Goal: Task Accomplishment & Management: Complete application form

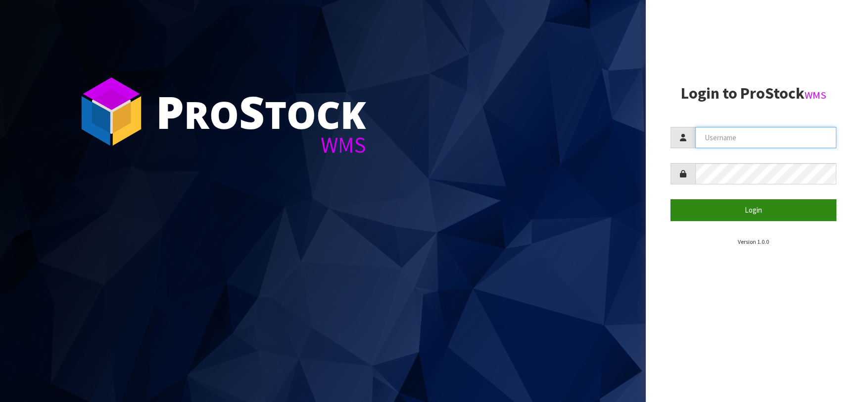
type input "[EMAIL_ADDRESS][DOMAIN_NAME]"
click at [727, 211] on button "Login" at bounding box center [754, 209] width 166 height 21
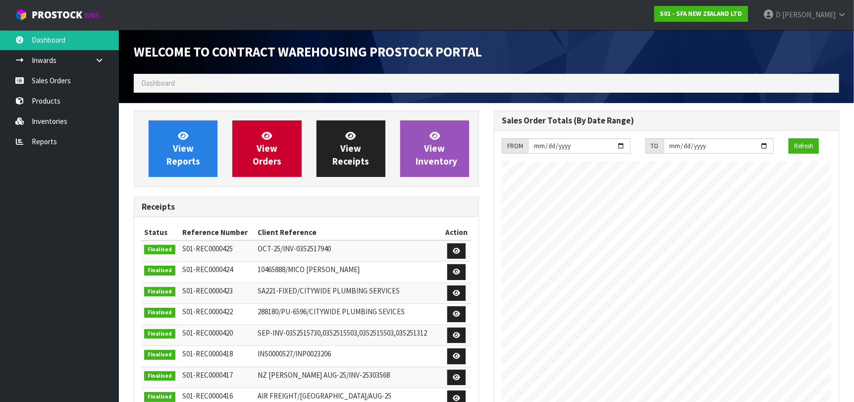
scroll to position [548, 360]
click at [290, 139] on link "View Orders" at bounding box center [266, 148] width 69 height 56
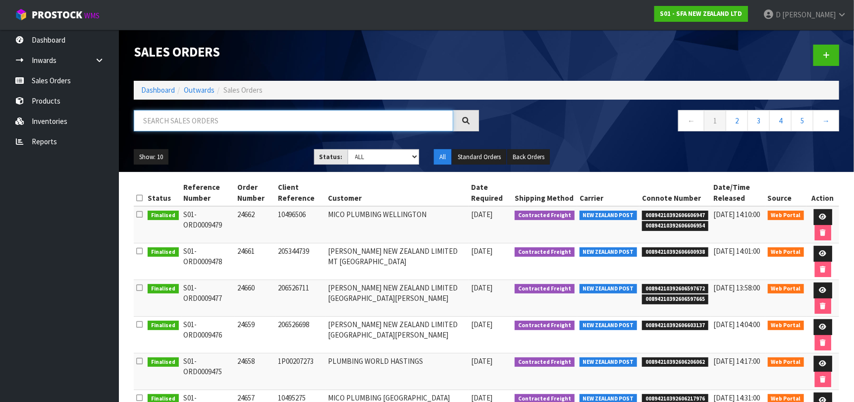
click at [260, 126] on input "text" at bounding box center [293, 120] width 319 height 21
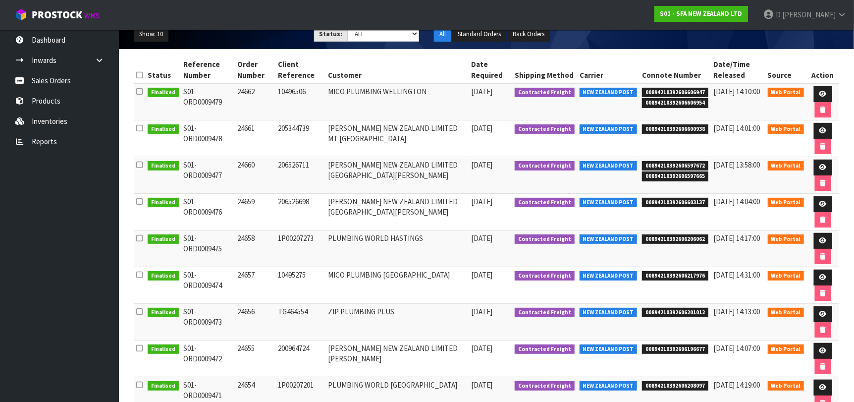
scroll to position [114, 0]
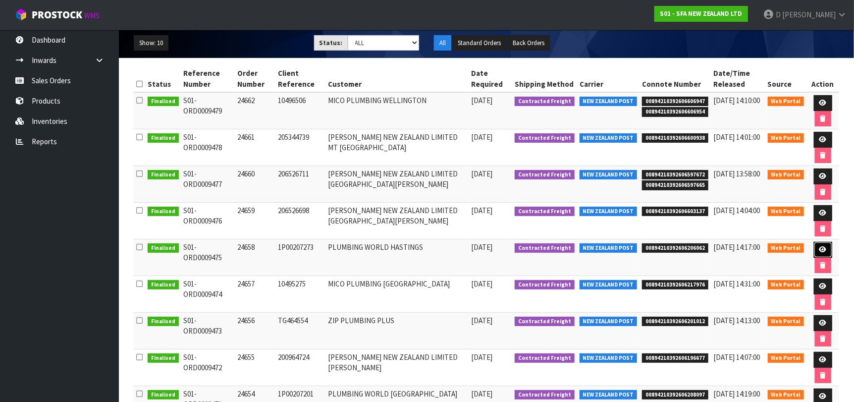
click at [813, 246] on link at bounding box center [822, 250] width 18 height 16
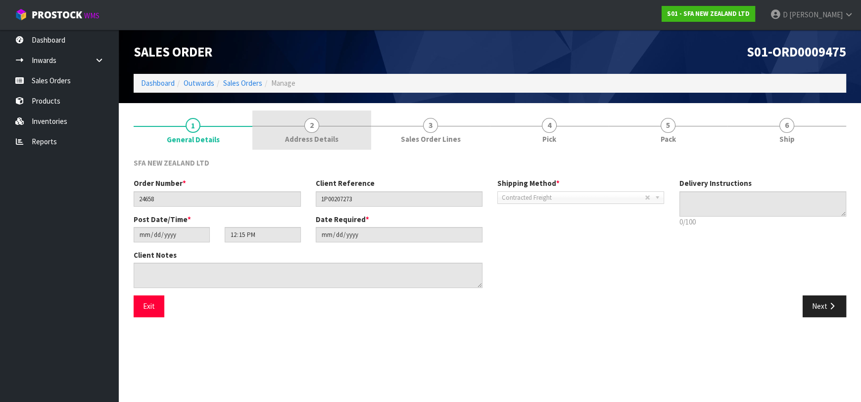
click at [309, 126] on span "2" at bounding box center [311, 125] width 15 height 15
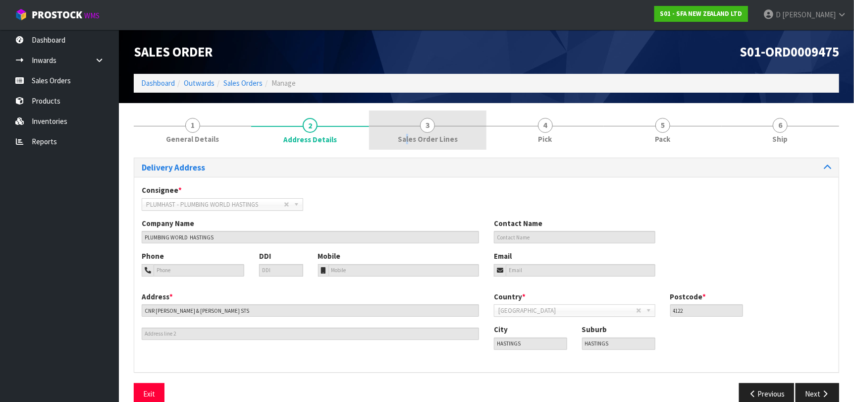
click at [408, 135] on span "Sales Order Lines" at bounding box center [428, 139] width 60 height 10
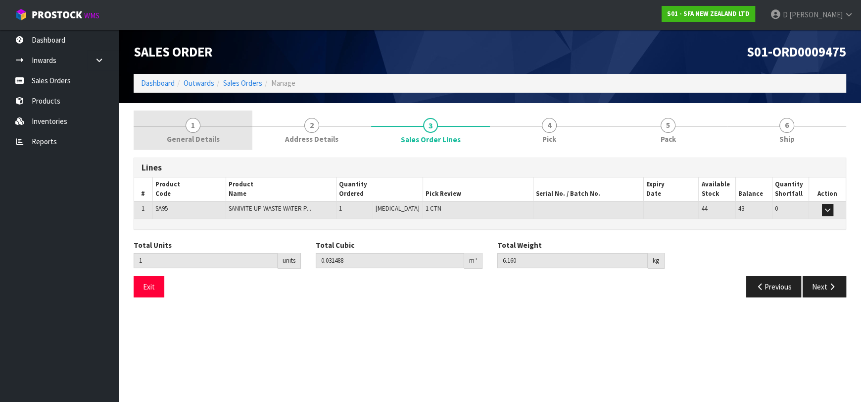
click at [209, 135] on span "General Details" at bounding box center [193, 139] width 53 height 10
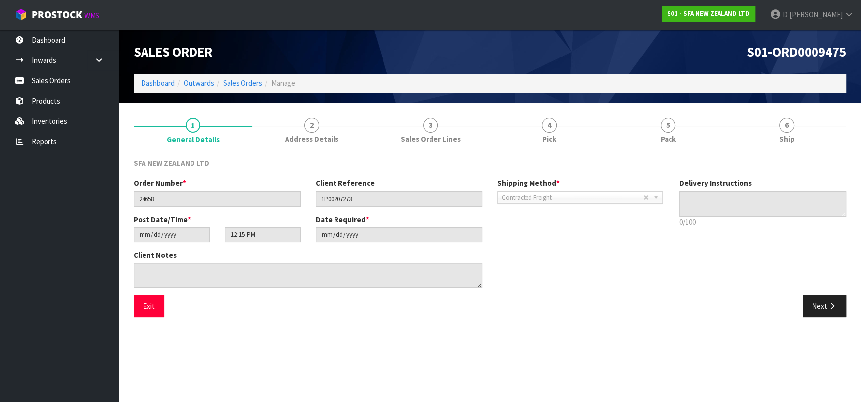
click at [247, 333] on section "Edit Sales Order S01-ORD0009475 Dashboard Outwards Sales Orders Manage Sales Or…" at bounding box center [430, 201] width 861 height 402
click at [252, 85] on link "Sales Orders" at bounding box center [242, 82] width 39 height 9
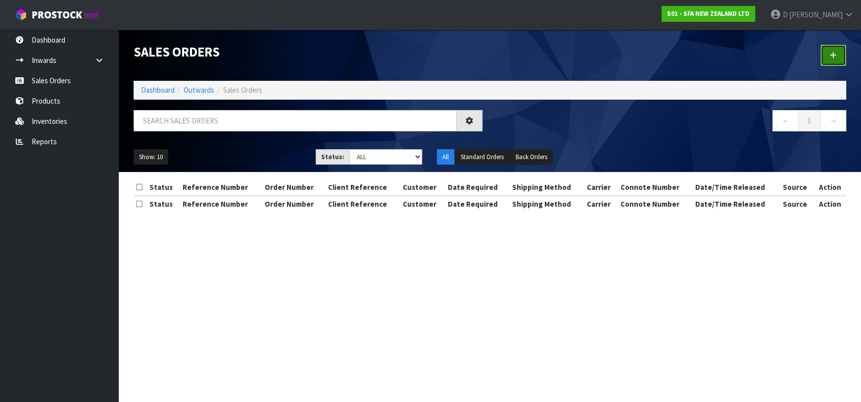
click at [829, 46] on link at bounding box center [834, 55] width 26 height 21
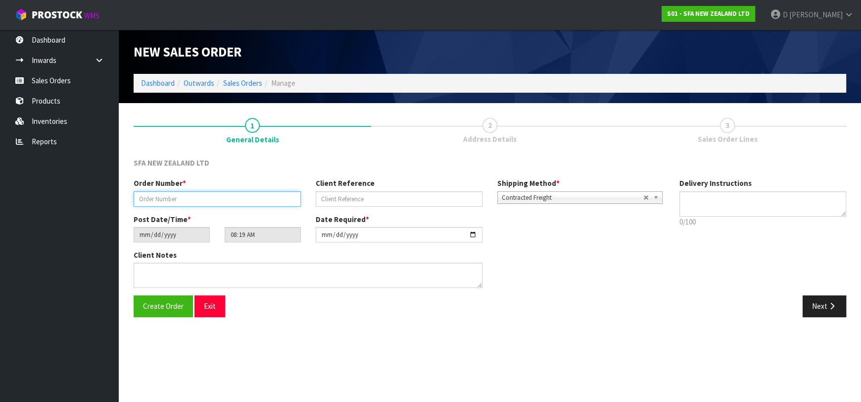
click at [272, 200] on input "text" at bounding box center [217, 198] width 167 height 15
type input "24663"
paste input "202453413"
type input "202453413"
drag, startPoint x: 822, startPoint y: 309, endPoint x: 374, endPoint y: 235, distance: 454.3
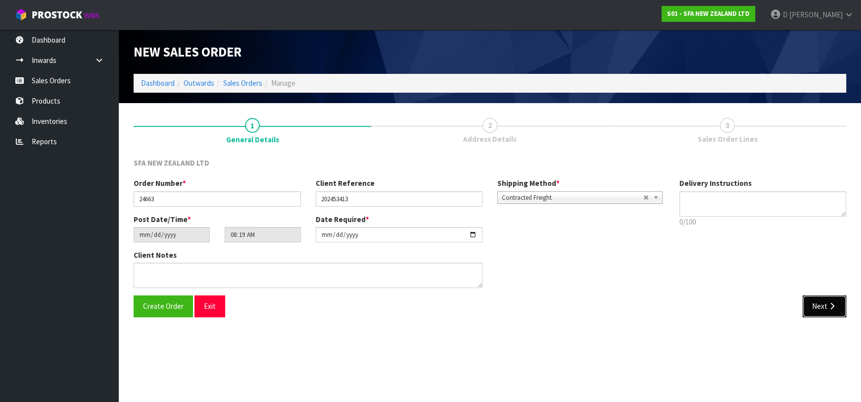
click at [822, 309] on button "Next" at bounding box center [825, 305] width 44 height 21
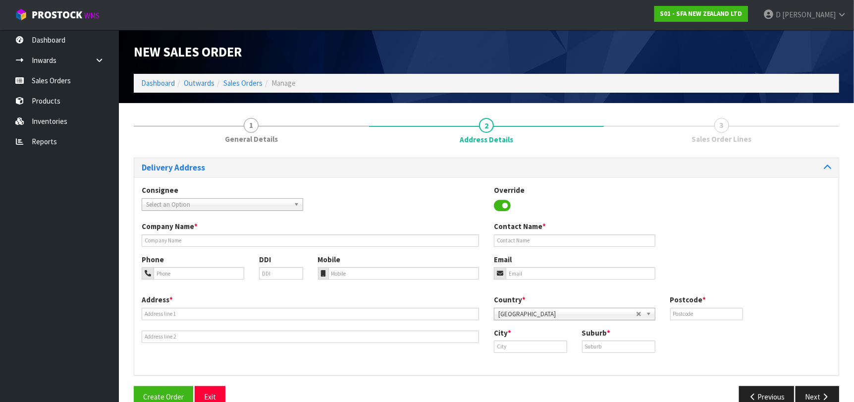
click at [153, 205] on span "Select an Option" at bounding box center [218, 205] width 144 height 12
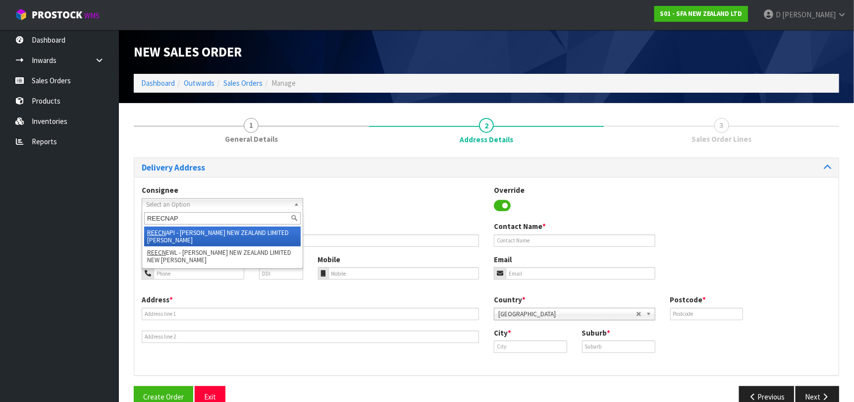
type input "REECNAPI"
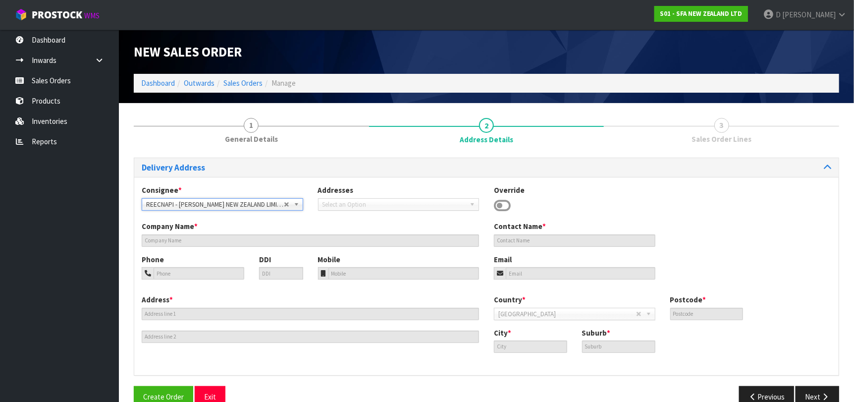
type input "[PERSON_NAME] NEW ZEALAND LIMITED [PERSON_NAME]"
type input "43 [GEOGRAPHIC_DATA]"
type input "4110"
type input "[PERSON_NAME]"
type input "[GEOGRAPHIC_DATA]"
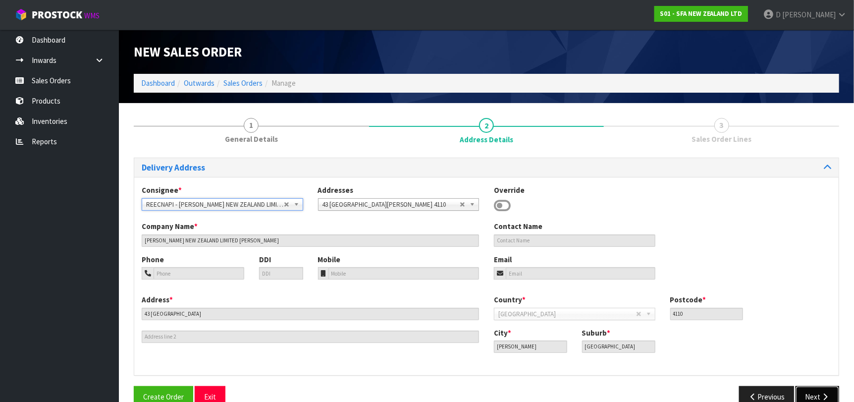
click at [807, 394] on button "Next" at bounding box center [817, 396] width 44 height 21
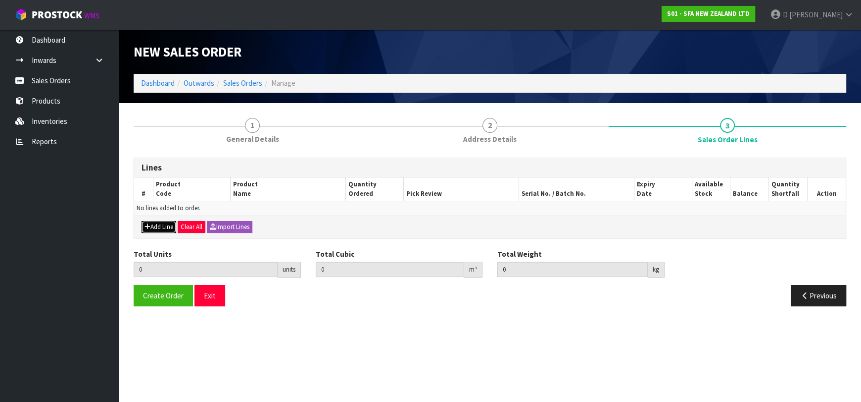
click at [163, 222] on button "Add Line" at bounding box center [159, 227] width 35 height 12
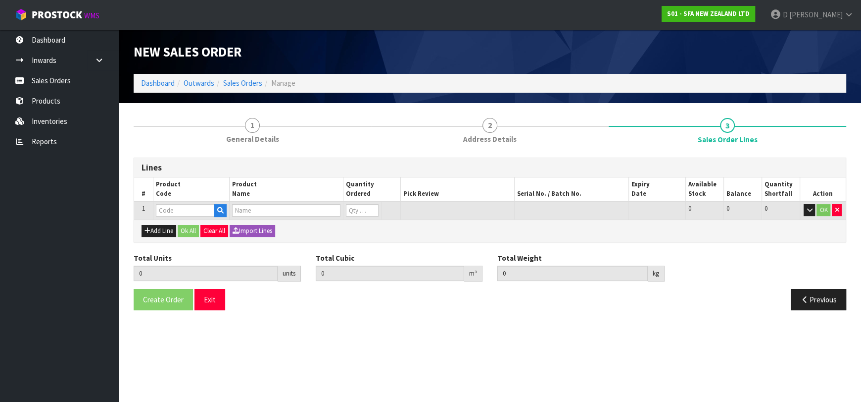
click at [166, 215] on input "text" at bounding box center [185, 210] width 59 height 12
type input "FILCHAR"
type input "0.000000"
type input "0.000"
type input "CARBON FILTER COMPLETE"
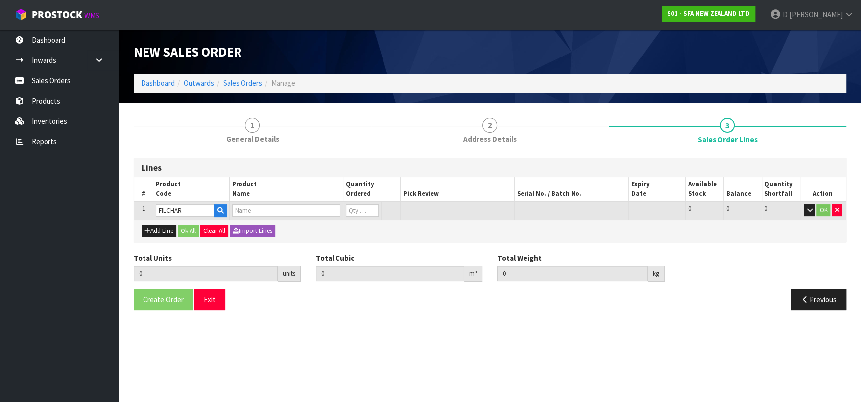
type input "0"
type input "FILCHAR"
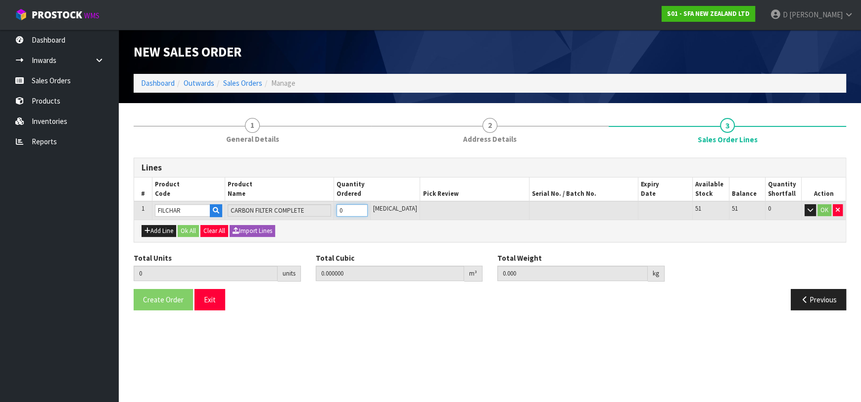
type input "1"
type input "0.001"
type input "1"
click at [183, 228] on button "Ok All" at bounding box center [188, 231] width 21 height 12
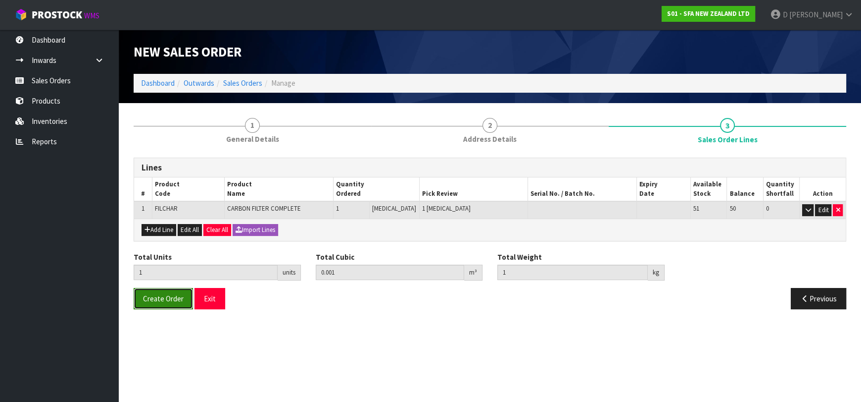
drag, startPoint x: 149, startPoint y: 296, endPoint x: 167, endPoint y: 301, distance: 19.1
click at [150, 295] on span "Create Order" at bounding box center [163, 298] width 41 height 9
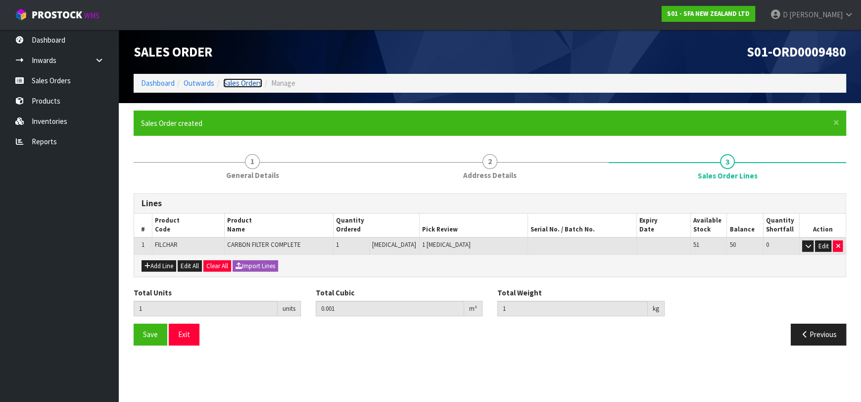
click at [242, 83] on link "Sales Orders" at bounding box center [242, 82] width 39 height 9
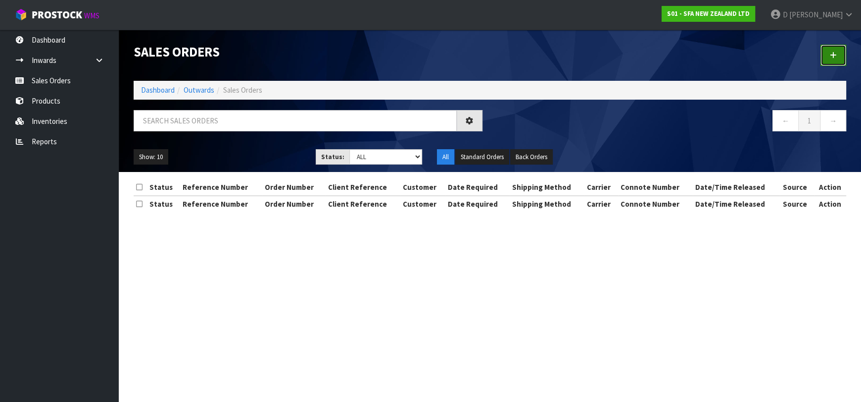
click at [826, 52] on link at bounding box center [834, 55] width 26 height 21
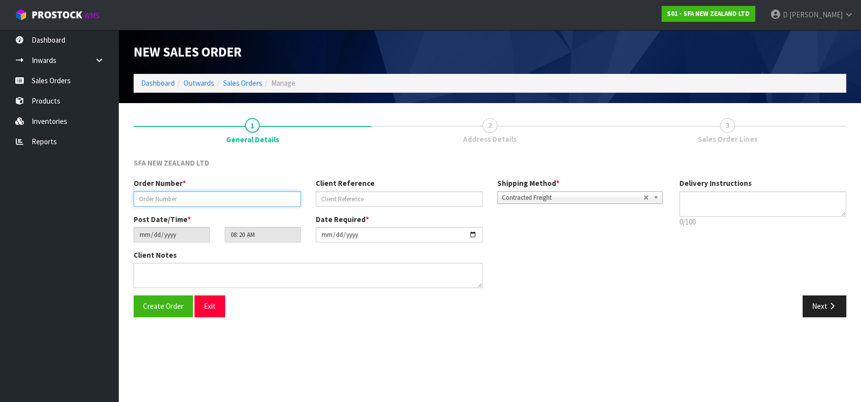
drag, startPoint x: 219, startPoint y: 192, endPoint x: 221, endPoint y: 197, distance: 5.8
click at [219, 194] on input "text" at bounding box center [217, 198] width 167 height 15
type input "24664"
paste input "2616790"
type input "2616790"
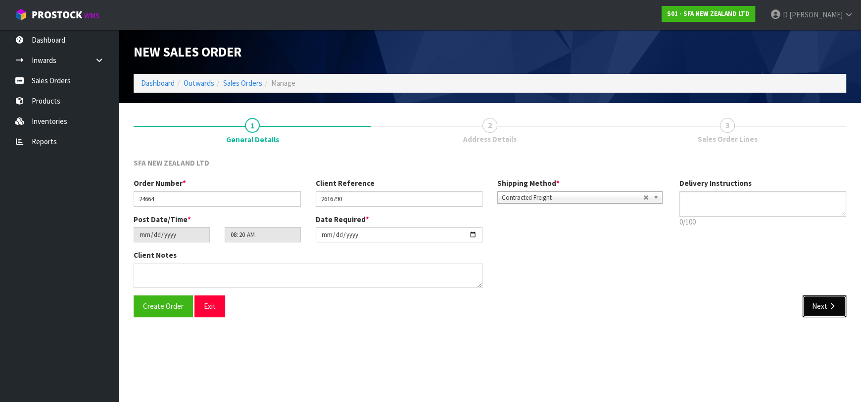
click at [818, 298] on button "Next" at bounding box center [825, 305] width 44 height 21
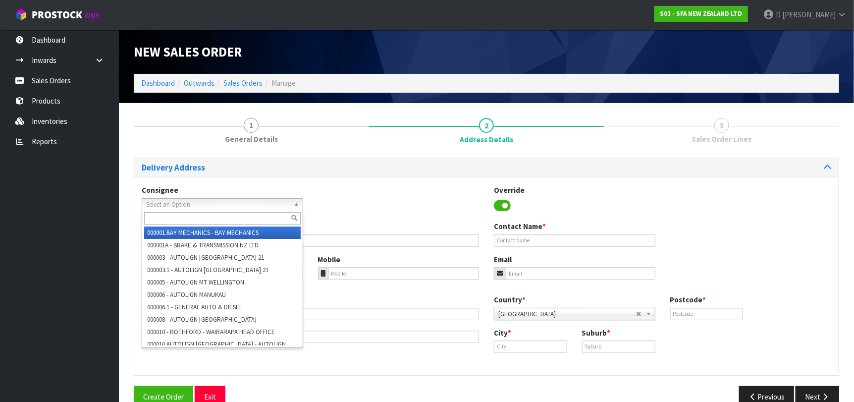
click at [272, 206] on span "Select an Option" at bounding box center [218, 205] width 144 height 12
type input "R"
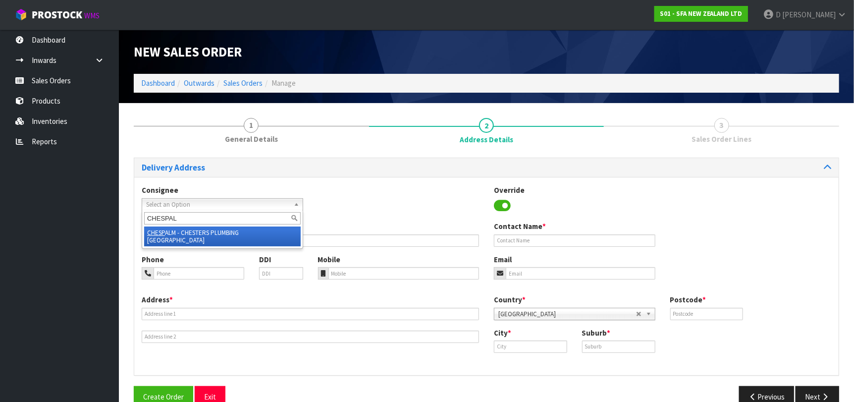
type input "CHESPALM"
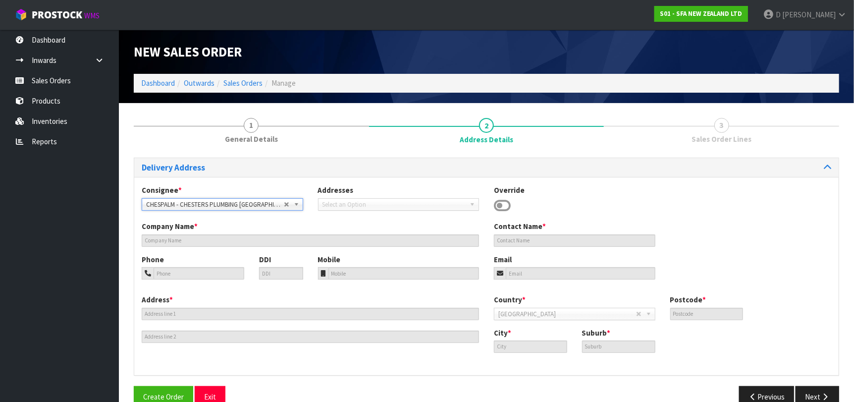
type input "CHESTERS PLUMBING"
type input "[PHONE_NUMBER]"
type input "[STREET_ADDRESS]"
type input "4410"
type input "[GEOGRAPHIC_DATA]"
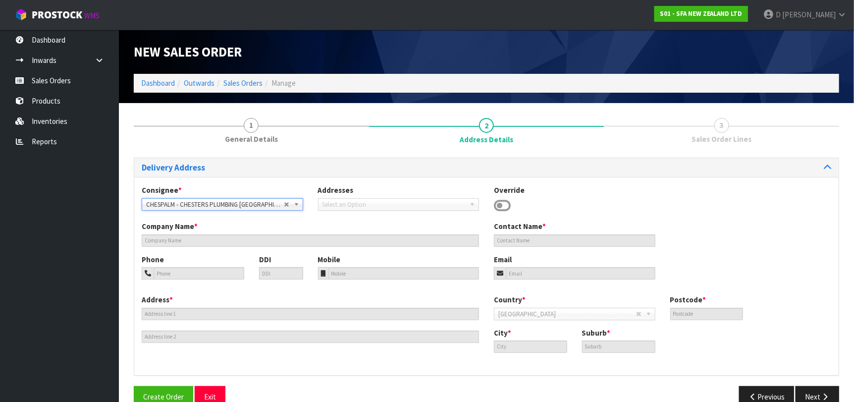
type input "[GEOGRAPHIC_DATA]"
click at [822, 392] on button "Next" at bounding box center [817, 396] width 44 height 21
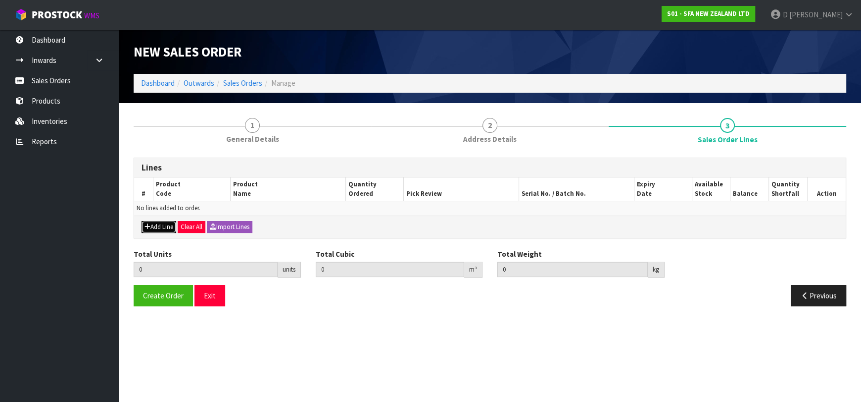
click at [168, 222] on button "Add Line" at bounding box center [159, 227] width 35 height 12
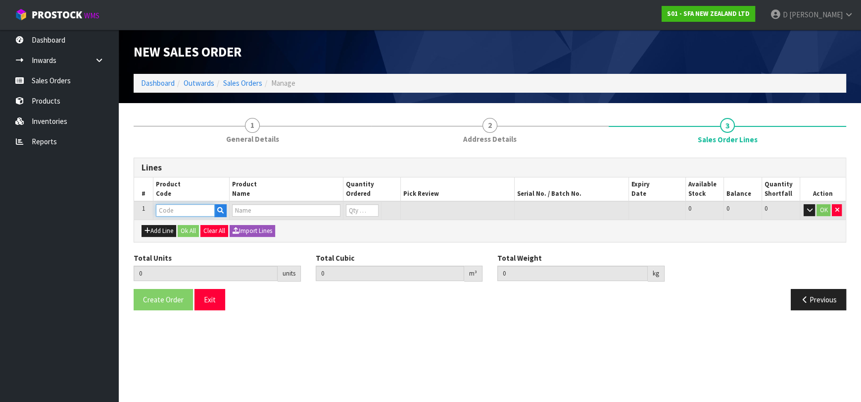
click at [184, 212] on input "text" at bounding box center [185, 210] width 59 height 12
type input "SA99"
type input "0.000000"
type input "0.000"
type input "SANIPACK PRO SEWAGE MACERATOR PUMP"
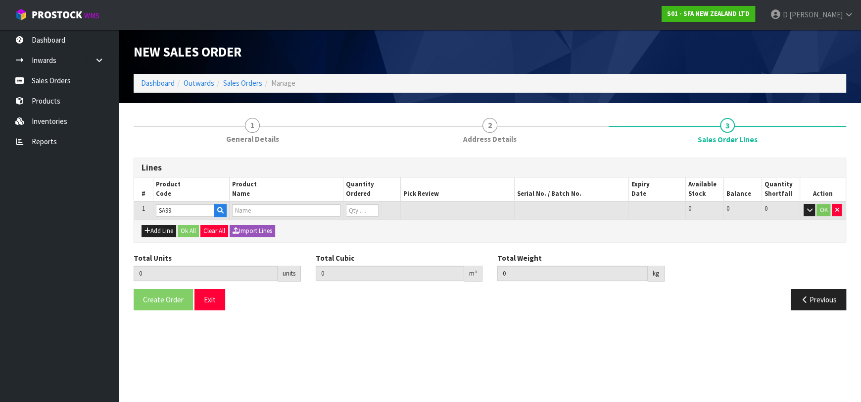
type input "0"
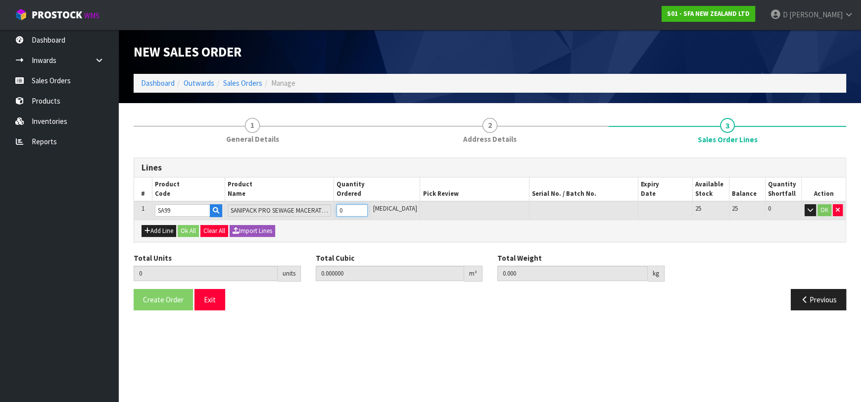
type input "1"
type input "0.042336"
type input "6.85"
type input "1"
click at [183, 227] on button "Ok All" at bounding box center [188, 231] width 21 height 12
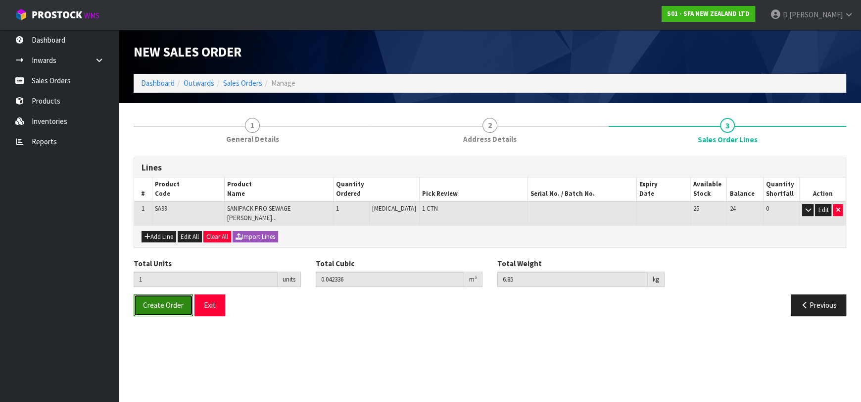
click at [170, 300] on span "Create Order" at bounding box center [163, 304] width 41 height 9
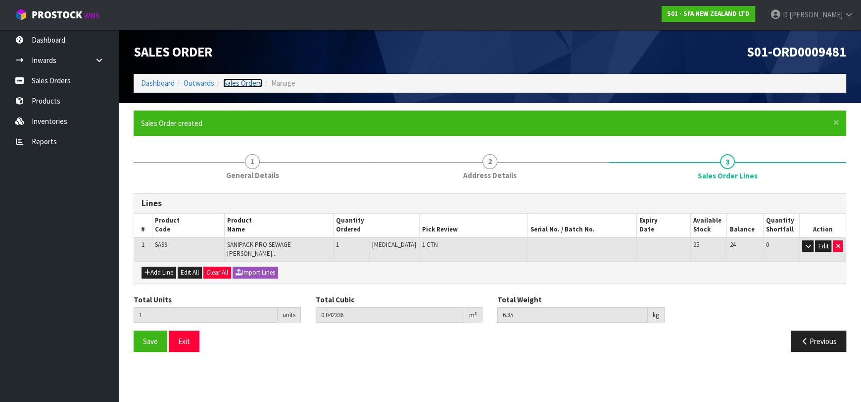
click at [247, 79] on link "Sales Orders" at bounding box center [242, 82] width 39 height 9
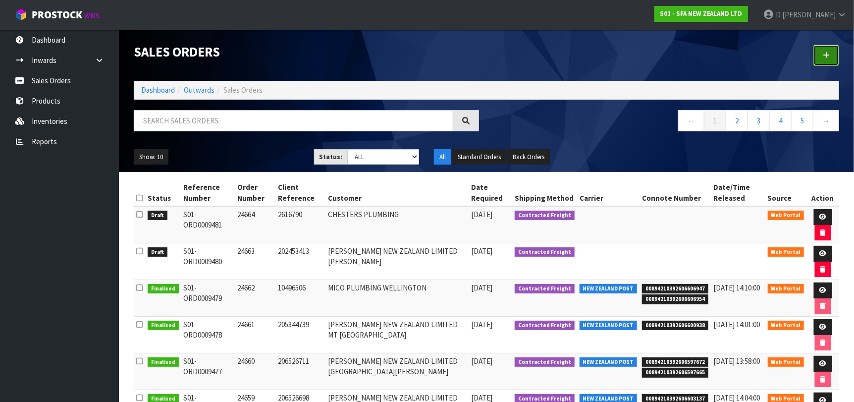
click at [833, 55] on link at bounding box center [826, 55] width 26 height 21
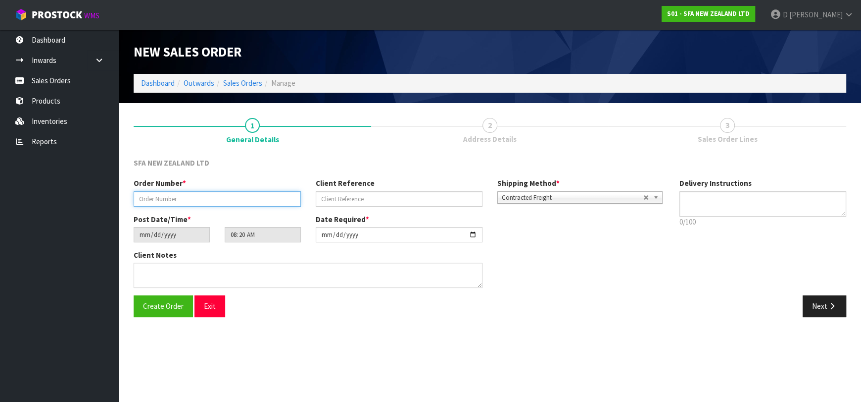
drag, startPoint x: 258, startPoint y: 200, endPoint x: 276, endPoint y: 187, distance: 21.7
click at [261, 198] on input "text" at bounding box center [217, 198] width 167 height 15
type input "24665"
paste input "203341460"
type input "203341460"
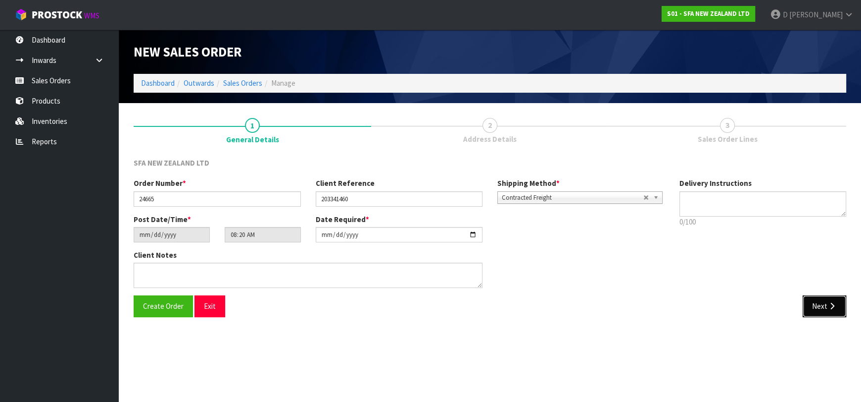
click at [830, 298] on button "Next" at bounding box center [825, 305] width 44 height 21
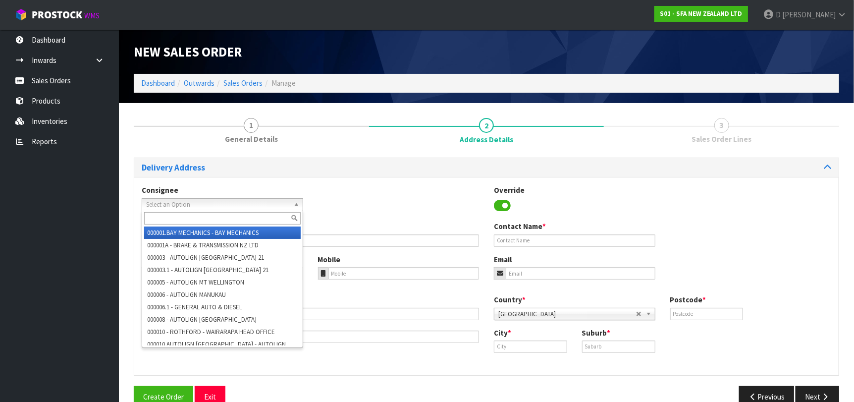
click at [188, 201] on span "Select an Option" at bounding box center [218, 205] width 144 height 12
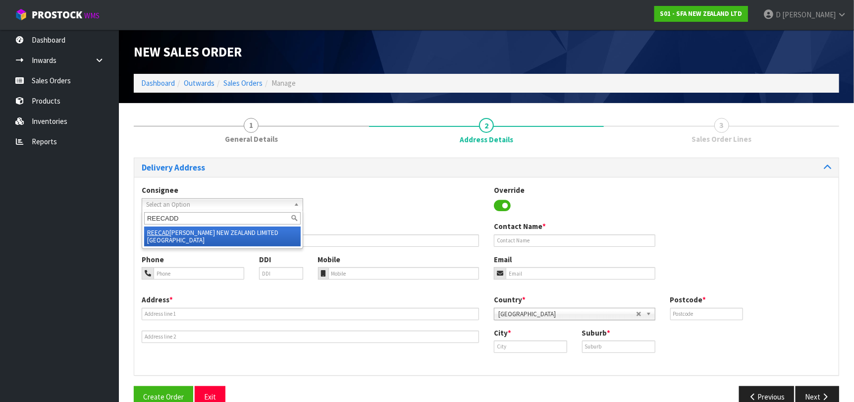
type input "REECADDI"
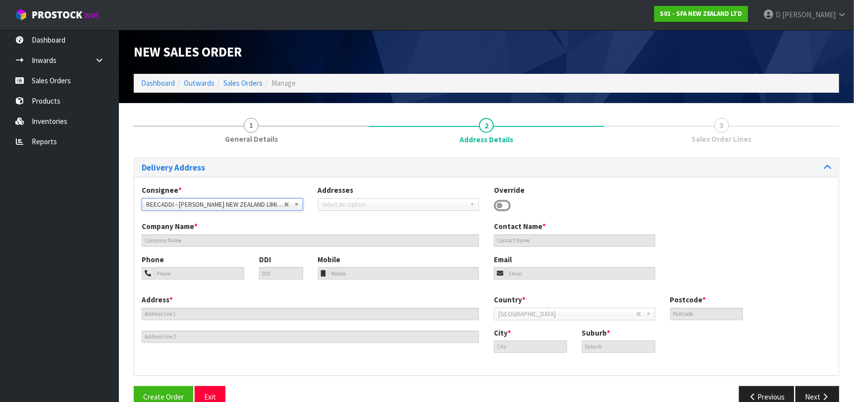
type input "[PERSON_NAME] NEW ZEALAND LIMITED [GEOGRAPHIC_DATA]"
type input "[STREET_ADDRESS][PERSON_NAME]"
type input "8011"
type input "[GEOGRAPHIC_DATA]"
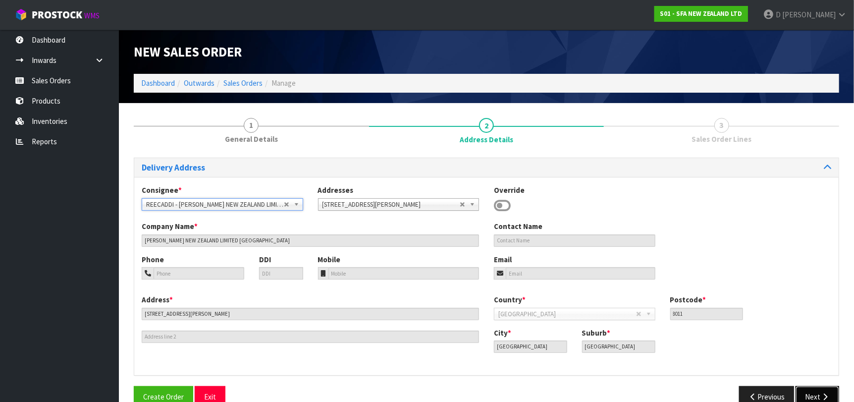
click at [830, 396] on button "Next" at bounding box center [817, 396] width 44 height 21
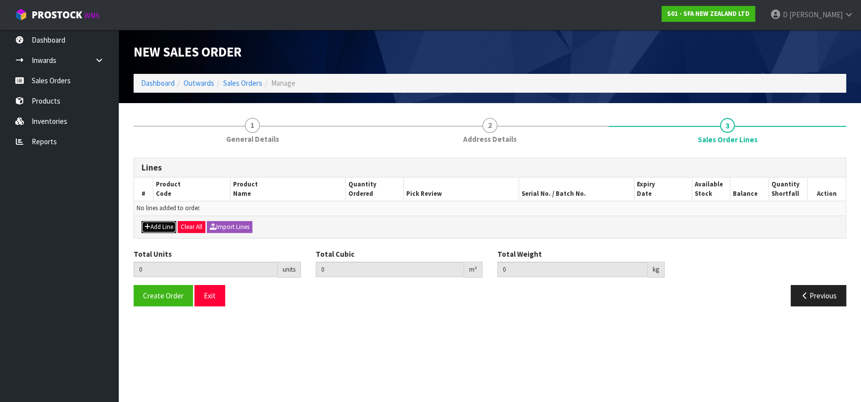
click at [145, 230] on button "Add Line" at bounding box center [159, 227] width 35 height 12
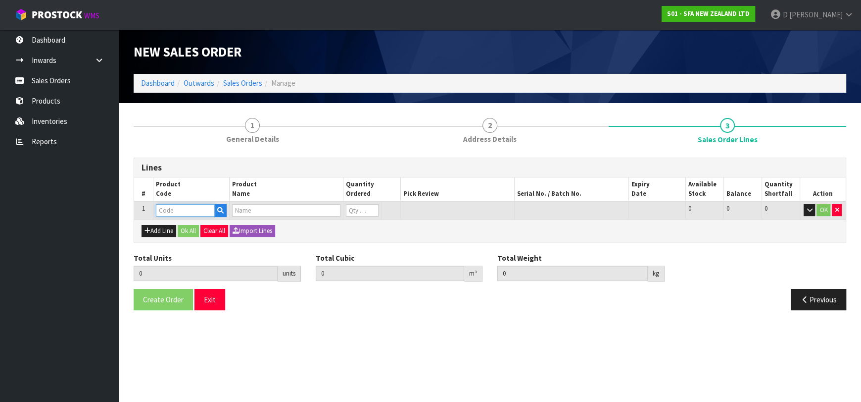
click at [160, 212] on input "text" at bounding box center [185, 210] width 59 height 12
type input "FILCHAR"
type input "0.000000"
type input "0.000"
type input "CARBON FILTER COMPLETE"
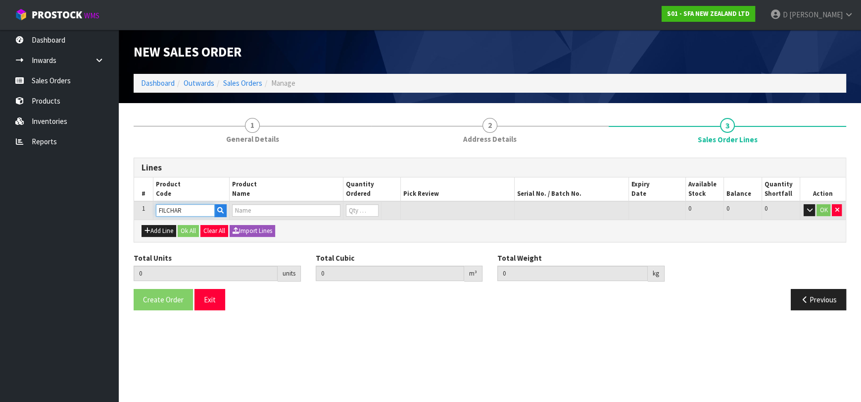
type input "0"
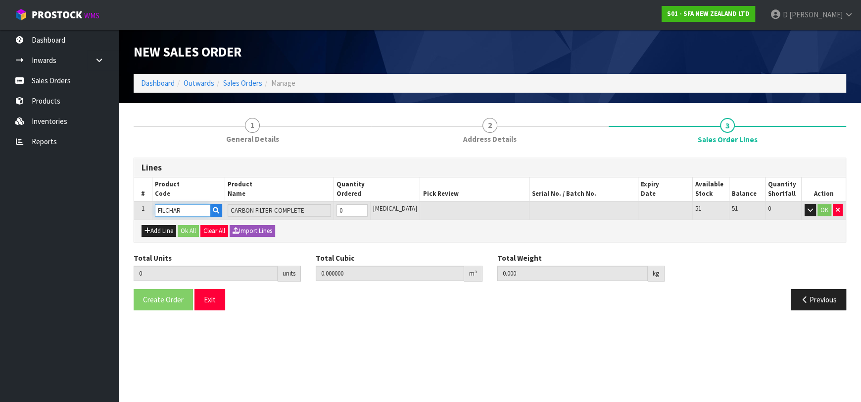
type input "FILCHAR"
type input "1"
type input "0.001"
type input "1"
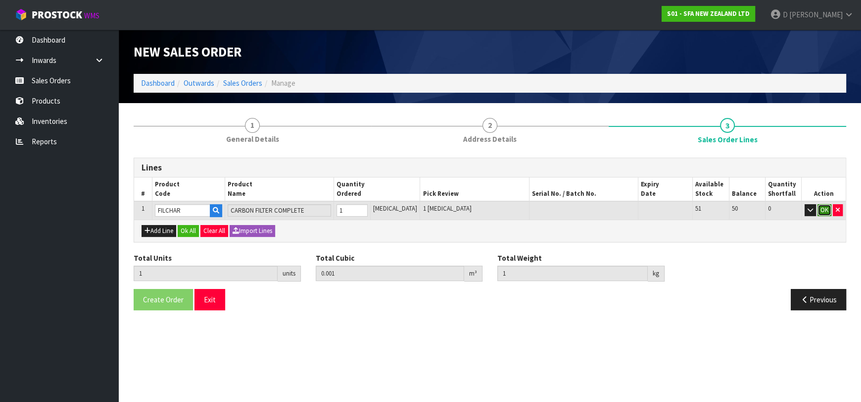
click at [824, 210] on button "OK" at bounding box center [825, 210] width 14 height 12
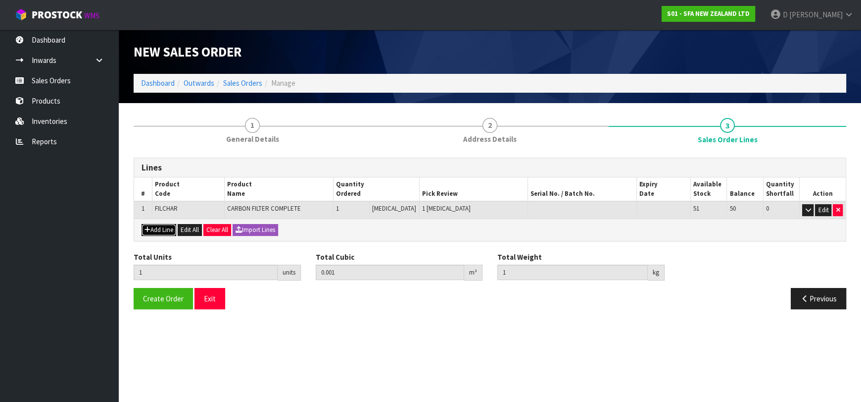
click at [158, 230] on button "Add Line" at bounding box center [159, 230] width 35 height 12
type input "0"
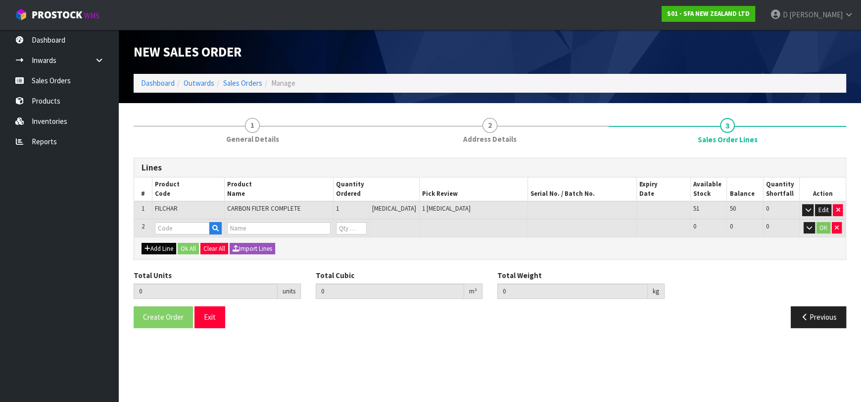
click at [167, 224] on input "text" at bounding box center [182, 228] width 55 height 12
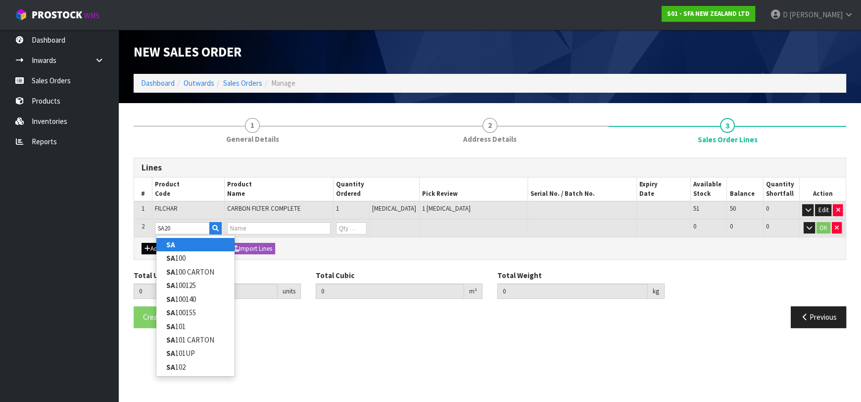
type input "SA201"
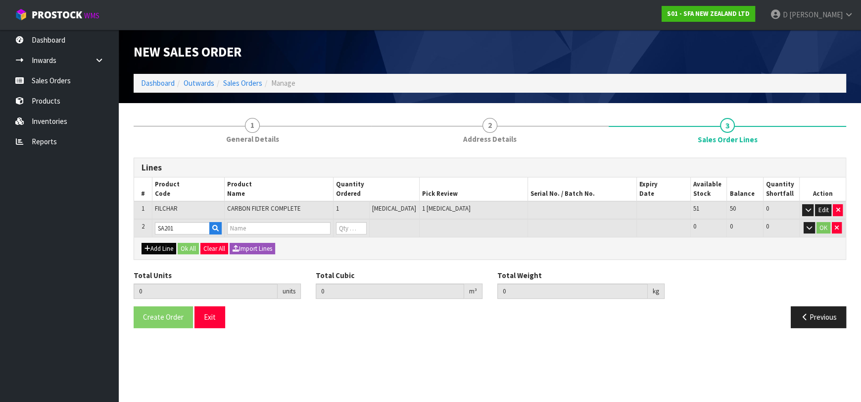
type input "1"
type input "0.001"
type input "1"
type input "[PERSON_NAME] COMMERCIAL LIFTING STATION"
type input "0"
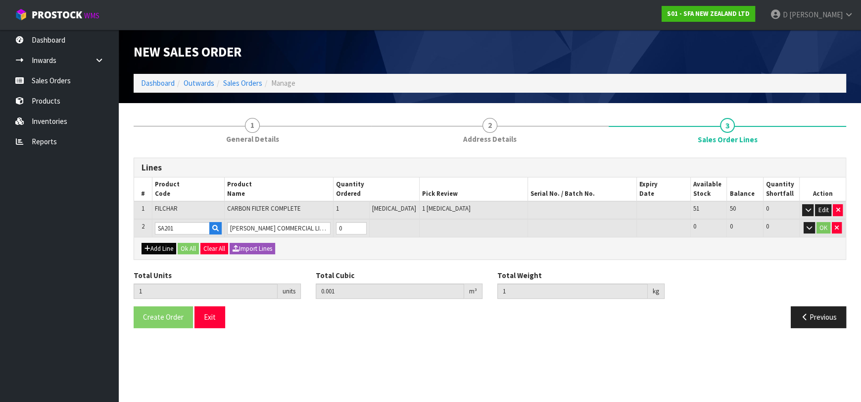
type input "SA201"
type input "2"
type input "0.022692"
type input "7.5"
type input "1"
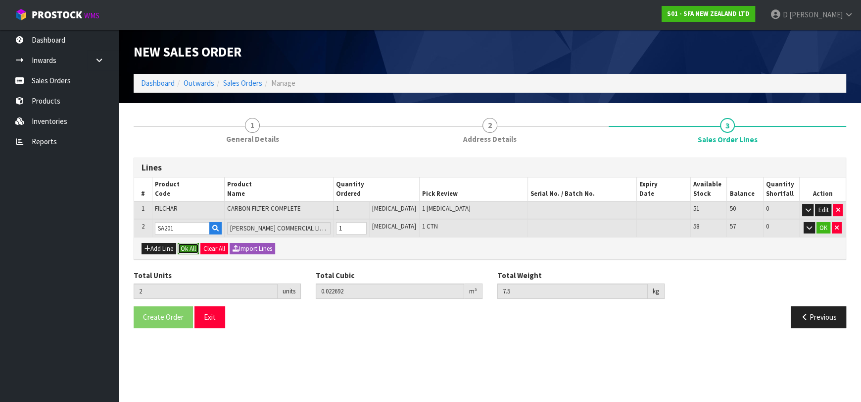
click at [192, 248] on button "Ok All" at bounding box center [188, 249] width 21 height 12
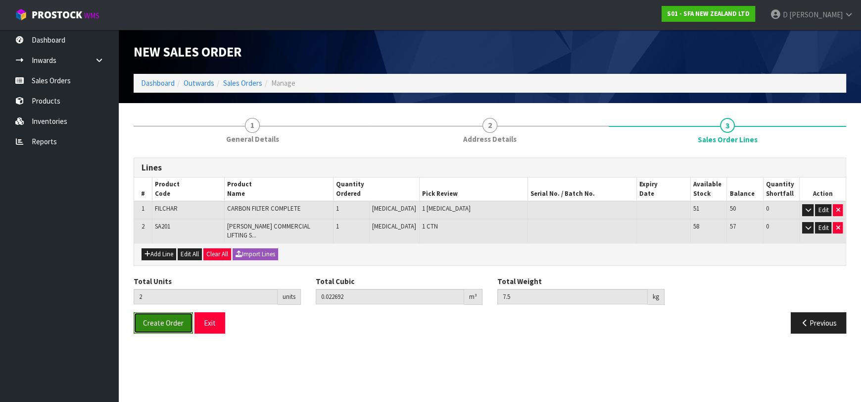
click at [152, 318] on span "Create Order" at bounding box center [163, 322] width 41 height 9
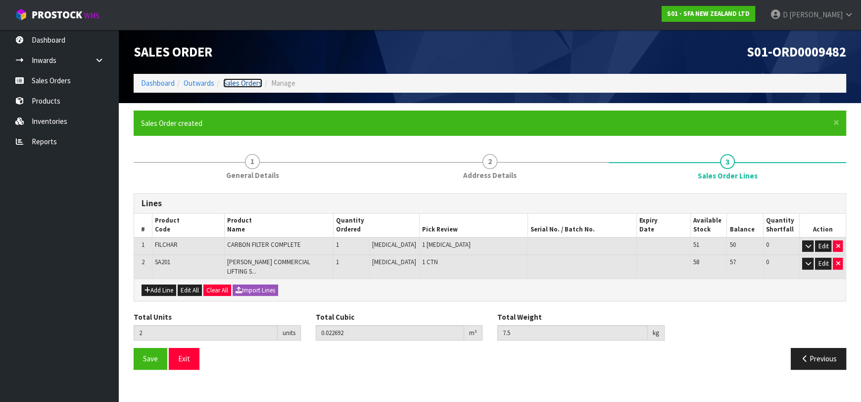
click at [247, 87] on link "Sales Orders" at bounding box center [242, 82] width 39 height 9
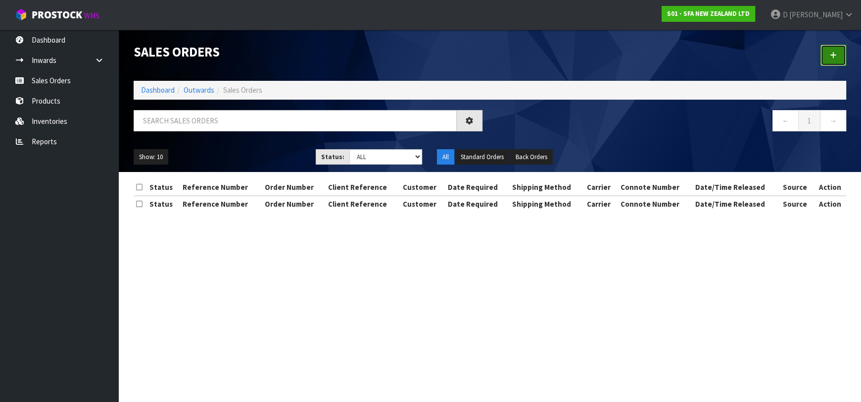
click at [830, 45] on link at bounding box center [834, 55] width 26 height 21
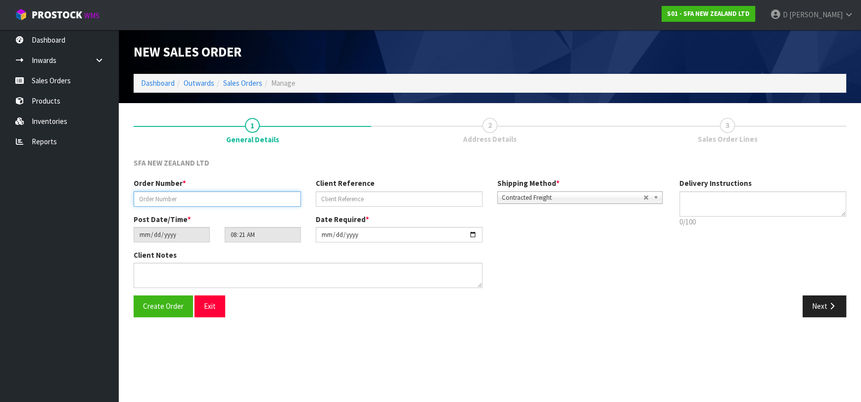
click at [198, 197] on input "text" at bounding box center [217, 198] width 167 height 15
type input "24666"
paste input "465021BM"
type input "465021BM"
drag, startPoint x: 836, startPoint y: 307, endPoint x: 416, endPoint y: 230, distance: 426.8
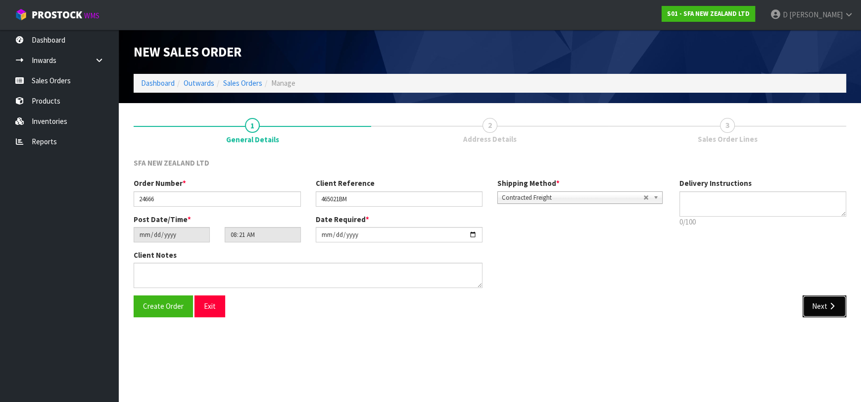
click at [830, 306] on button "Next" at bounding box center [825, 305] width 44 height 21
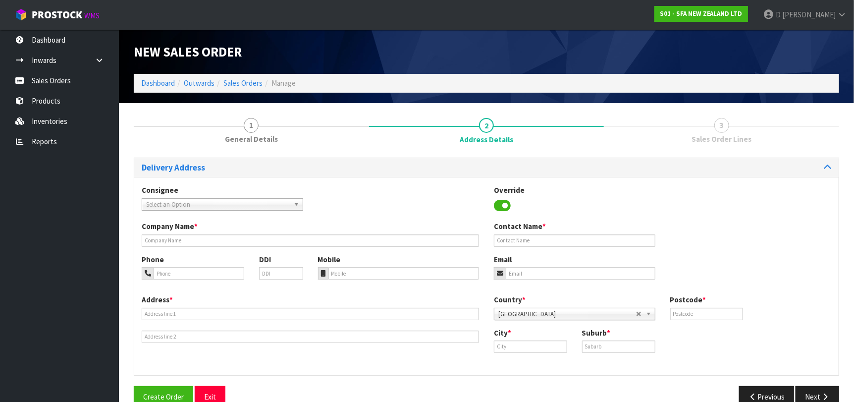
click at [242, 202] on span "Select an Option" at bounding box center [218, 205] width 144 height 12
type input "ZIPPBLEN"
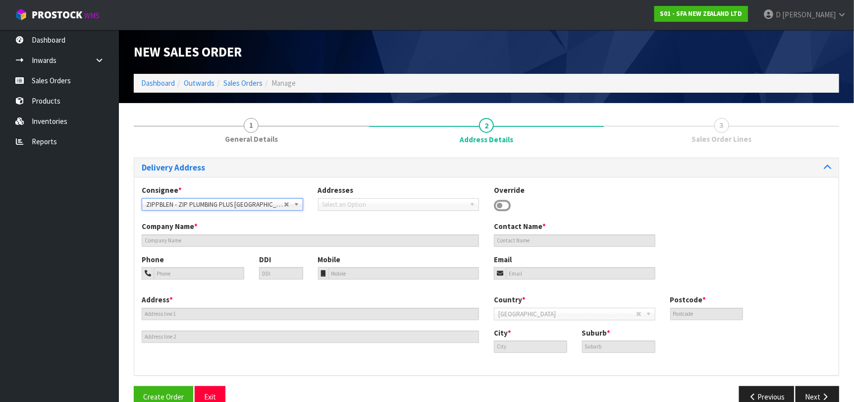
type input "ZIP PLUMBING PLUS [GEOGRAPHIC_DATA]"
type input "[STREET_ADDRESS]"
type input "7201"
type input "Blenheim"
type input "[PERSON_NAME]"
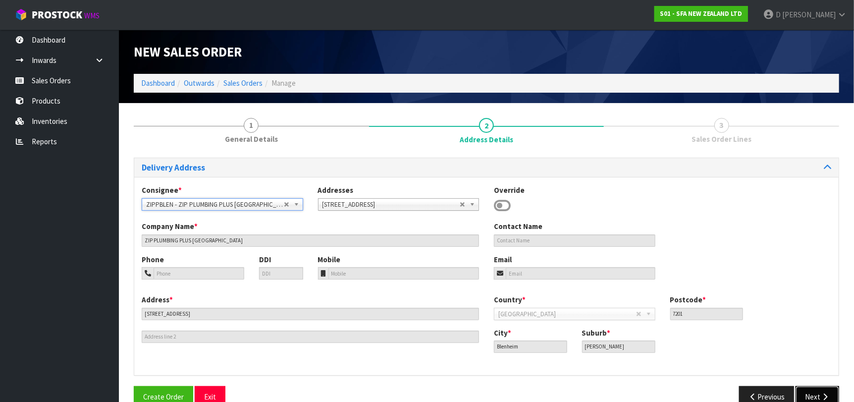
drag, startPoint x: 827, startPoint y: 395, endPoint x: 665, endPoint y: 352, distance: 167.5
click at [827, 395] on icon "button" at bounding box center [824, 396] width 9 height 7
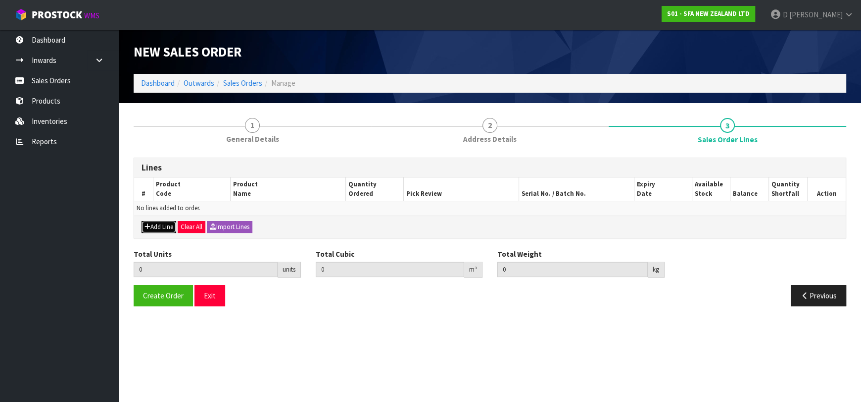
click at [171, 229] on button "Add Line" at bounding box center [159, 227] width 35 height 12
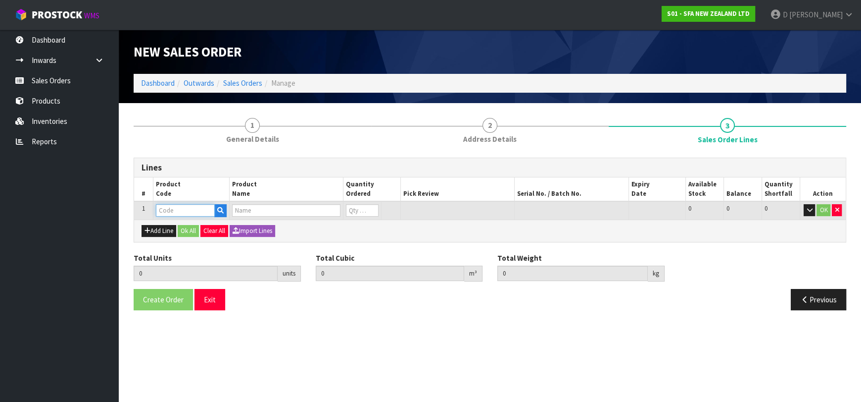
click at [167, 212] on input "text" at bounding box center [185, 210] width 59 height 12
type input "SA98"
type input "0.000000"
type input "0.000"
type input "SANIPLUS SEWAGE MACERATOR PUMP"
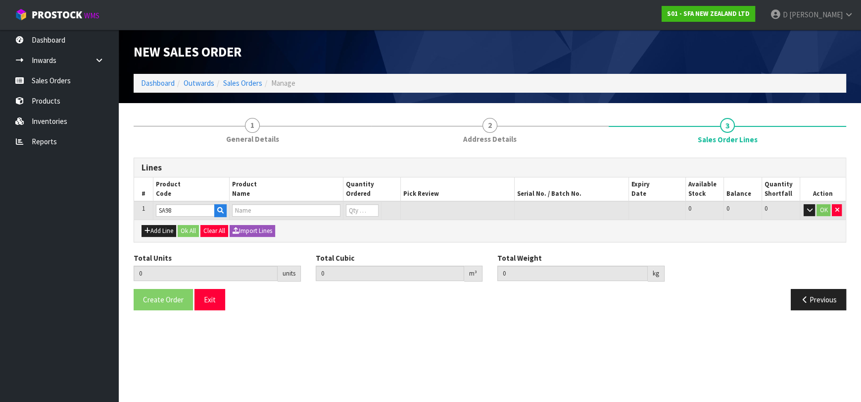
type input "0"
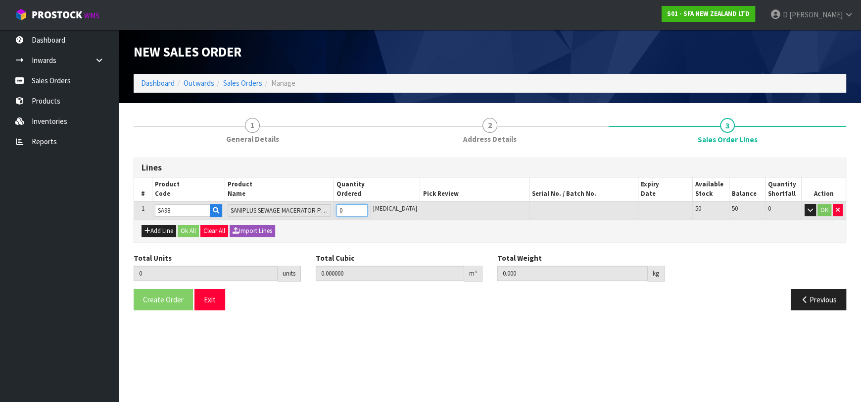
type input "1"
type input "0.04488"
type input "7.25"
type input "1"
click at [189, 228] on button "Ok All" at bounding box center [188, 231] width 21 height 12
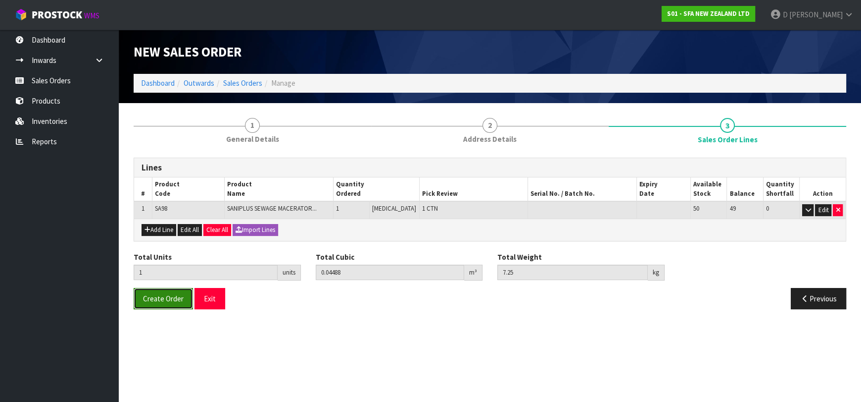
click at [166, 303] on button "Create Order" at bounding box center [163, 298] width 59 height 21
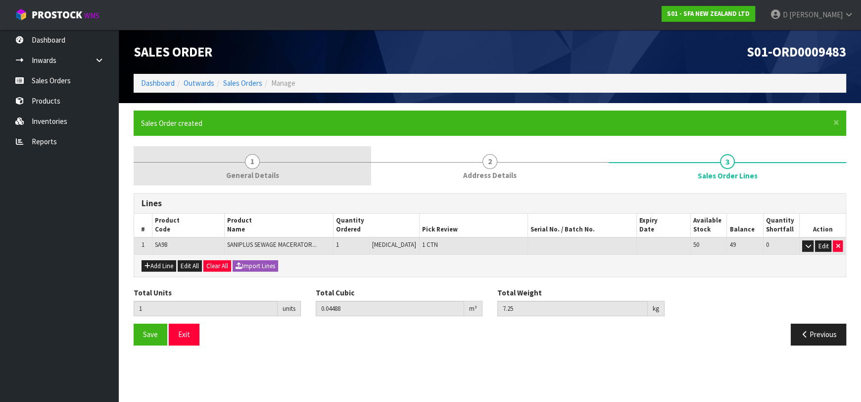
click at [248, 158] on span "1" at bounding box center [252, 161] width 15 height 15
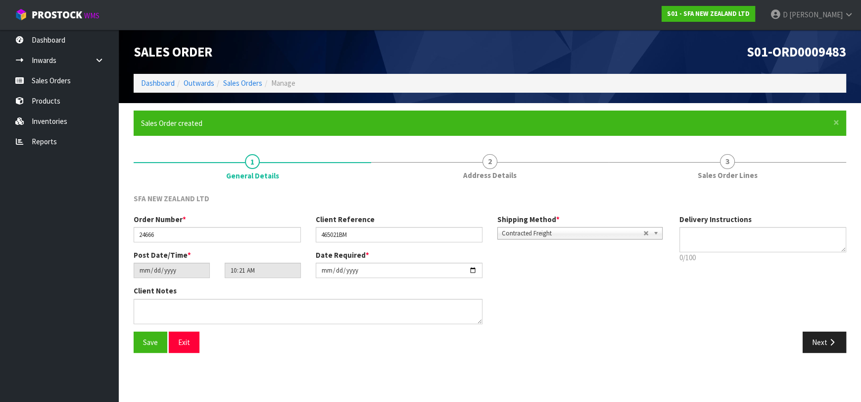
click at [243, 92] on ol "Dashboard Outwards Sales Orders Manage" at bounding box center [490, 83] width 713 height 18
click at [246, 87] on link "Sales Orders" at bounding box center [242, 82] width 39 height 9
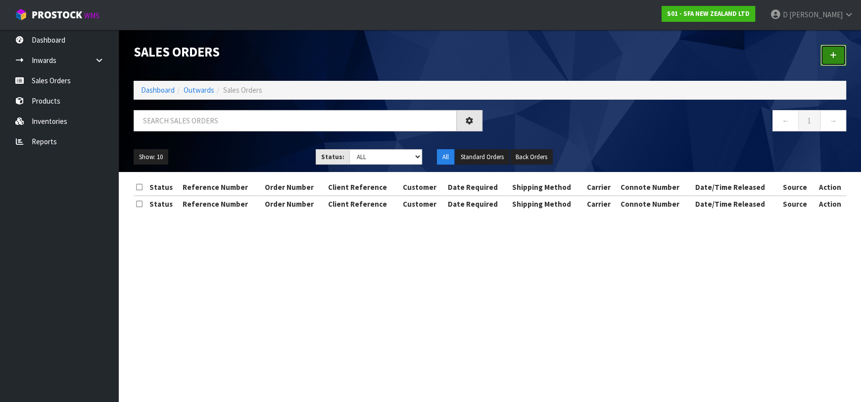
click at [828, 57] on link at bounding box center [834, 55] width 26 height 21
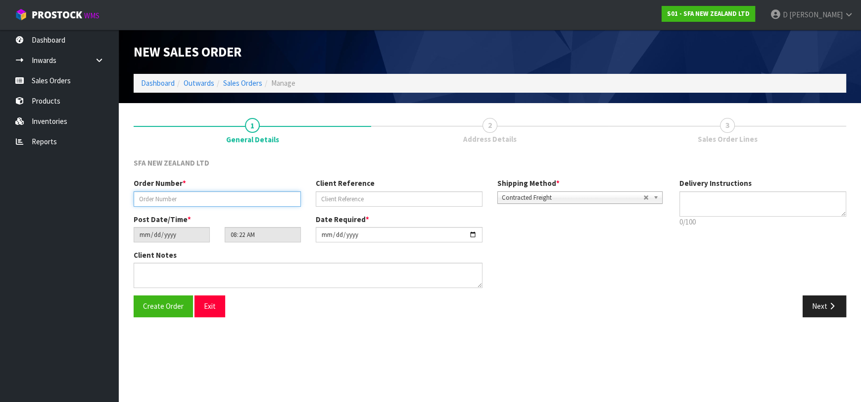
click at [209, 191] on input "text" at bounding box center [217, 198] width 167 height 15
type input "24667"
paste input "202453438"
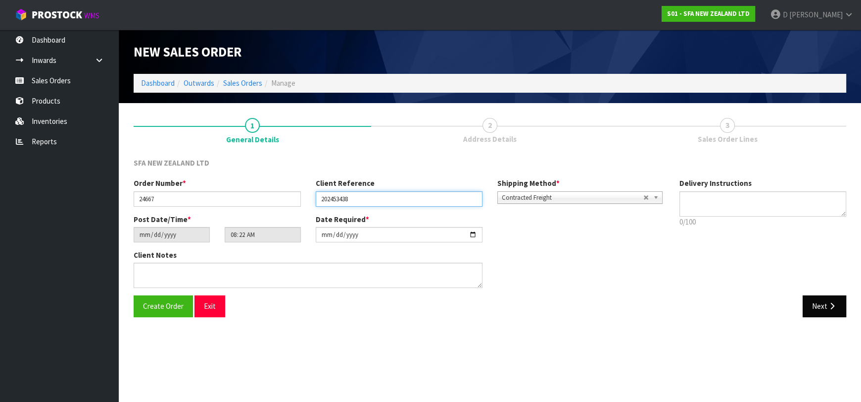
type input "202453438"
click at [835, 302] on icon "button" at bounding box center [832, 305] width 9 height 7
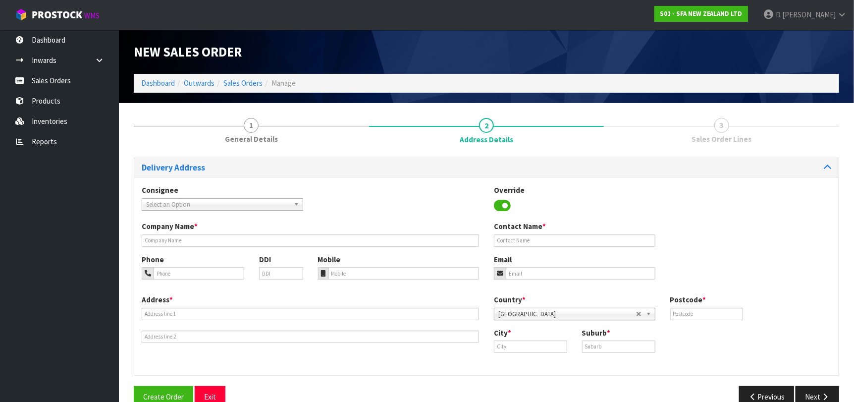
click at [217, 206] on span "Select an Option" at bounding box center [218, 205] width 144 height 12
type input "REECMAPI"
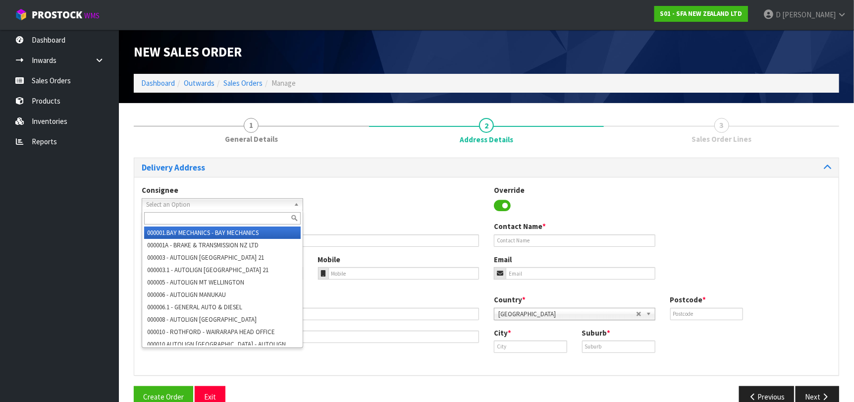
click at [193, 201] on span "Select an Option" at bounding box center [218, 205] width 144 height 12
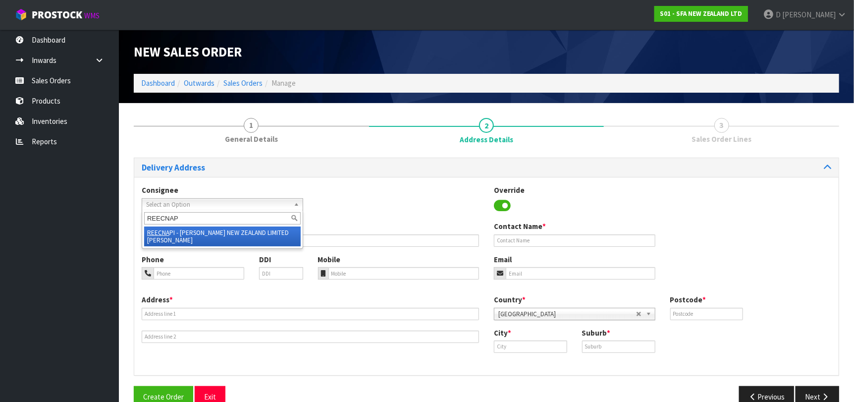
type input "REECNAPI"
type input "[PERSON_NAME] NEW ZEALAND LIMITED [PERSON_NAME]"
type input "43 [GEOGRAPHIC_DATA]"
type input "4110"
type input "[PERSON_NAME]"
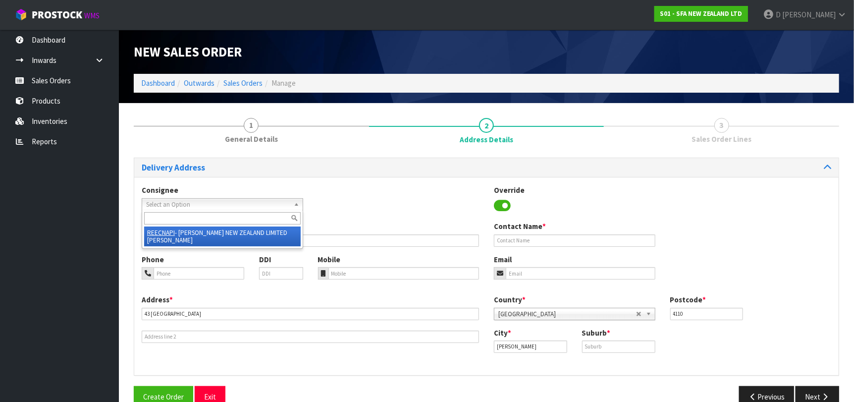
type input "[GEOGRAPHIC_DATA]"
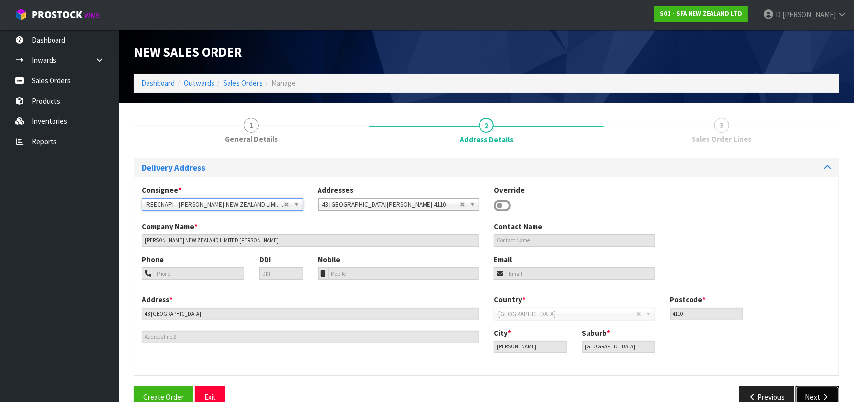
drag, startPoint x: 814, startPoint y: 390, endPoint x: 541, endPoint y: 338, distance: 278.2
click at [810, 390] on button "Next" at bounding box center [817, 396] width 44 height 21
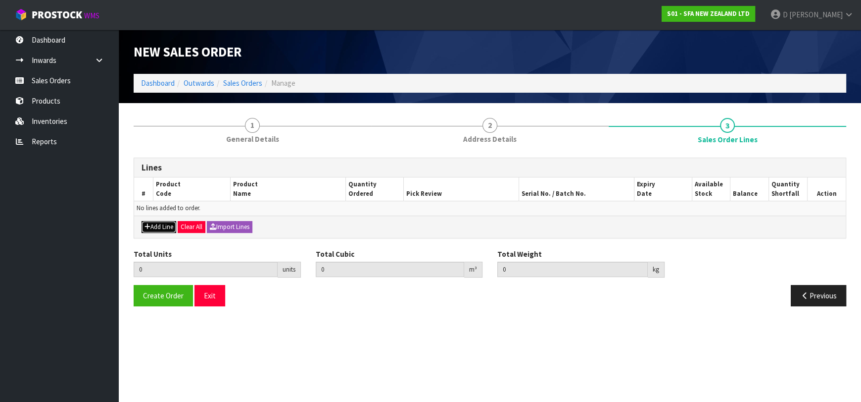
drag, startPoint x: 153, startPoint y: 225, endPoint x: 161, endPoint y: 219, distance: 10.6
click at [154, 224] on button "Add Line" at bounding box center [159, 227] width 35 height 12
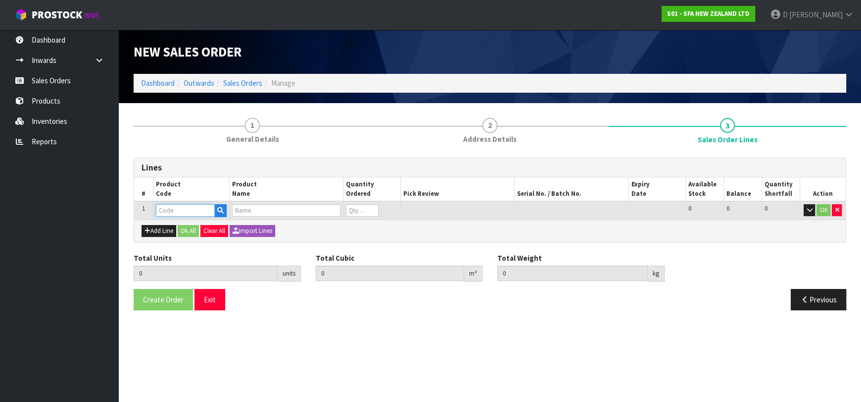
click at [164, 215] on input "text" at bounding box center [185, 210] width 59 height 12
type input "SA201"
type input "0.000000"
type input "0.000"
type input "[PERSON_NAME] COMMERCIAL LIFTING STATION"
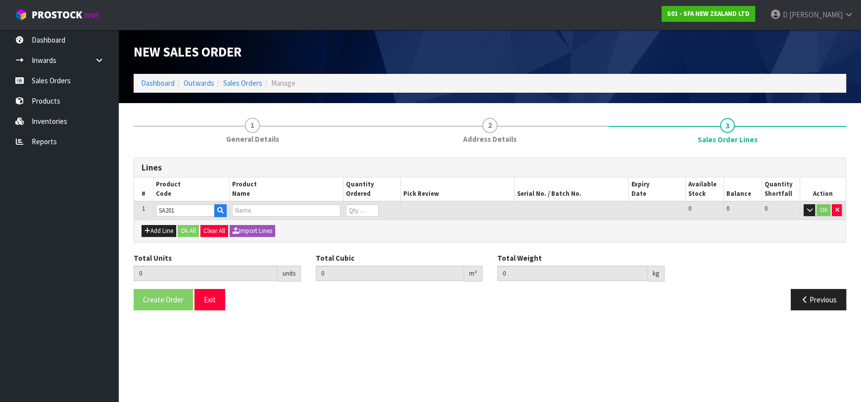
type input "0"
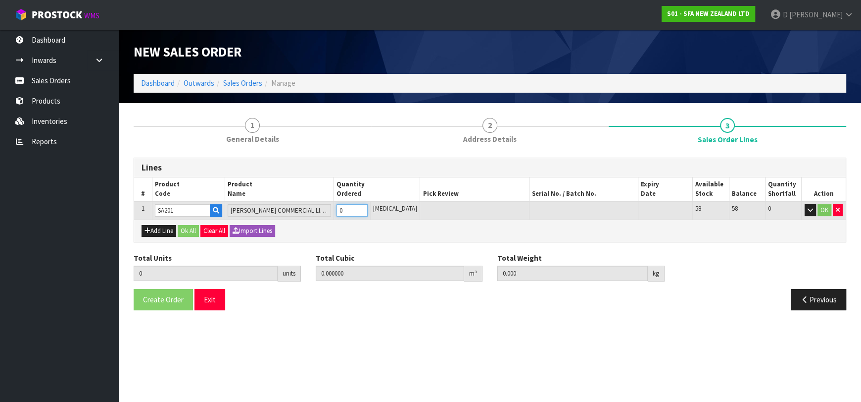
type input "1"
type input "0.021692"
type input "6.5"
type input "1"
click at [184, 225] on button "Ok All" at bounding box center [188, 231] width 21 height 12
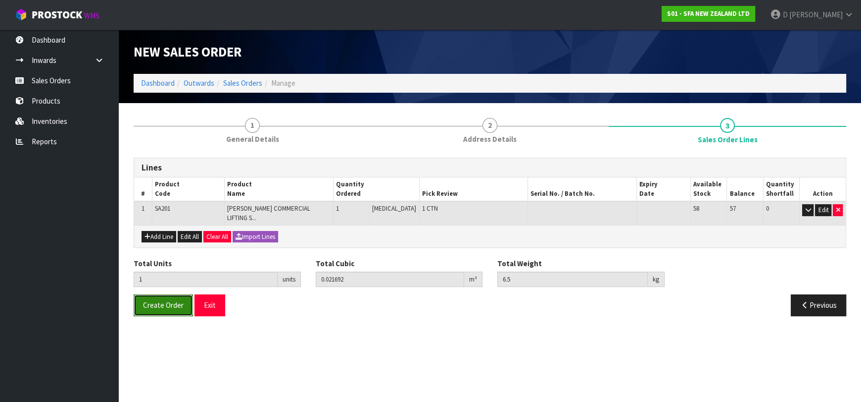
click at [153, 294] on button "Create Order" at bounding box center [163, 304] width 59 height 21
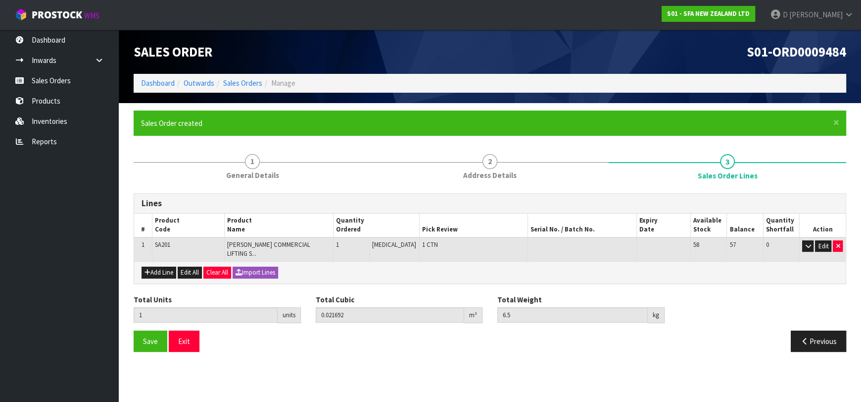
click at [85, 220] on ul "Dashboard Inwards Purchase Orders Receipts Sales Orders Products Inventories Re…" at bounding box center [59, 216] width 119 height 372
click at [244, 90] on ol "Dashboard Outwards Sales Orders Manage" at bounding box center [490, 83] width 713 height 18
click at [244, 86] on link "Sales Orders" at bounding box center [242, 82] width 39 height 9
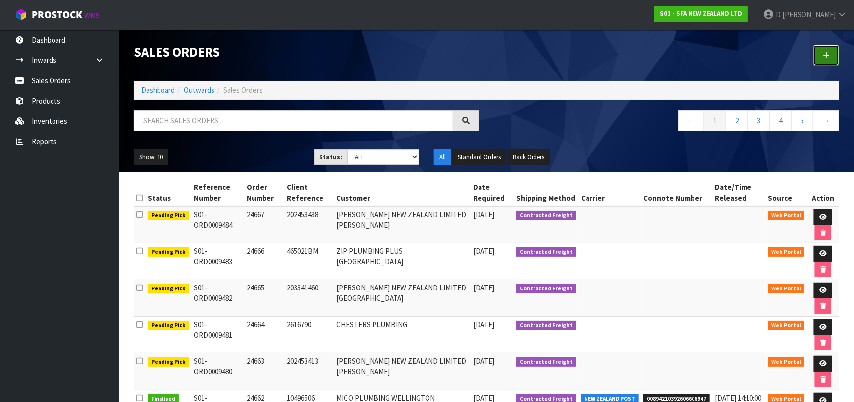
click at [827, 52] on icon at bounding box center [825, 54] width 7 height 7
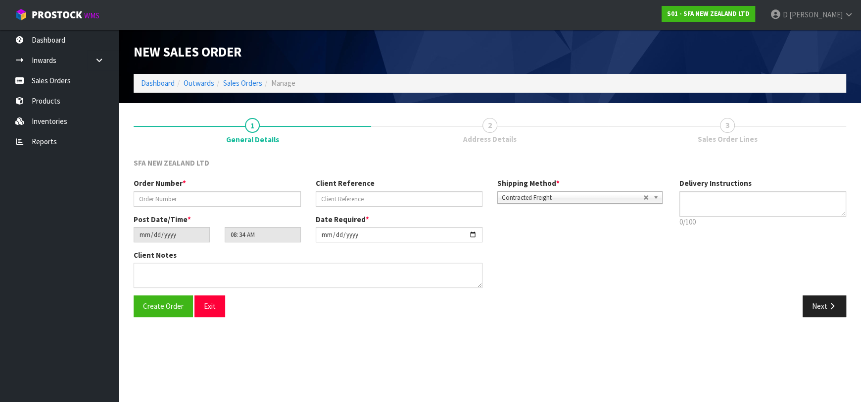
click at [194, 189] on div "Order Number *" at bounding box center [217, 192] width 182 height 28
click at [207, 205] on input "text" at bounding box center [217, 198] width 167 height 15
type input "24668"
paste input "10499724"
type input "10499724"
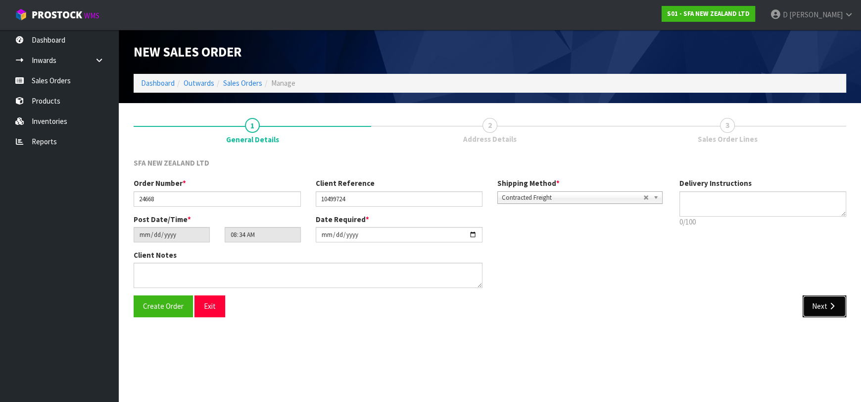
drag, startPoint x: 834, startPoint y: 312, endPoint x: 84, endPoint y: 207, distance: 757.5
click at [831, 312] on button "Next" at bounding box center [825, 305] width 44 height 21
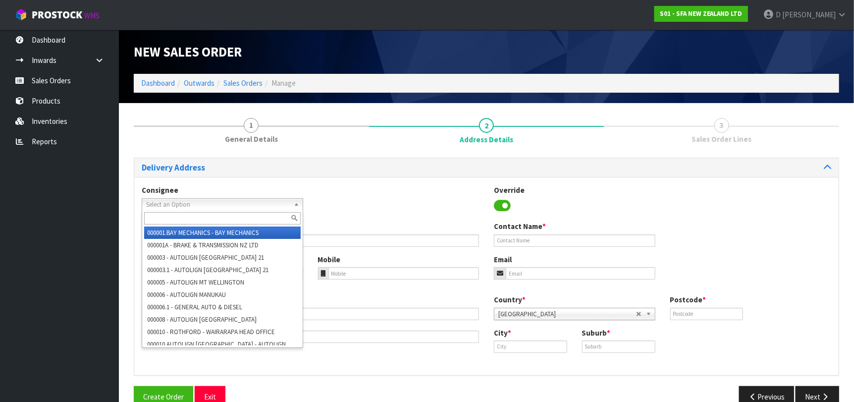
click at [157, 208] on span "Select an Option" at bounding box center [218, 205] width 144 height 12
type input "R"
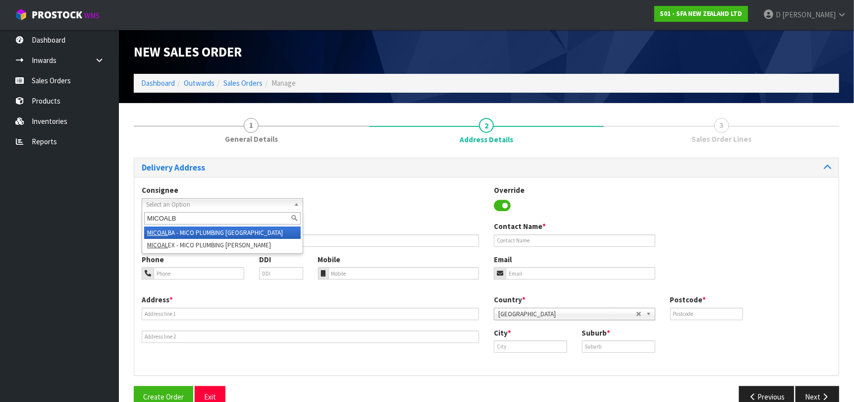
type input "MICOALBA"
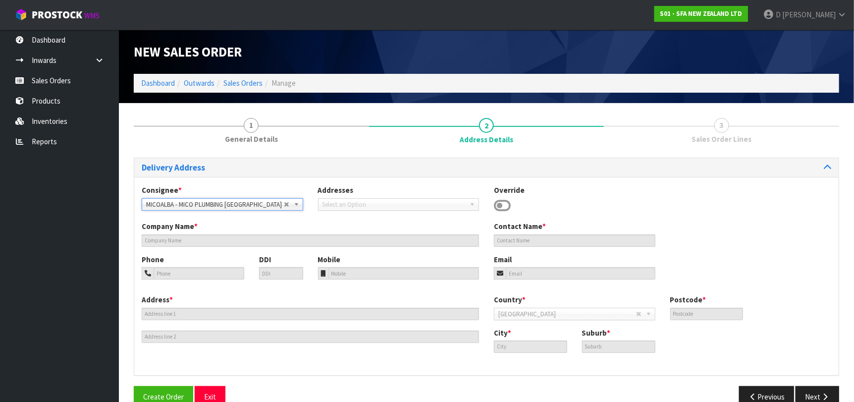
type input "MICO PLUMBING ALBANY"
type input "7 TAWA DRIVE"
type input "0632"
type input "AUCKLAND"
type input "ALBANY"
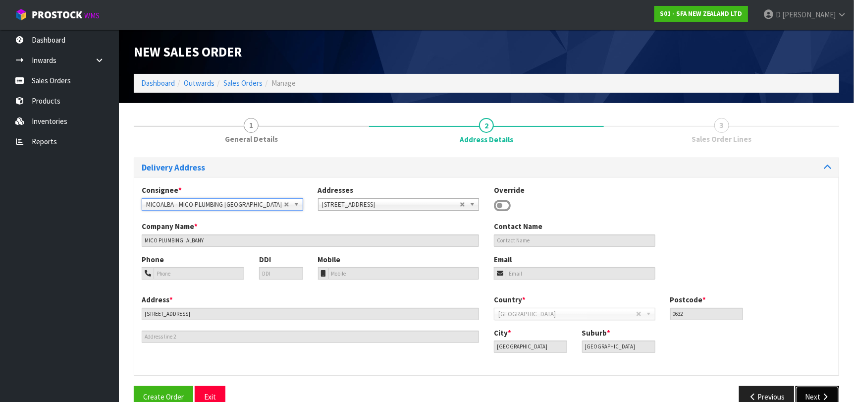
click at [821, 388] on button "Next" at bounding box center [817, 396] width 44 height 21
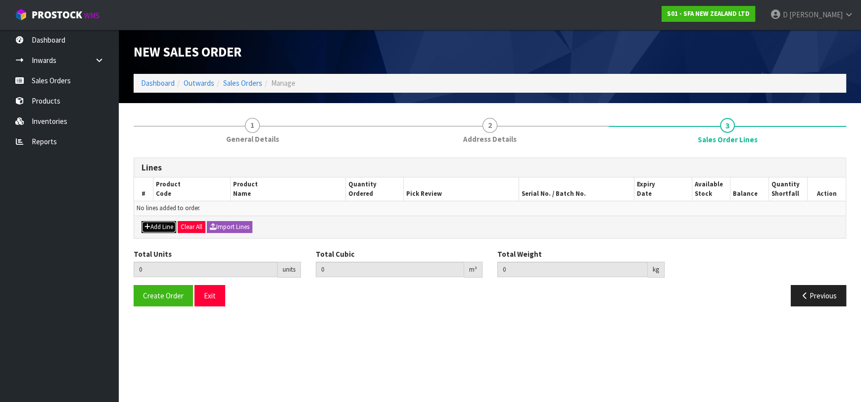
click at [163, 224] on button "Add Line" at bounding box center [159, 227] width 35 height 12
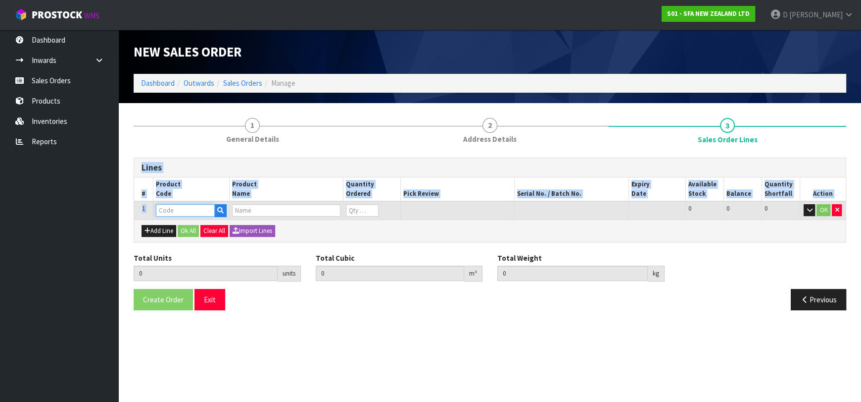
click at [171, 209] on input "text" at bounding box center [185, 210] width 59 height 12
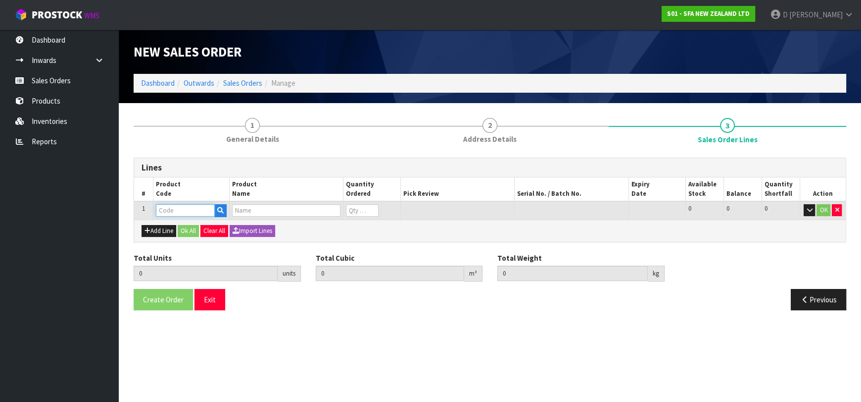
click at [171, 209] on input "text" at bounding box center [185, 210] width 59 height 12
type input "SA92"
type input "0.000000"
type input "0.000"
type input "SANICONDENS PRO PUMP"
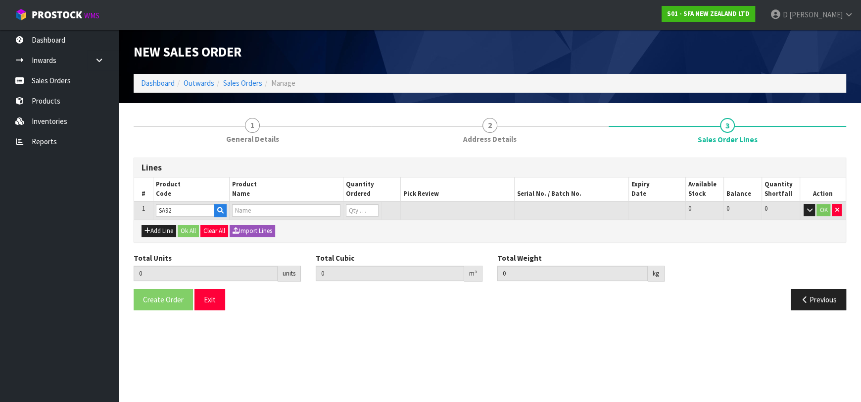
type input "0"
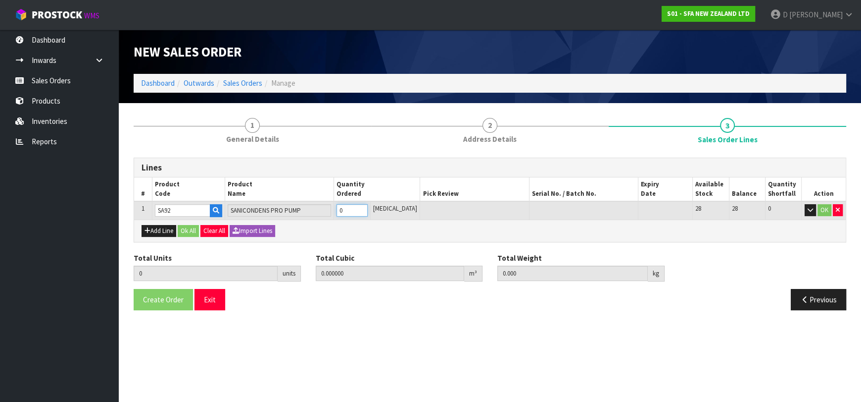
type input "1"
type input "0.01044"
type input "2.5"
type input "1"
click at [181, 232] on button "Ok All" at bounding box center [188, 231] width 21 height 12
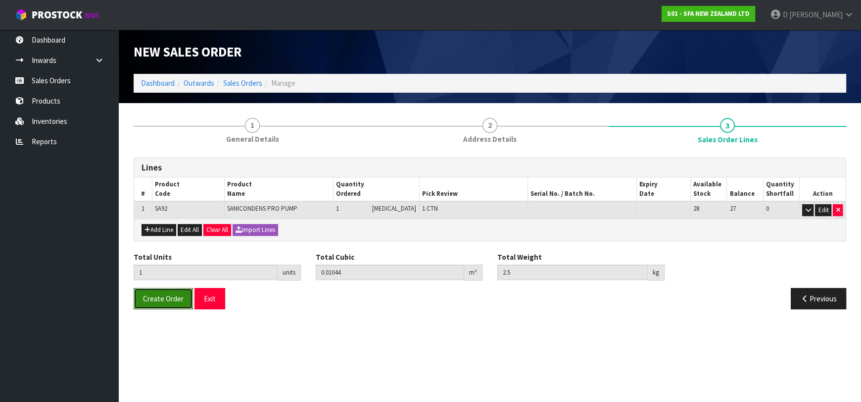
click at [174, 297] on span "Create Order" at bounding box center [163, 298] width 41 height 9
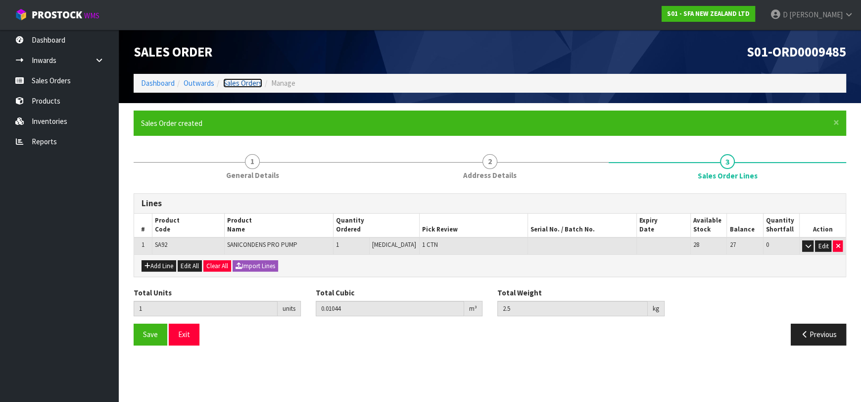
click at [239, 81] on link "Sales Orders" at bounding box center [242, 82] width 39 height 9
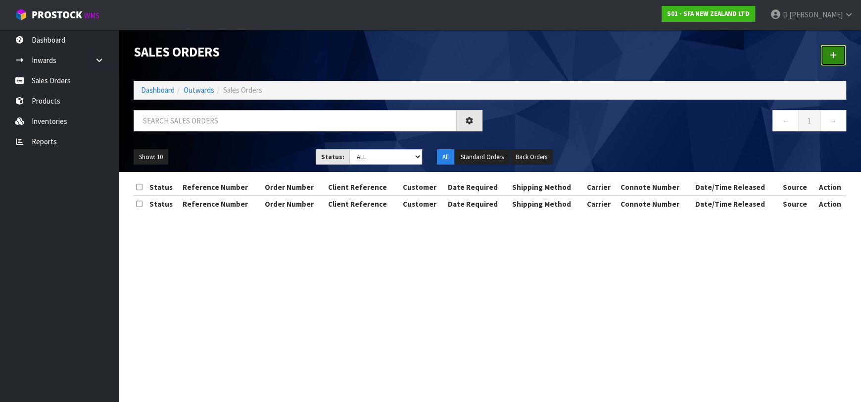
drag, startPoint x: 827, startPoint y: 58, endPoint x: 627, endPoint y: 108, distance: 206.3
click at [827, 58] on link at bounding box center [834, 55] width 26 height 21
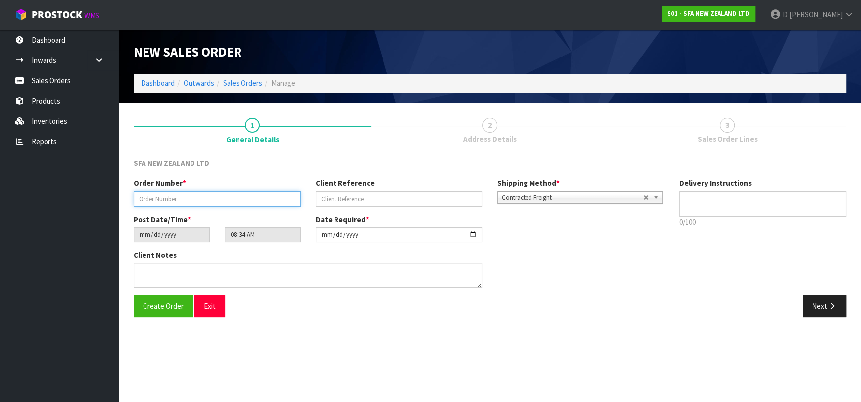
click at [221, 198] on input "text" at bounding box center [217, 198] width 167 height 15
type input "24669"
paste input "10499773"
type input "10499773"
click at [812, 298] on button "Next" at bounding box center [825, 305] width 44 height 21
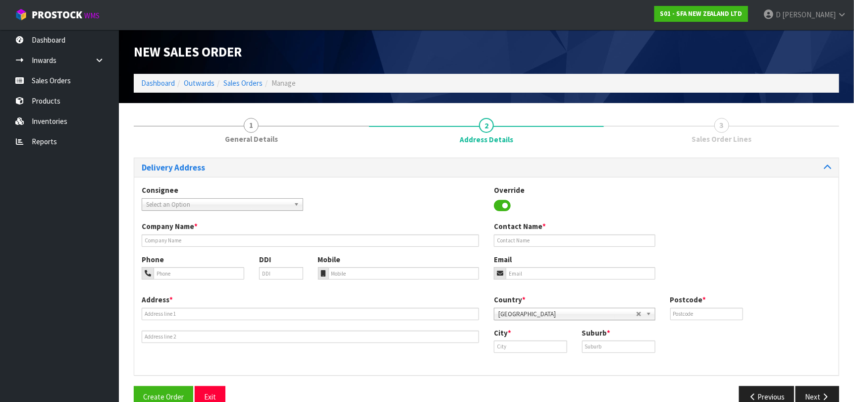
click at [204, 201] on span "Select an Option" at bounding box center [218, 205] width 144 height 12
type input "MICOCHRI"
click at [235, 82] on link "Sales Orders" at bounding box center [242, 82] width 39 height 9
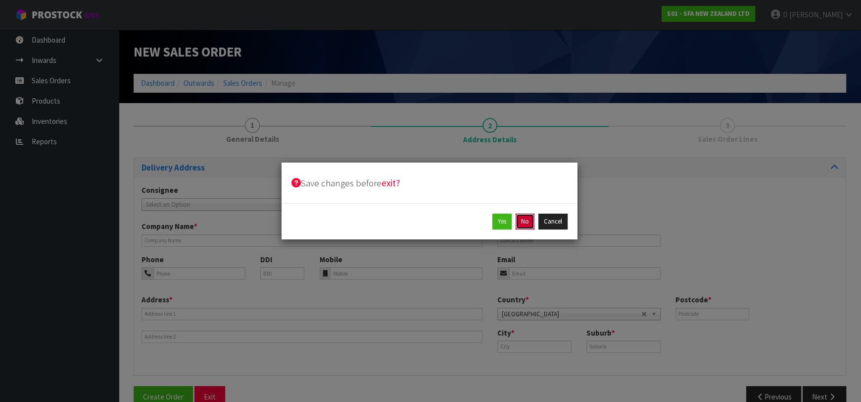
click at [530, 214] on button "No" at bounding box center [525, 221] width 19 height 16
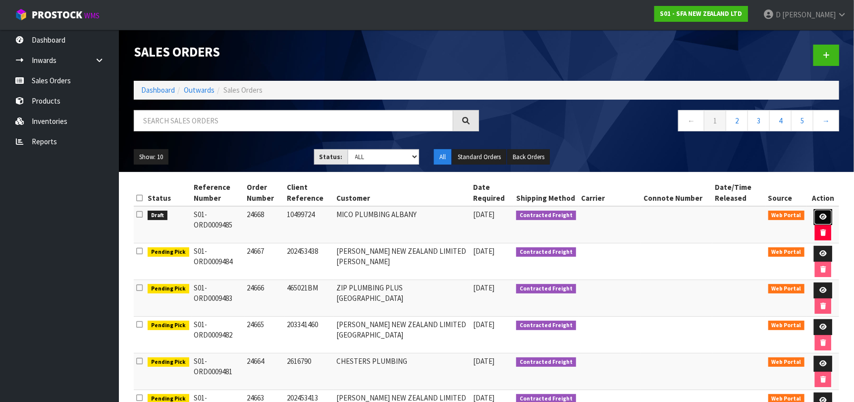
click at [815, 215] on link at bounding box center [822, 217] width 18 height 16
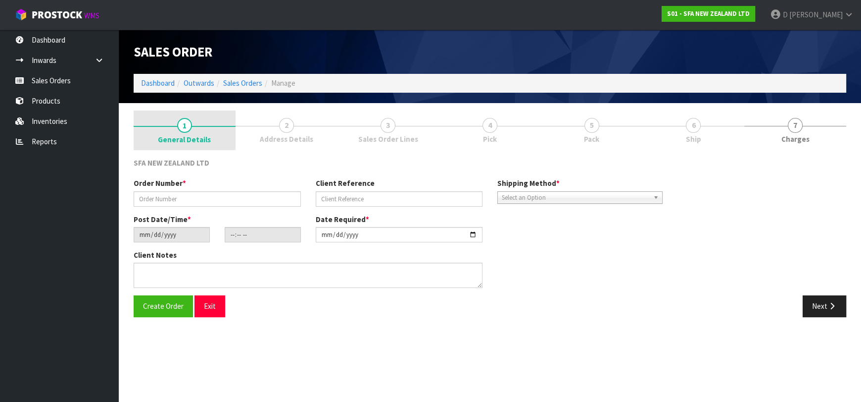
type input "24668"
type input "10499724"
type input "[DATE]"
type input "10:34:00.000"
type input "[DATE]"
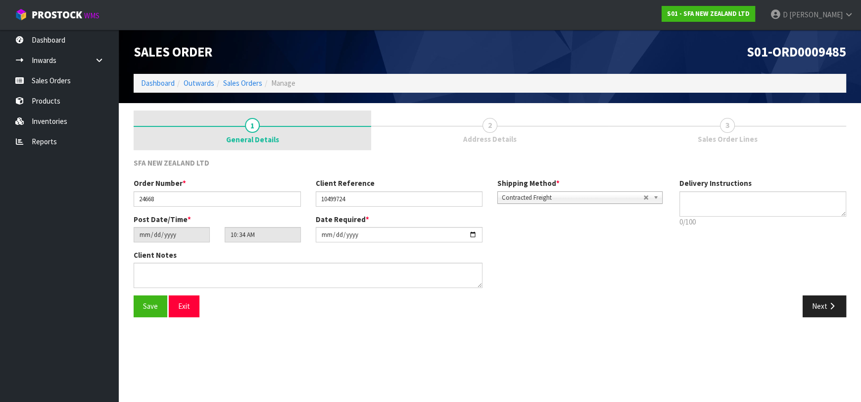
click at [297, 131] on link "1 General Details" at bounding box center [253, 130] width 238 height 40
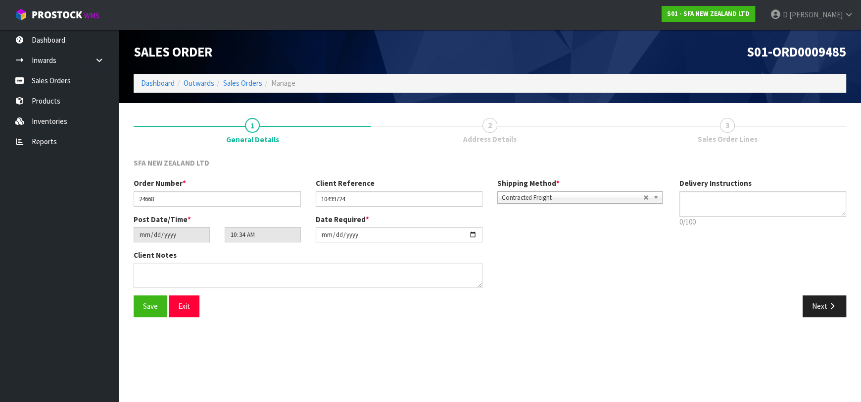
drag, startPoint x: 498, startPoint y: 123, endPoint x: 504, endPoint y: 123, distance: 5.4
click at [499, 123] on link "2 Address Details" at bounding box center [490, 129] width 238 height 39
click at [822, 308] on button "Next" at bounding box center [825, 305] width 44 height 21
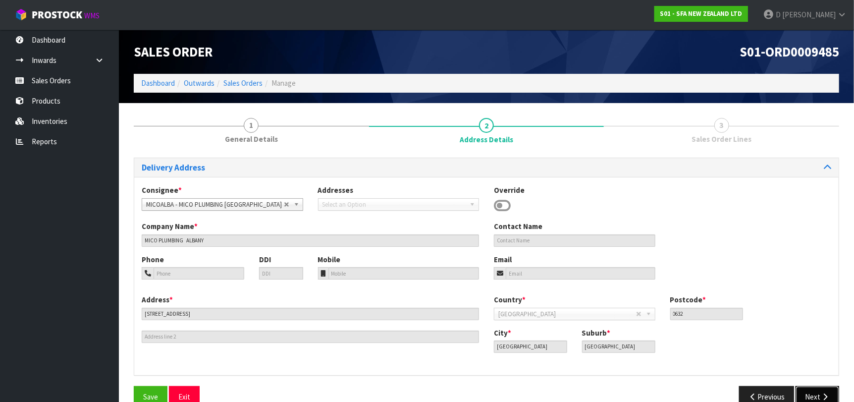
click at [833, 390] on button "Next" at bounding box center [817, 396] width 44 height 21
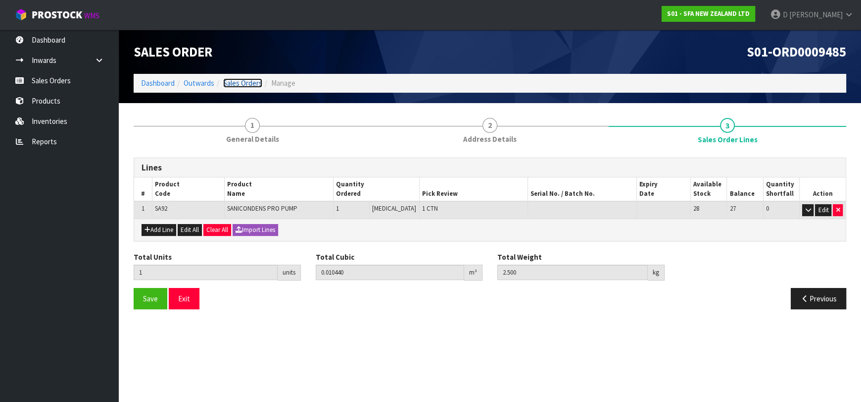
click at [251, 80] on link "Sales Orders" at bounding box center [242, 82] width 39 height 9
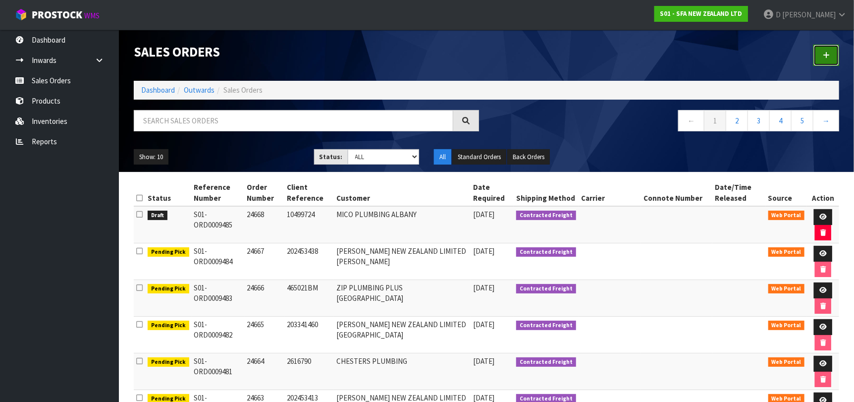
click at [822, 51] on link at bounding box center [826, 55] width 26 height 21
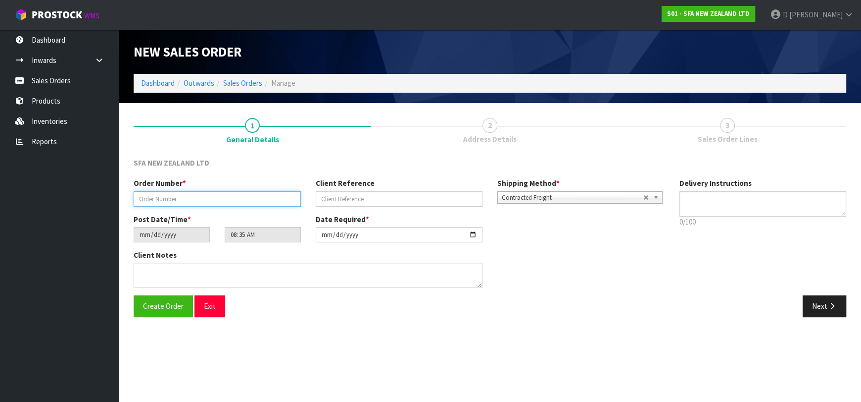
click at [234, 202] on input "text" at bounding box center [217, 198] width 167 height 15
type input "24669"
paste input "10499773"
type input "10499773"
drag, startPoint x: 825, startPoint y: 308, endPoint x: 279, endPoint y: 197, distance: 556.9
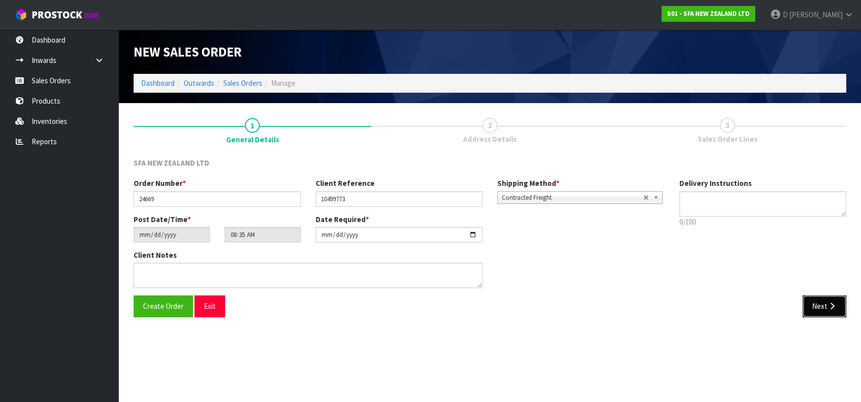
click at [825, 308] on button "Next" at bounding box center [825, 305] width 44 height 21
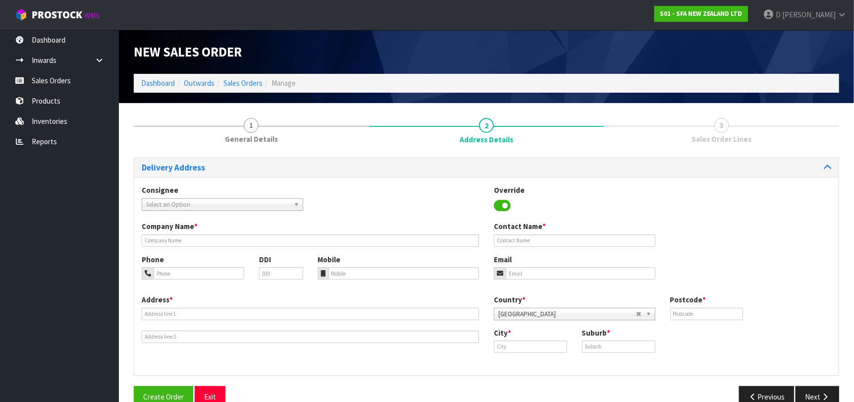
click at [224, 202] on span "Select an Option" at bounding box center [218, 205] width 144 height 12
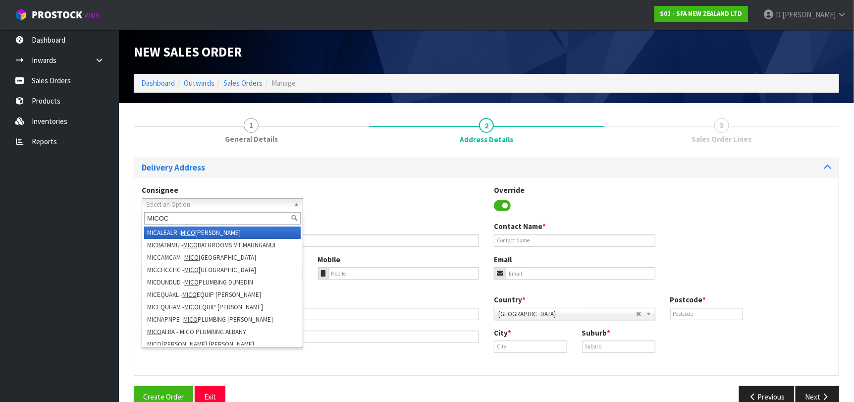
type input "MICOCH"
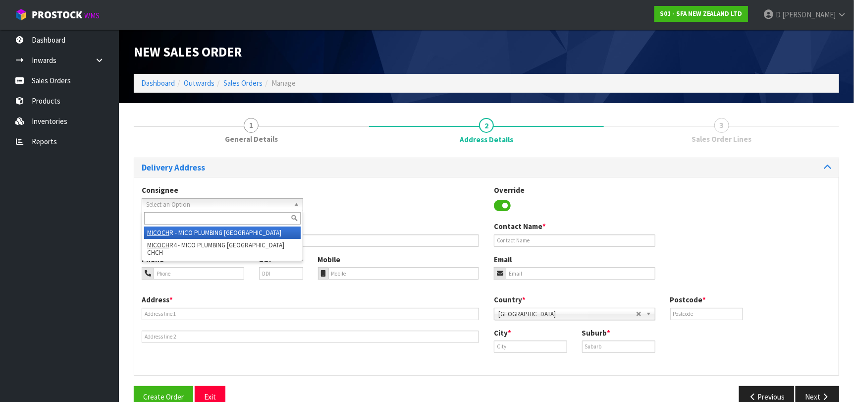
type input "MICO PLUMBING CHRISTCHURCH (MICOCHRI)"
type input "163 MONTREAL STREET"
type input "8011"
type input "[GEOGRAPHIC_DATA]"
type input "CHRISTCHURCH CENTRAL"
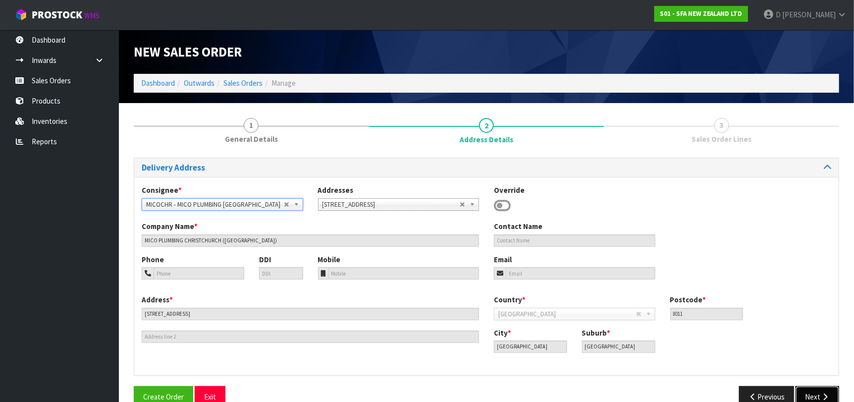
click at [813, 389] on button "Next" at bounding box center [817, 396] width 44 height 21
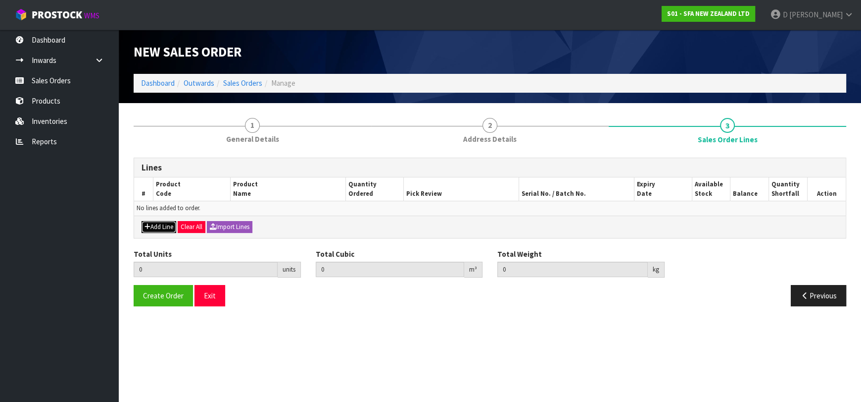
drag, startPoint x: 166, startPoint y: 227, endPoint x: 171, endPoint y: 220, distance: 8.1
click at [168, 225] on button "Add Line" at bounding box center [159, 227] width 35 height 12
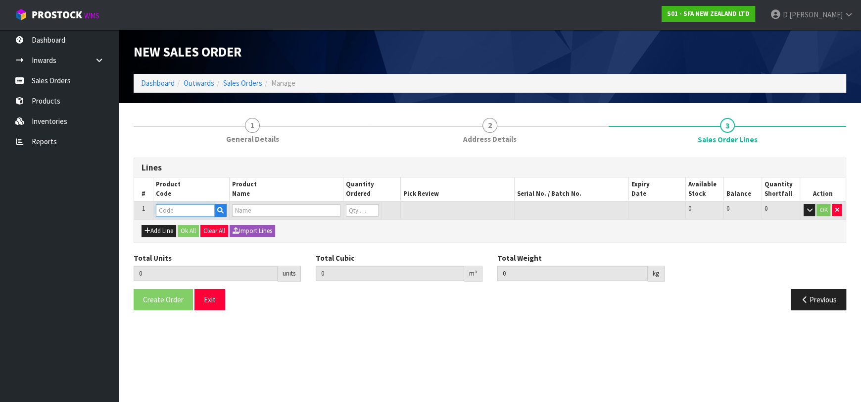
click at [173, 214] on input "text" at bounding box center [185, 210] width 59 height 12
type input "SA80"
type input "0.000000"
type input "0.000"
type input "SANIACCESS 2"
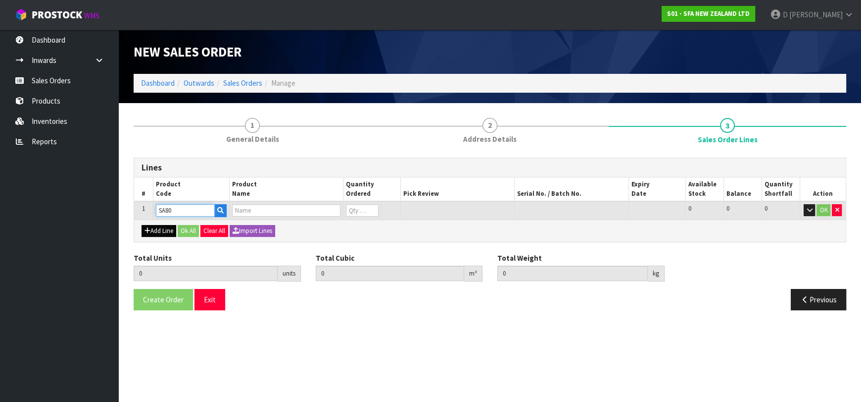
type input "0"
type input "SA80"
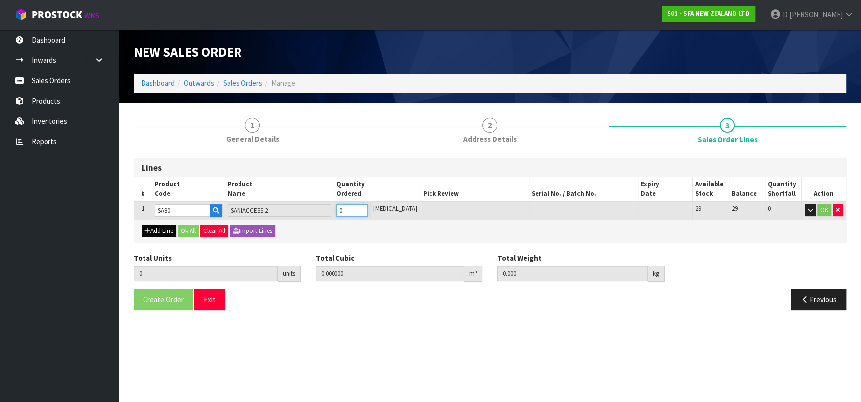
type input "1"
type input "0.0396"
type input "6.85"
type input "1"
click at [162, 228] on button "Add Line" at bounding box center [159, 231] width 35 height 12
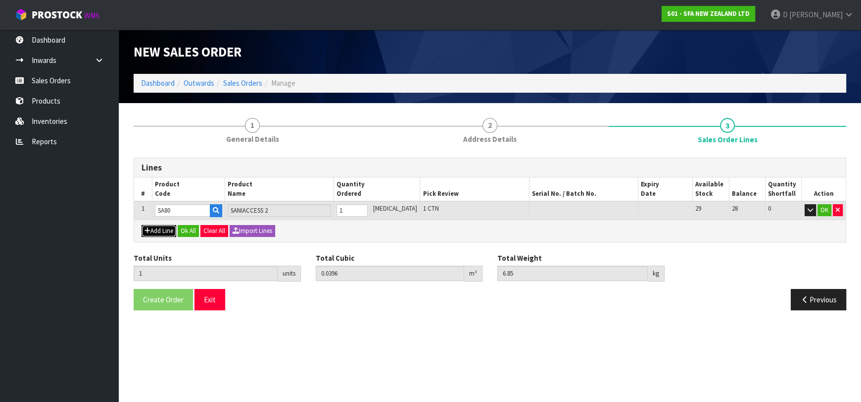
type input "0"
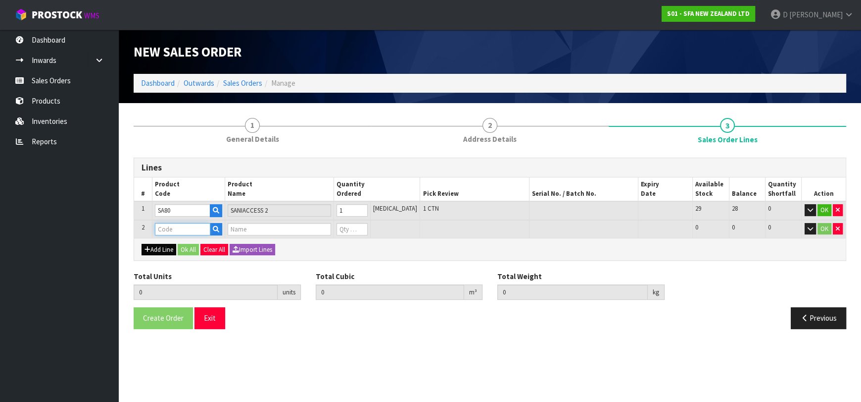
click at [162, 228] on input "text" at bounding box center [182, 229] width 55 height 12
type input "S99"
click at [162, 228] on input "text" at bounding box center [182, 229] width 55 height 12
type input "SA99"
type input "1"
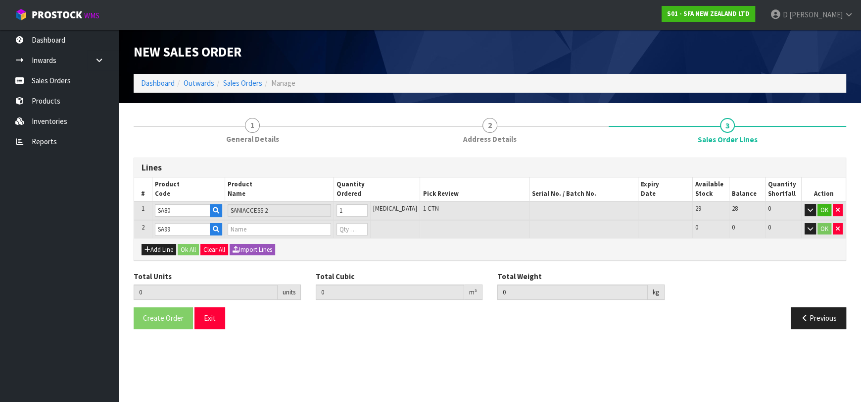
type input "0.0396"
type input "6.85"
type input "SANIPACK PRO SEWAGE MACERATOR PUMP"
type input "0"
type input "2"
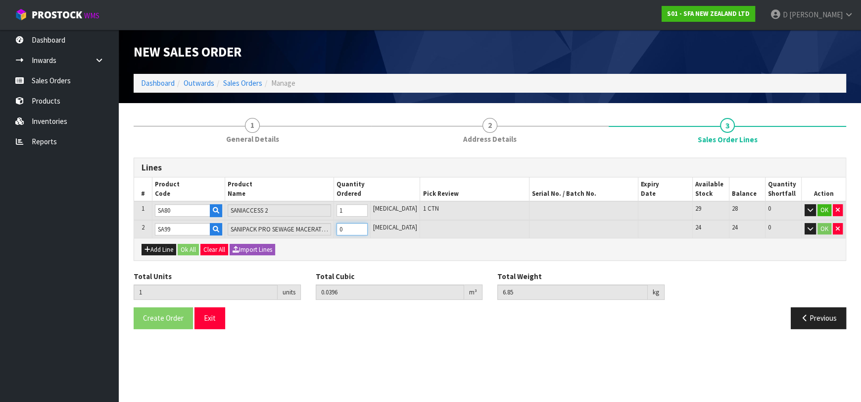
type input "0.081936"
type input "13.7"
type input "1"
click at [162, 240] on div "Add Line Ok All Clear All Import Lines" at bounding box center [490, 249] width 712 height 22
click at [163, 244] on button "Add Line" at bounding box center [159, 250] width 35 height 12
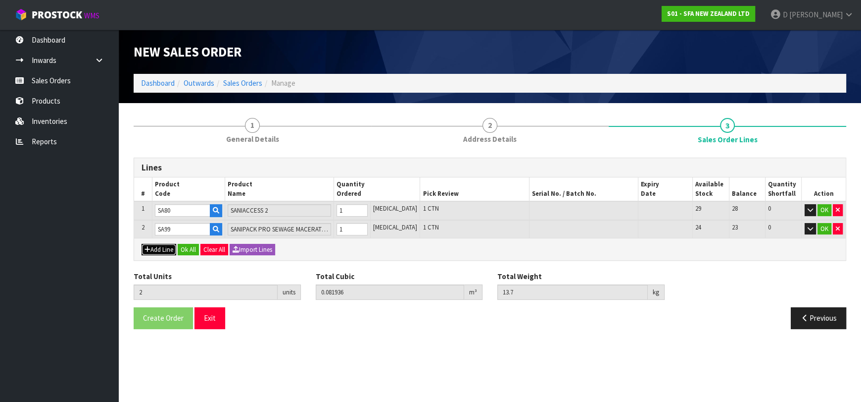
type input "0"
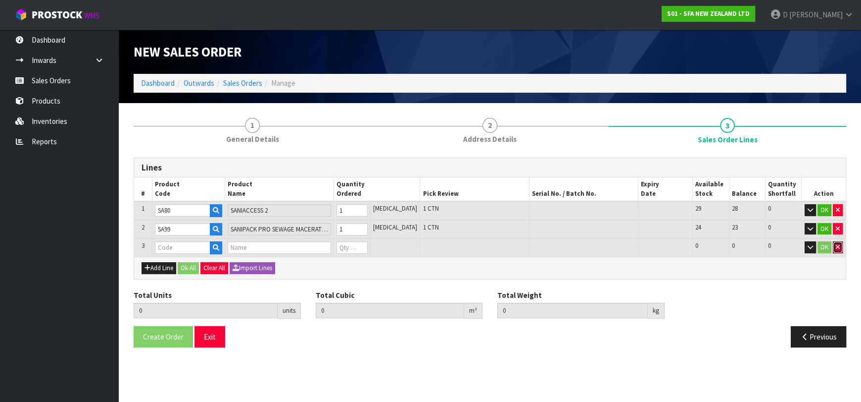
click at [834, 246] on button "button" at bounding box center [838, 247] width 10 height 12
type input "2"
type input "0.081936"
type input "13.7"
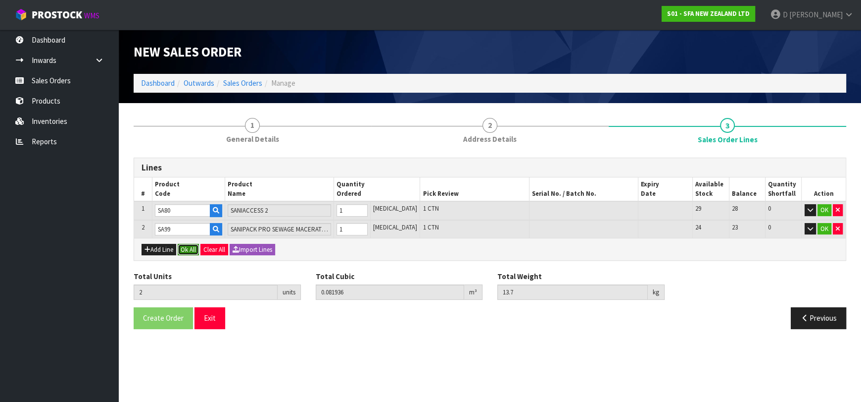
click at [195, 246] on button "Ok All" at bounding box center [188, 250] width 21 height 12
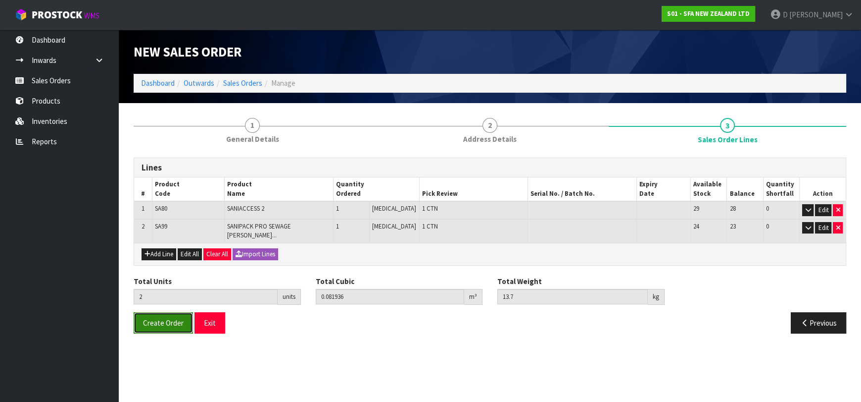
click at [175, 318] on span "Create Order" at bounding box center [163, 322] width 41 height 9
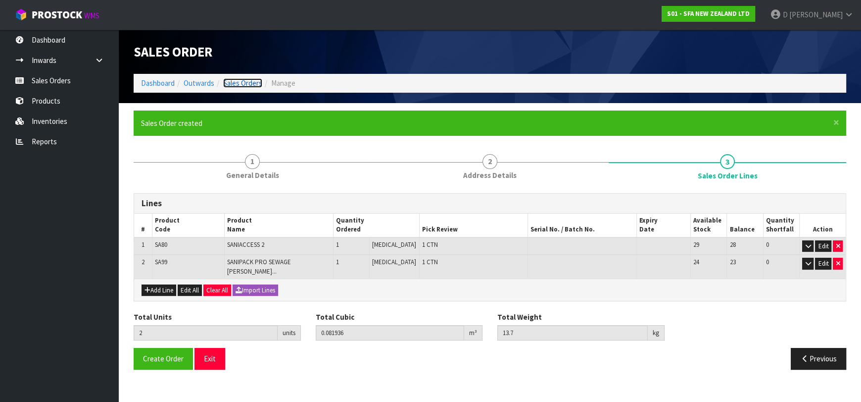
click at [253, 83] on link "Sales Orders" at bounding box center [242, 82] width 39 height 9
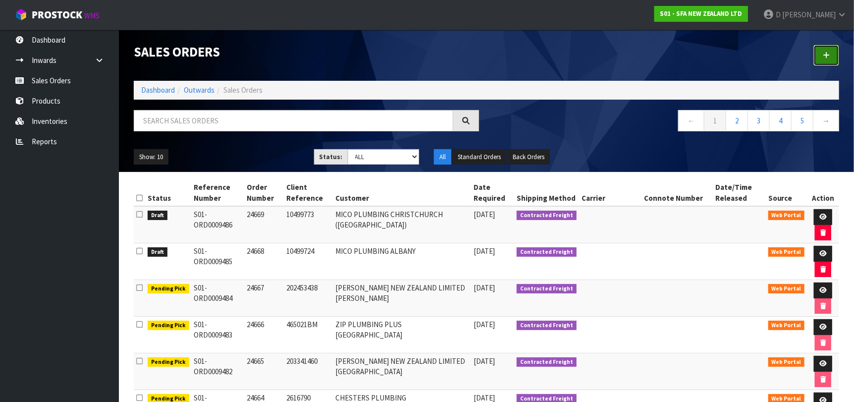
drag, startPoint x: 826, startPoint y: 49, endPoint x: 760, endPoint y: 52, distance: 65.9
click at [826, 49] on link at bounding box center [826, 55] width 26 height 21
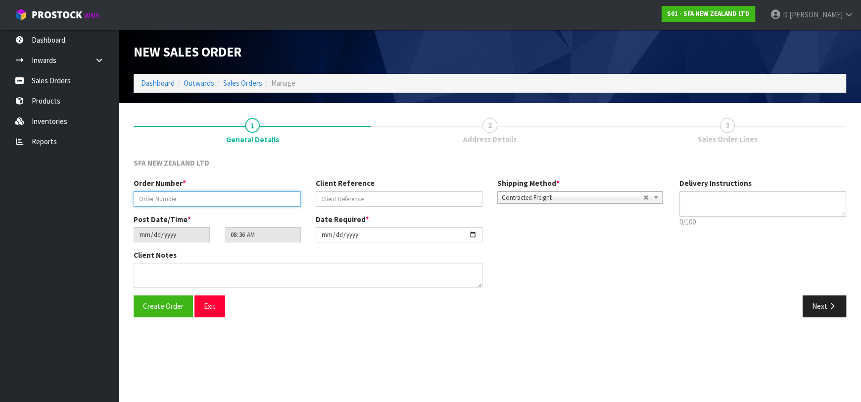
click at [200, 199] on input "text" at bounding box center [217, 198] width 167 height 15
type input "24670"
paste input "10499949"
type input "10499949"
drag, startPoint x: 814, startPoint y: 305, endPoint x: 312, endPoint y: 238, distance: 507.1
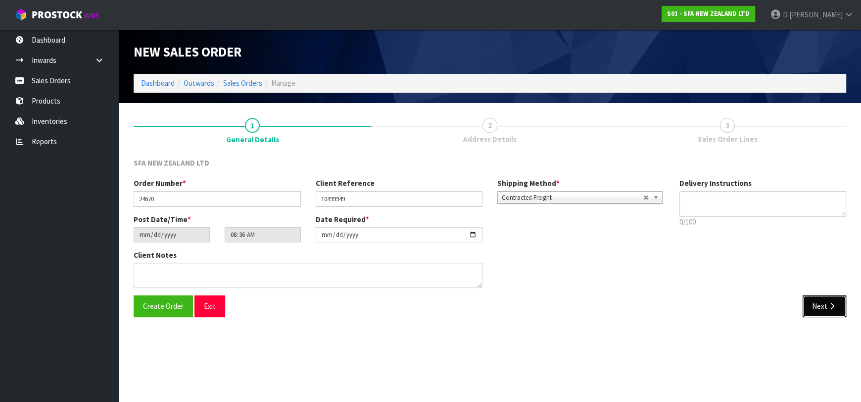
click at [814, 305] on button "Next" at bounding box center [825, 305] width 44 height 21
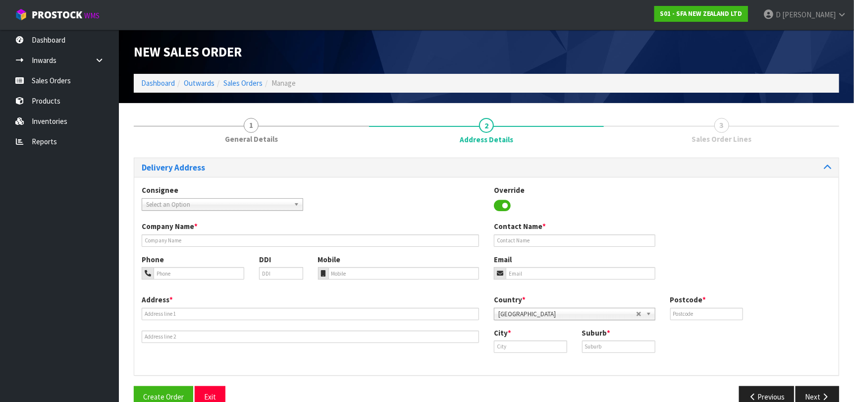
click at [219, 196] on div "Consignee 000001.BAY MECHANICS - BAY MECHANICS 000001A - BRAKE & TRANSMISSION N…" at bounding box center [222, 197] width 176 height 25
click at [228, 209] on span "Select an Option" at bounding box center [218, 205] width 144 height 12
type input "MICOPUKE"
type input "MICO PLUMBING PUKEKOHE"
type input "THE ZONE 28 SUBWAY ROD"
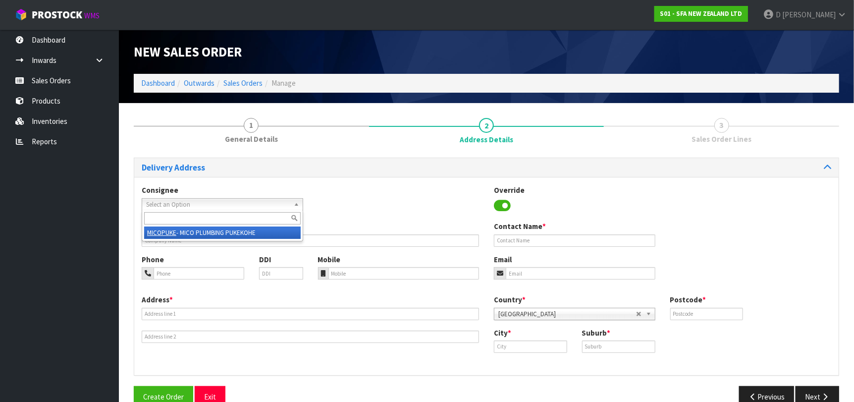
type input "2120"
type input "PUKEKOHE"
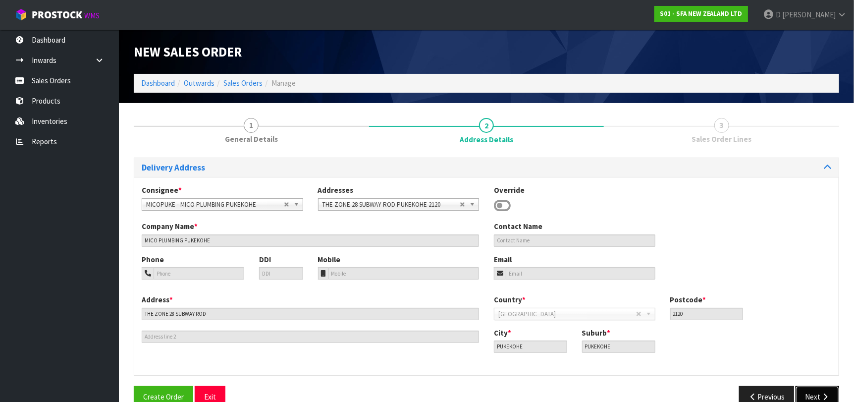
drag, startPoint x: 814, startPoint y: 393, endPoint x: 797, endPoint y: 383, distance: 20.0
click at [809, 389] on button "Next" at bounding box center [817, 396] width 44 height 21
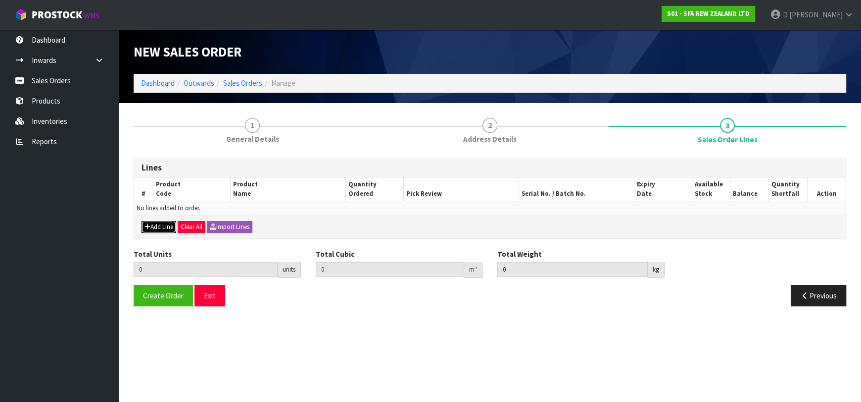
click at [156, 225] on button "Add Line" at bounding box center [159, 227] width 35 height 12
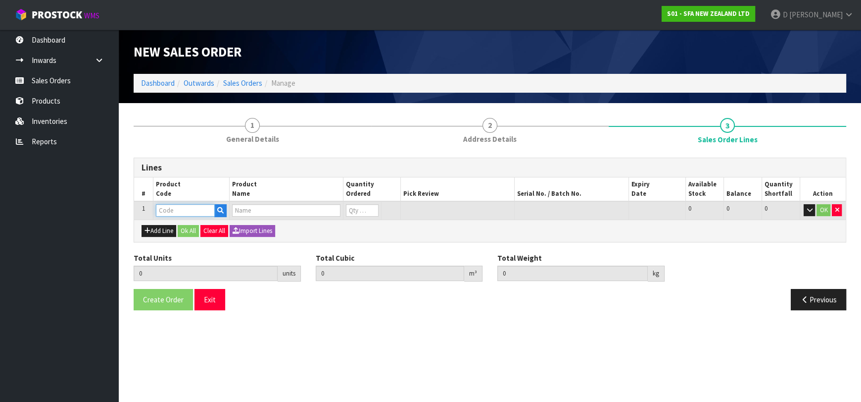
click at [167, 213] on input "text" at bounding box center [185, 210] width 59 height 12
type input "SA98"
type input "0.000000"
type input "0.000"
type input "SANIPLUS SEWAGE MACERATOR PUMP"
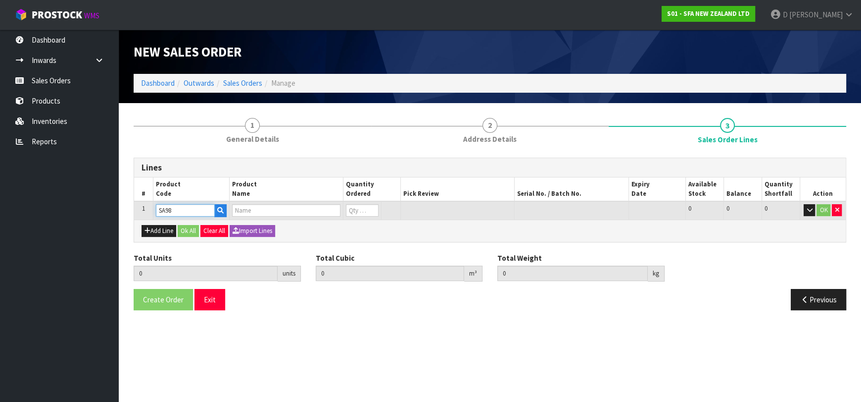
type input "0"
type input "SA98"
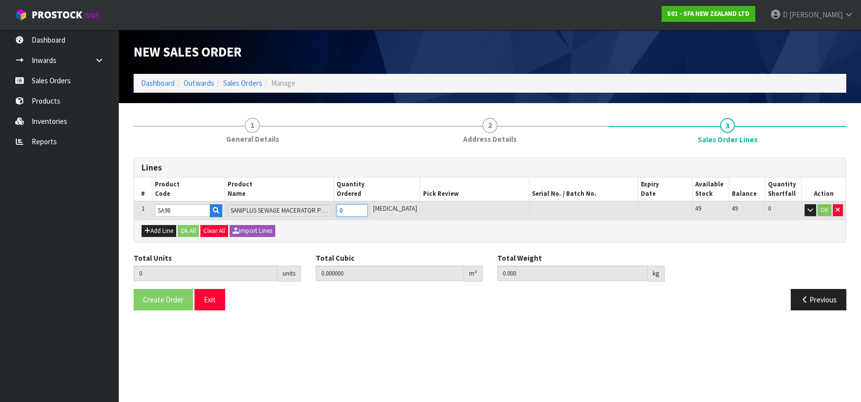
type input "1"
type input "0.04488"
type input "7.25"
type input "1"
click at [190, 230] on button "Ok All" at bounding box center [188, 231] width 21 height 12
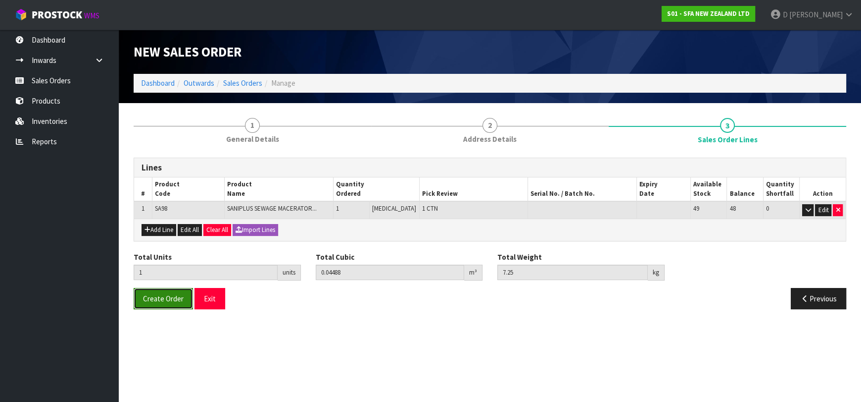
click at [172, 294] on span "Create Order" at bounding box center [163, 298] width 41 height 9
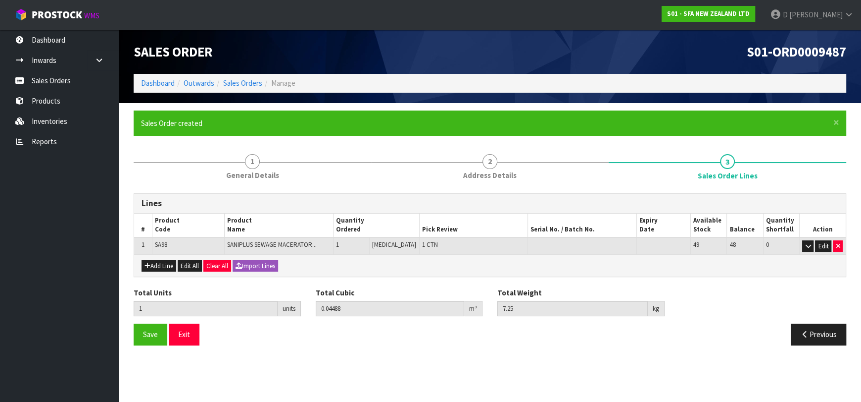
click at [242, 77] on ol "Dashboard Outwards Sales Orders Manage" at bounding box center [490, 83] width 713 height 18
click at [248, 83] on link "Sales Orders" at bounding box center [242, 82] width 39 height 9
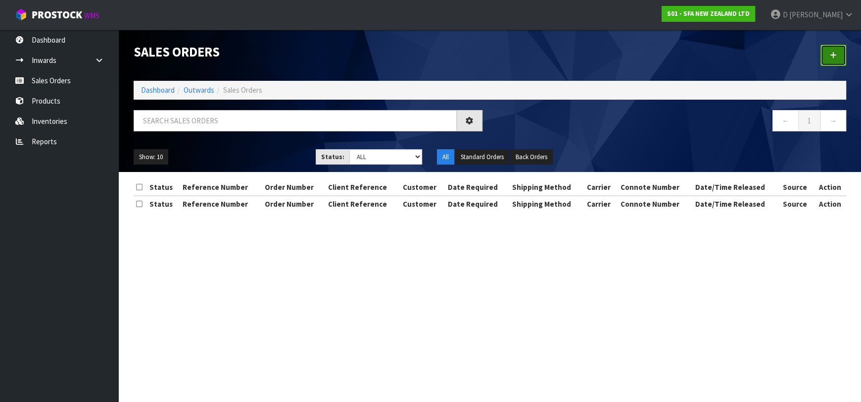
click at [844, 48] on link at bounding box center [834, 55] width 26 height 21
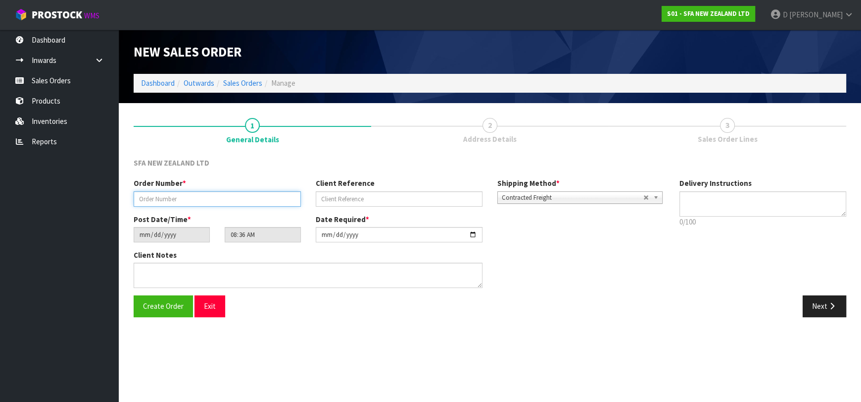
click at [262, 196] on input "text" at bounding box center [217, 198] width 167 height 15
type input "24671"
paste input "10499949"
type input "10499949"
click at [235, 83] on link "Sales Orders" at bounding box center [242, 82] width 39 height 9
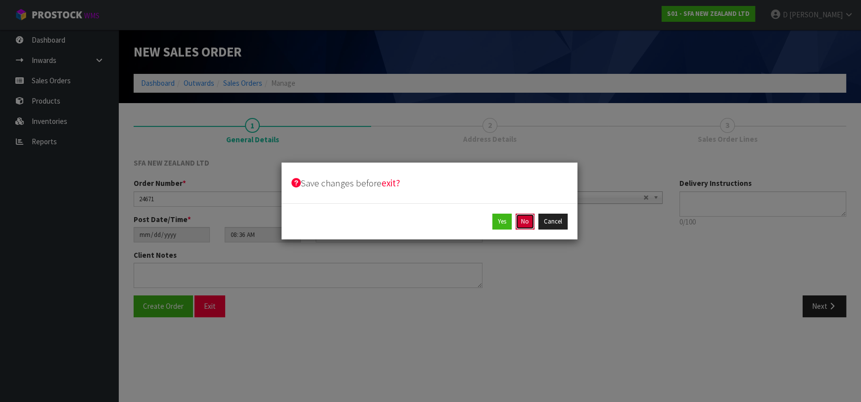
click at [524, 215] on button "No" at bounding box center [525, 221] width 19 height 16
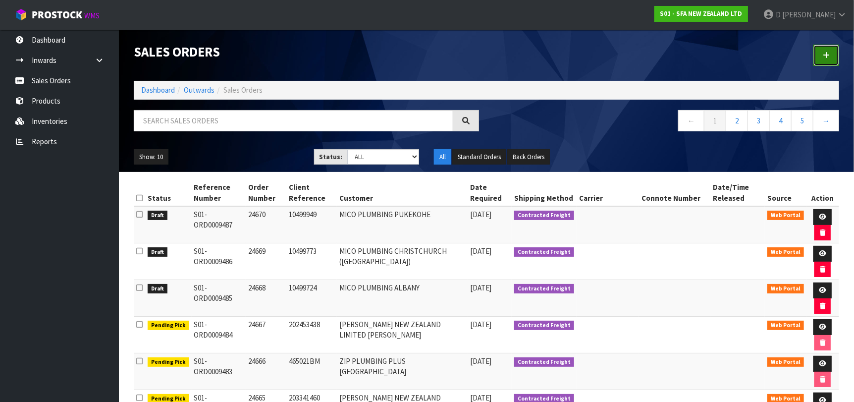
click at [823, 55] on icon at bounding box center [825, 54] width 7 height 7
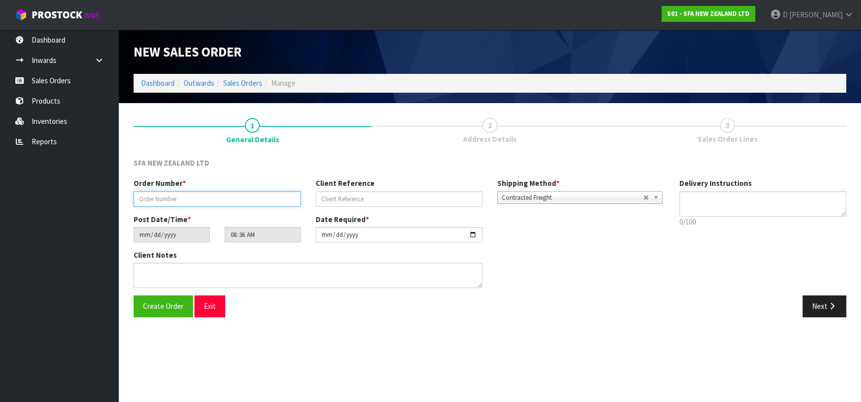
click at [153, 204] on input "text" at bounding box center [217, 198] width 167 height 15
type input "24671"
paste input "1P00209096"
type input "1P00209096"
click at [841, 306] on button "Next" at bounding box center [825, 305] width 44 height 21
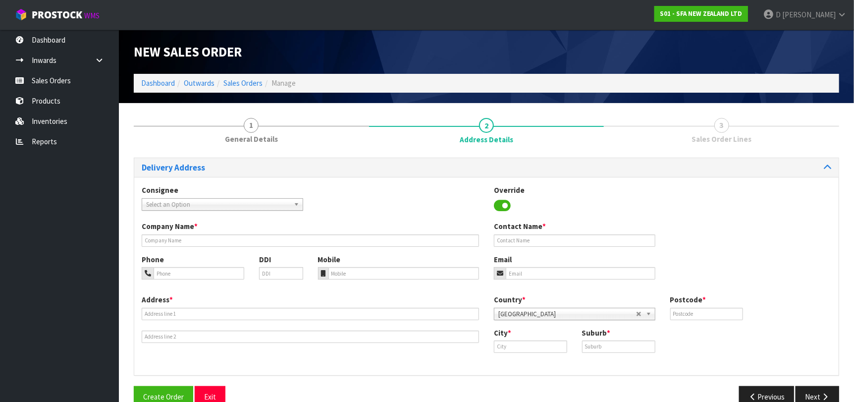
click at [218, 201] on span "Select an Option" at bounding box center [218, 205] width 144 height 12
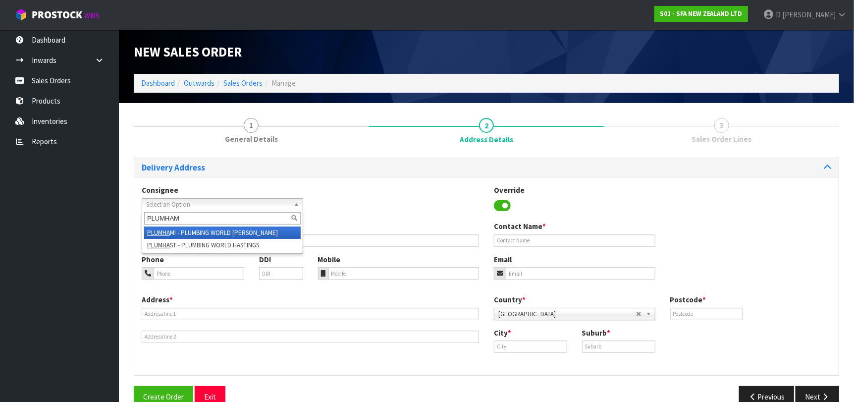
type input "PLUMHAMI"
type input "PLUMBING WORLD HAMILTON"
type input "07-846-8120"
type input "16 KING STREET"
type input "3204"
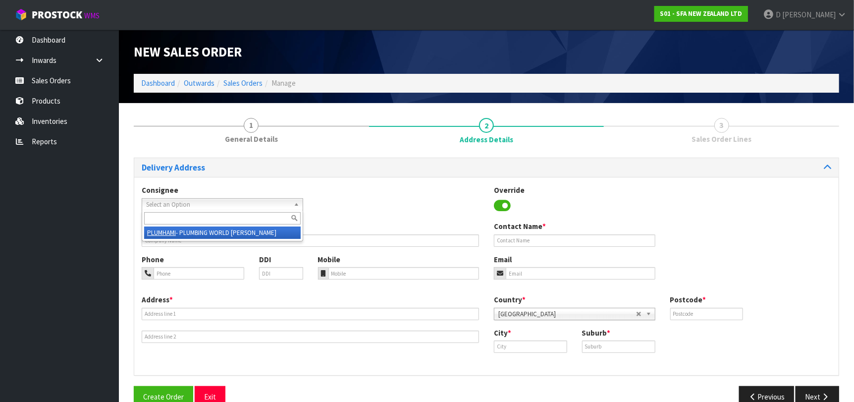
type input "HAMILTON"
type input "FRANKTON"
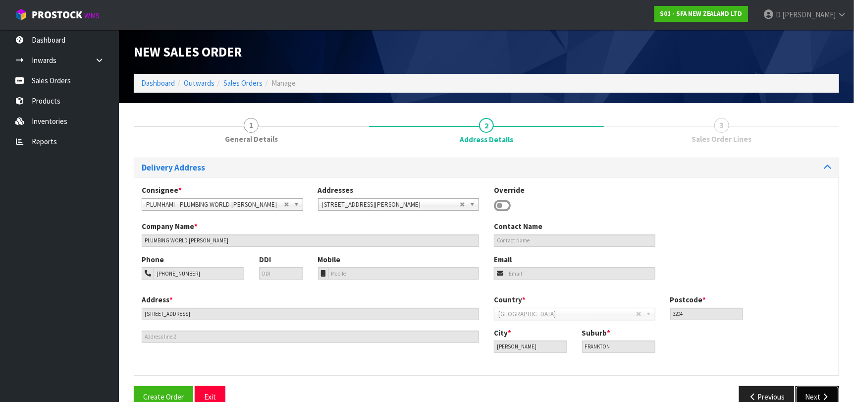
click at [822, 393] on icon "button" at bounding box center [824, 396] width 9 height 7
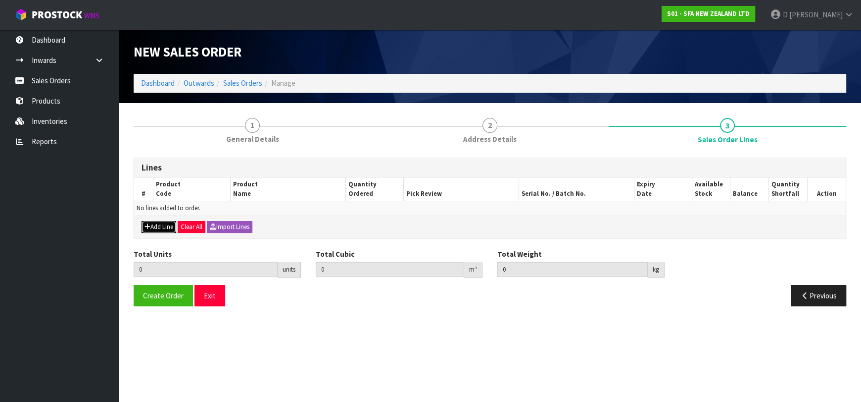
click at [157, 221] on button "Add Line" at bounding box center [159, 227] width 35 height 12
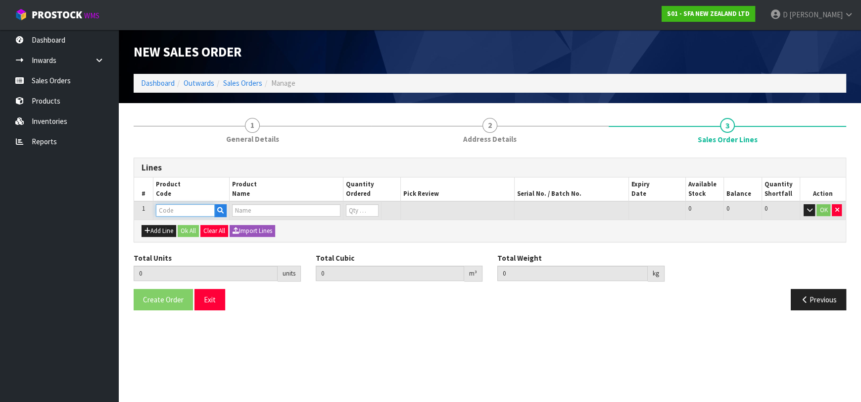
click at [165, 214] on input "text" at bounding box center [185, 210] width 59 height 12
type input "SA95"
type input "0.000000"
type input "0.000"
type input "SANIVITE UP WASTE WATER PUMP"
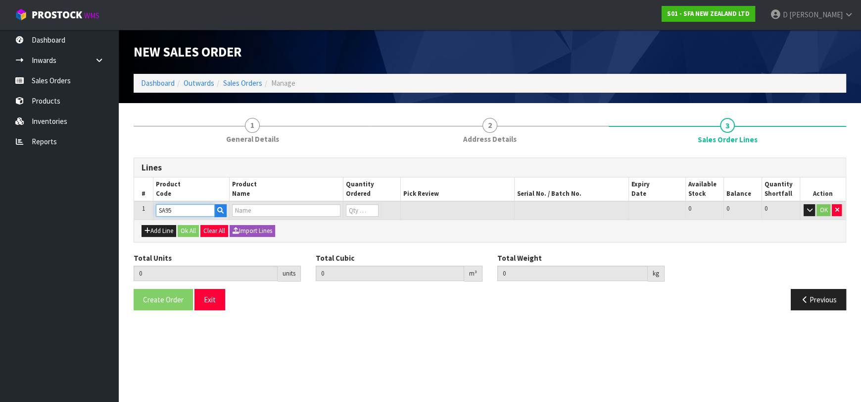
type input "0"
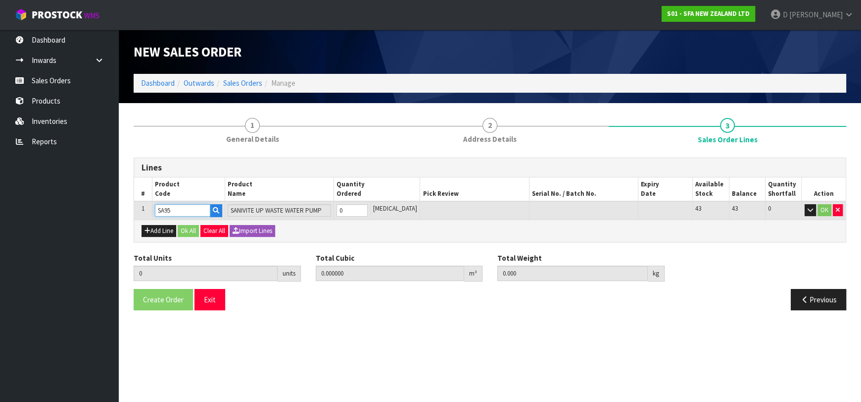
type input "SA95"
type input "1"
type input "0.031488"
type input "6.16"
type input "1"
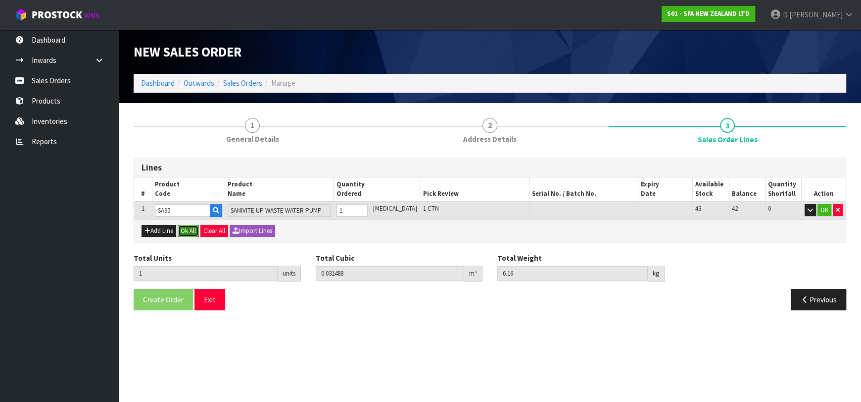
click at [193, 228] on button "Ok All" at bounding box center [188, 231] width 21 height 12
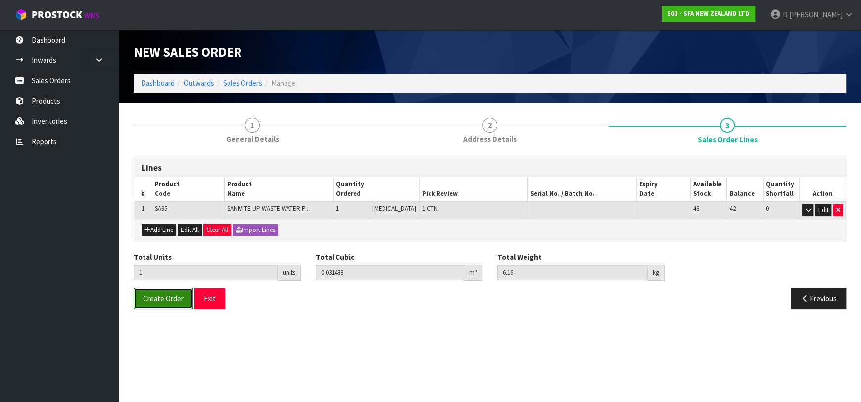
click at [164, 297] on span "Create Order" at bounding box center [163, 298] width 41 height 9
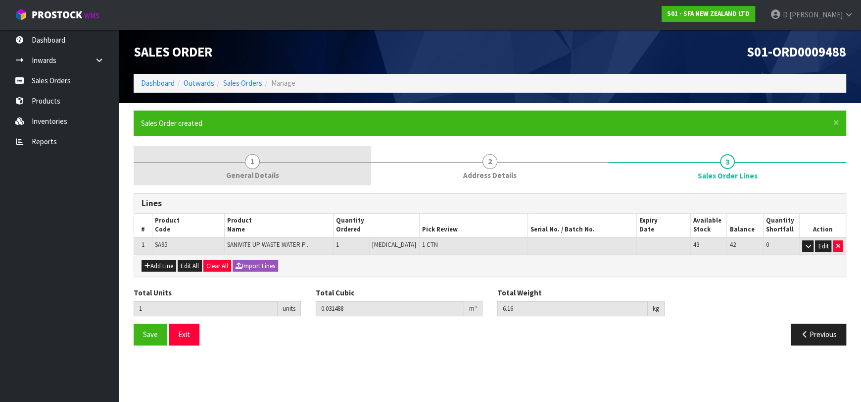
click at [265, 155] on link "1 General Details" at bounding box center [253, 165] width 238 height 39
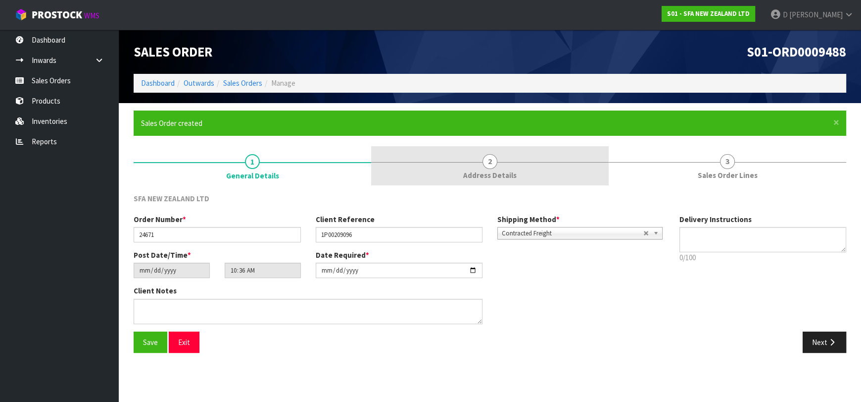
click at [457, 163] on link "2 Address Details" at bounding box center [490, 165] width 238 height 39
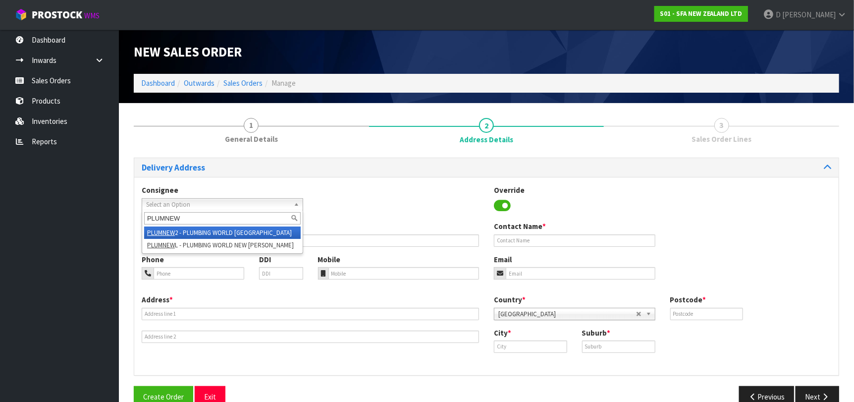
type input "PLUMNEW2"
type input "PLUMBING WORLD NEW PLYMOUTH"
type input "06-757-3017"
type input "149 GILL STREET"
type input "4312"
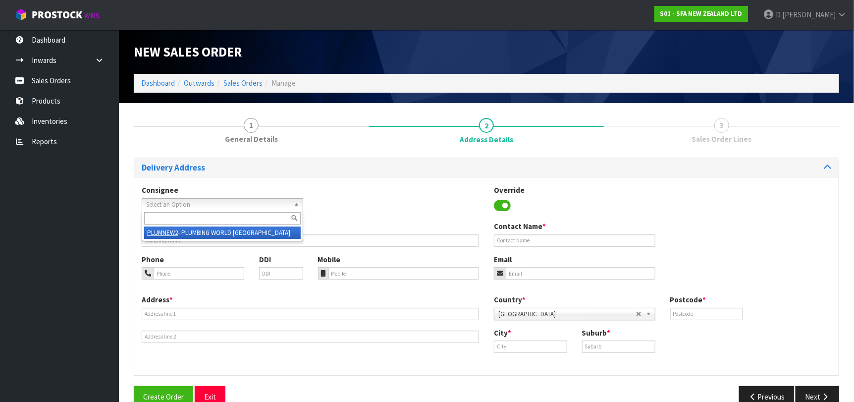
type input "NEW PLYMOUTH"
type input "NEW PLYMOUTH CENTRAL"
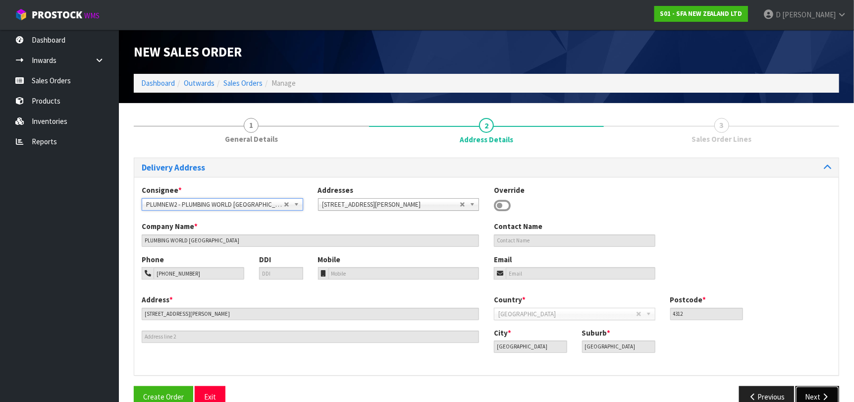
click at [819, 396] on button "Next" at bounding box center [817, 396] width 44 height 21
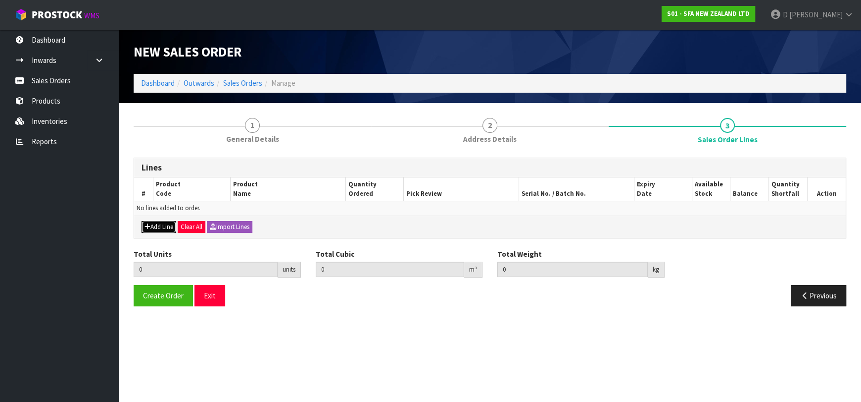
drag, startPoint x: 168, startPoint y: 227, endPoint x: 173, endPoint y: 218, distance: 10.0
click at [168, 226] on button "Add Line" at bounding box center [159, 227] width 35 height 12
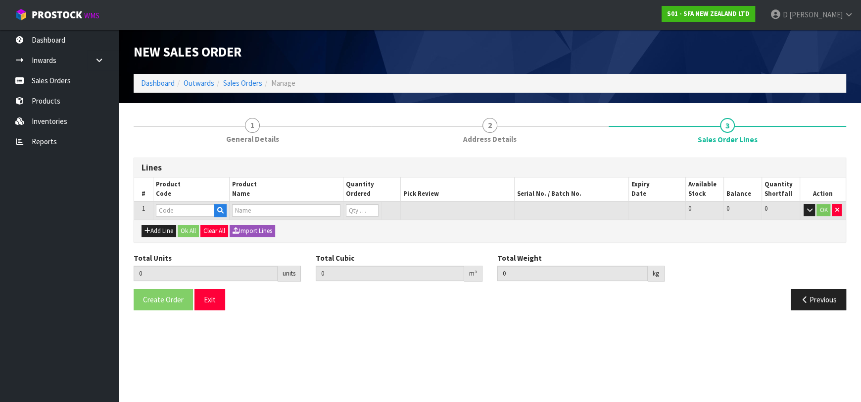
click at [176, 215] on input "text" at bounding box center [185, 210] width 59 height 12
type input "SA97"
type input "0.000000"
type input "0.000"
type input "SANITOP SEWAGE MACERATOR PUMP"
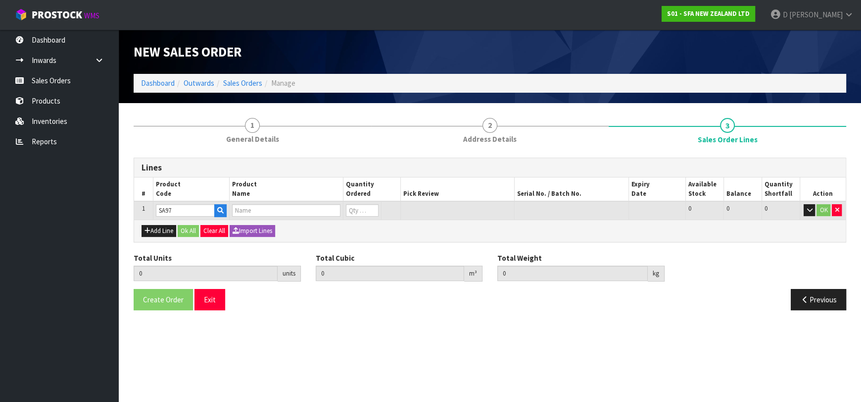
type input "0"
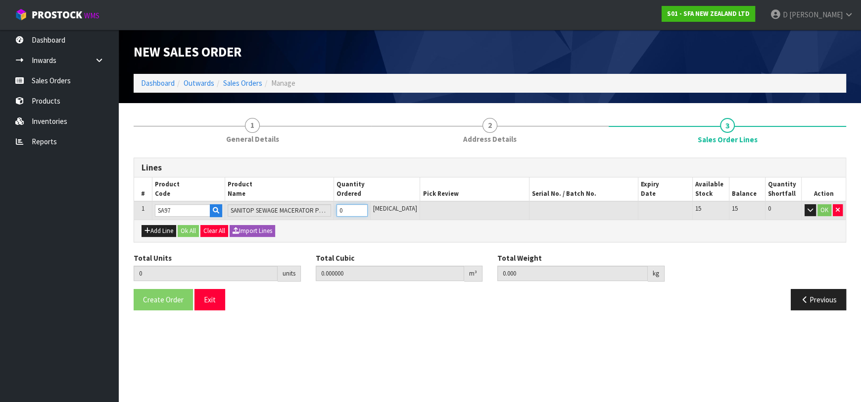
type input "1"
type input "0.024864"
type input "5.5"
type input "1"
click at [187, 227] on button "Ok All" at bounding box center [188, 231] width 21 height 12
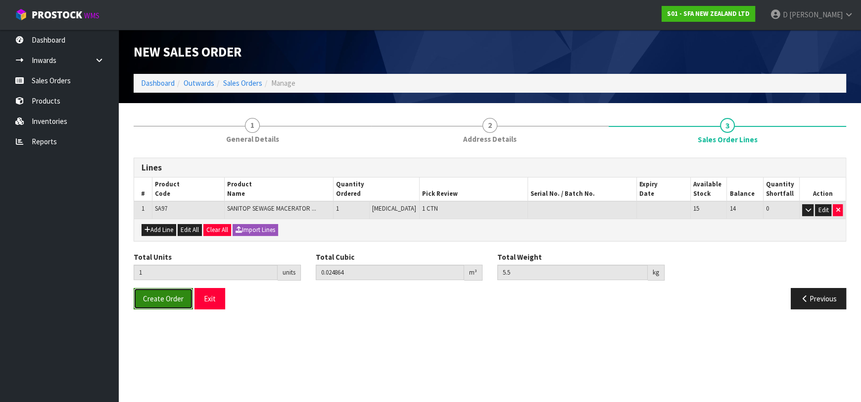
click at [165, 303] on button "Create Order" at bounding box center [163, 298] width 59 height 21
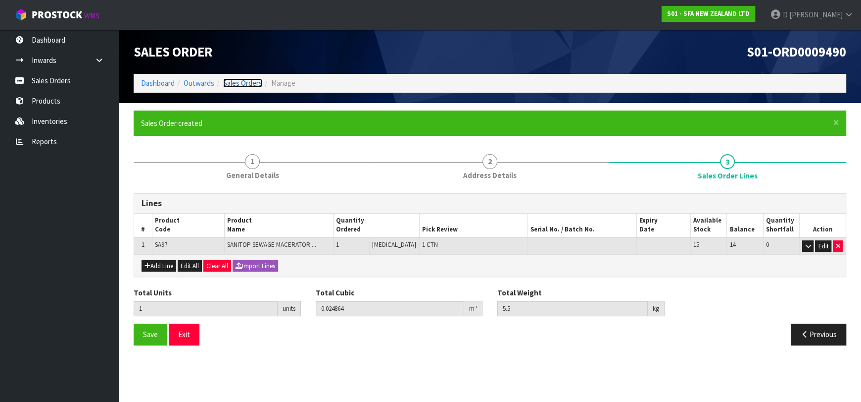
click at [230, 79] on link "Sales Orders" at bounding box center [242, 82] width 39 height 9
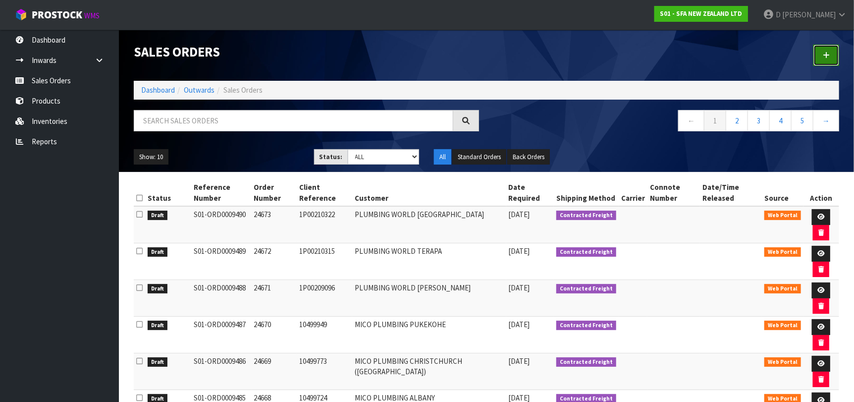
click at [835, 49] on link at bounding box center [826, 55] width 26 height 21
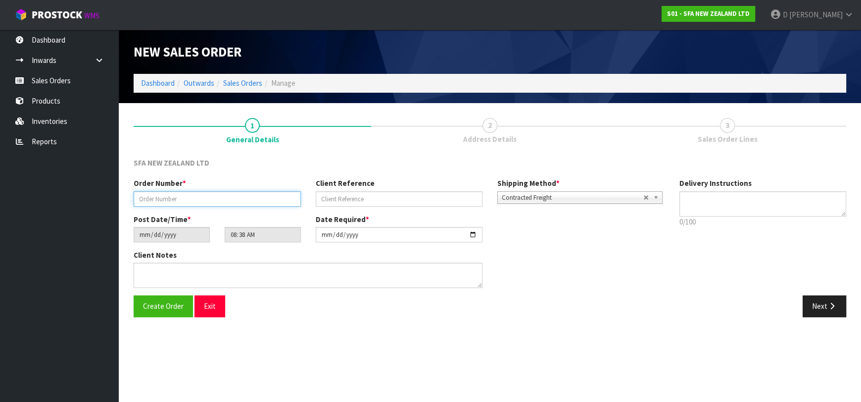
click at [244, 193] on input "text" at bounding box center [217, 198] width 167 height 15
type input "24674"
paste input "1P00210411"
type input "1P00210411"
click at [825, 308] on button "Next" at bounding box center [825, 305] width 44 height 21
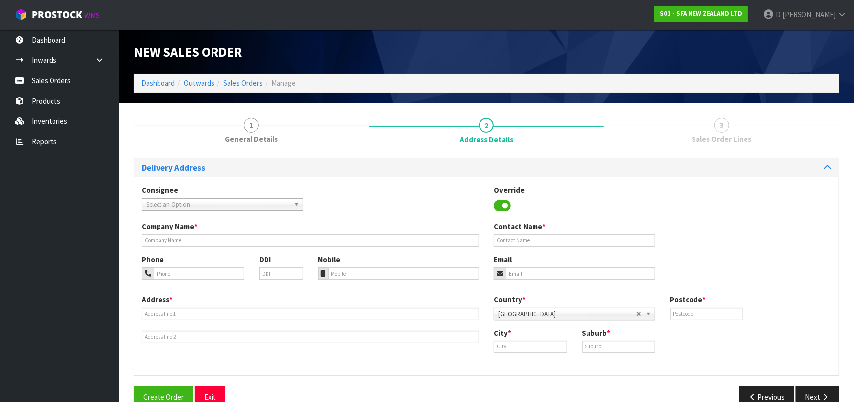
click at [261, 201] on span "Select an Option" at bounding box center [218, 205] width 144 height 12
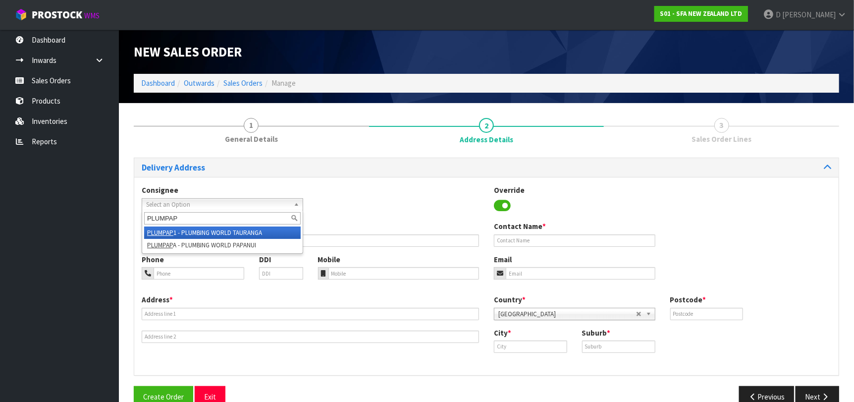
type input "PLUMPAP1"
type input "PLUMBING WORLD TAURANGA"
type input "UNIT 1, 11 ASHLEY PLACE"
type input "3118"
type input "TAURANGA"
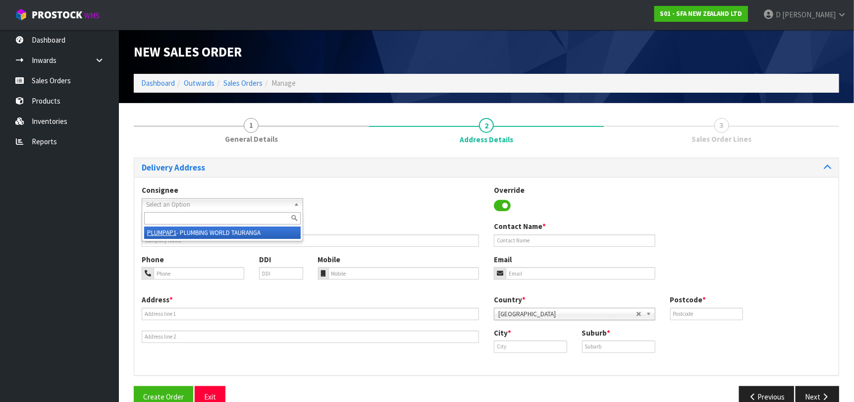
type input "PAPAMOA BEACH"
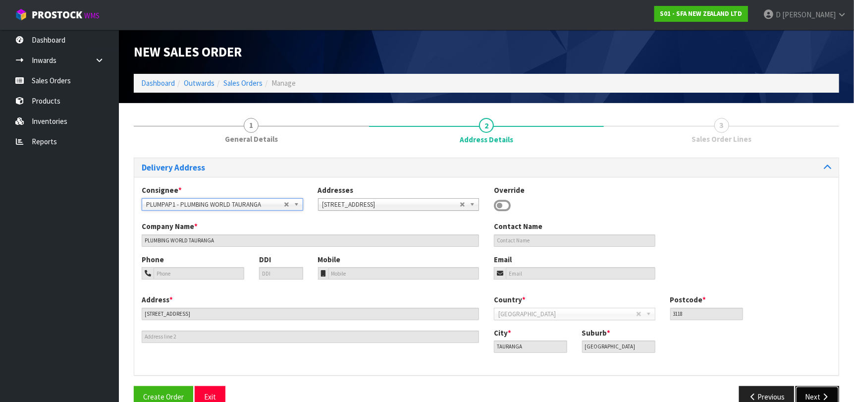
click at [822, 393] on icon "button" at bounding box center [824, 396] width 9 height 7
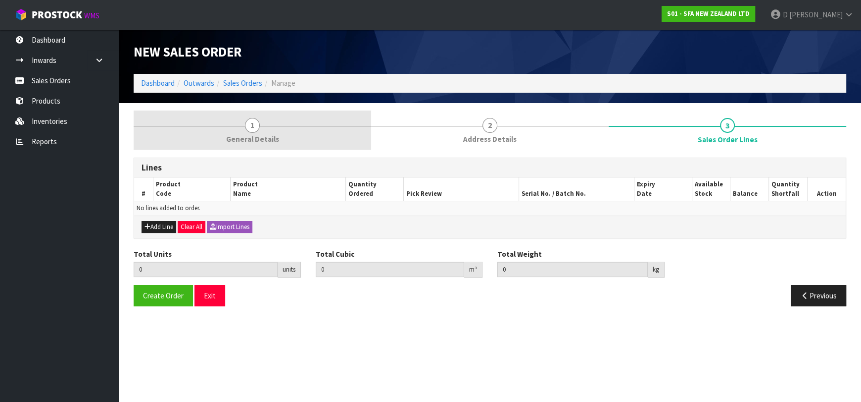
click at [272, 146] on link "1 General Details" at bounding box center [253, 129] width 238 height 39
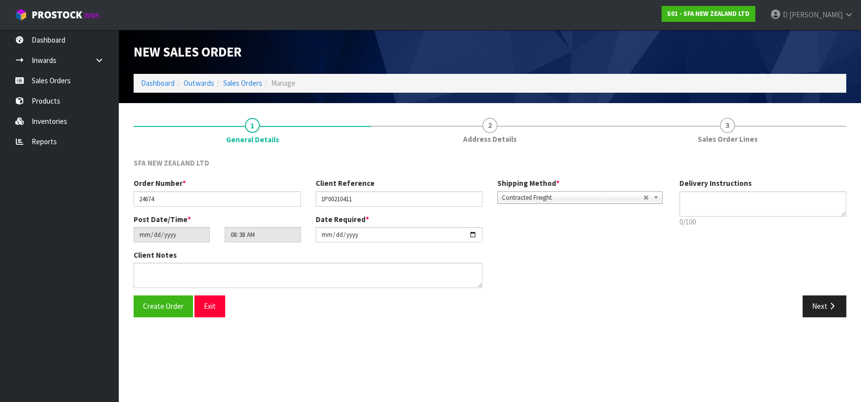
click at [442, 154] on div "SFA NEW ZEALAND LTD Order Number * 24674 Client Reference 1P00210411 Shipping M…" at bounding box center [490, 237] width 713 height 174
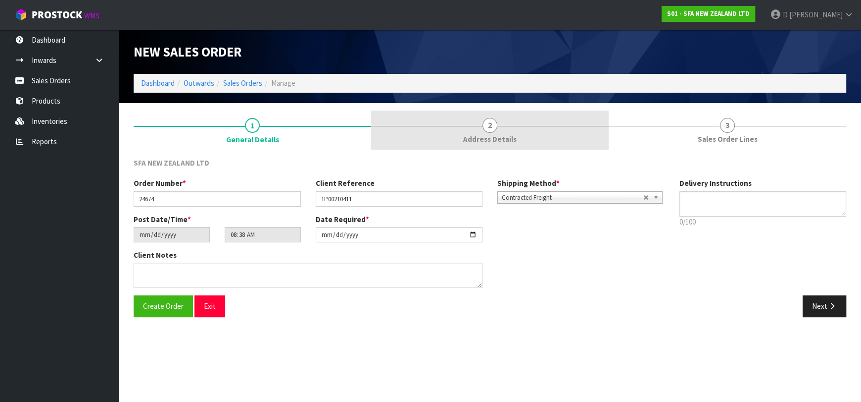
click at [444, 136] on link "2 Address Details" at bounding box center [490, 129] width 238 height 39
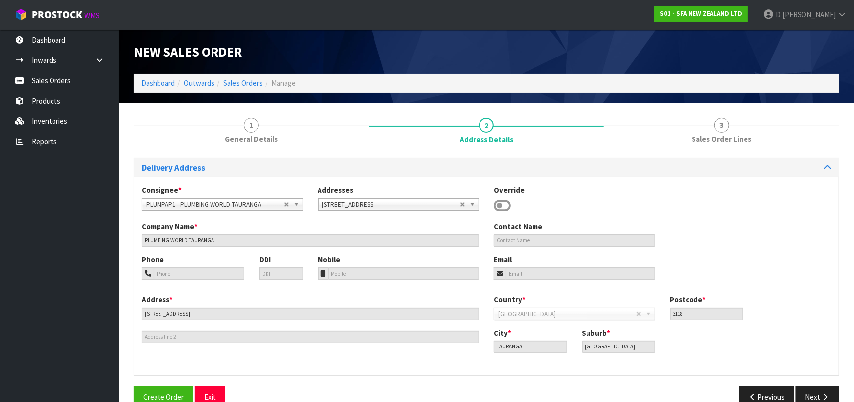
click at [214, 198] on div "Consignee * 000001.BAY MECHANICS - BAY MECHANICS 000001A - BRAKE & TRANSMISSION…" at bounding box center [222, 197] width 176 height 25
click at [214, 199] on span "PLUMPAP1 - PLUMBING WORLD TAURANGA" at bounding box center [215, 205] width 138 height 12
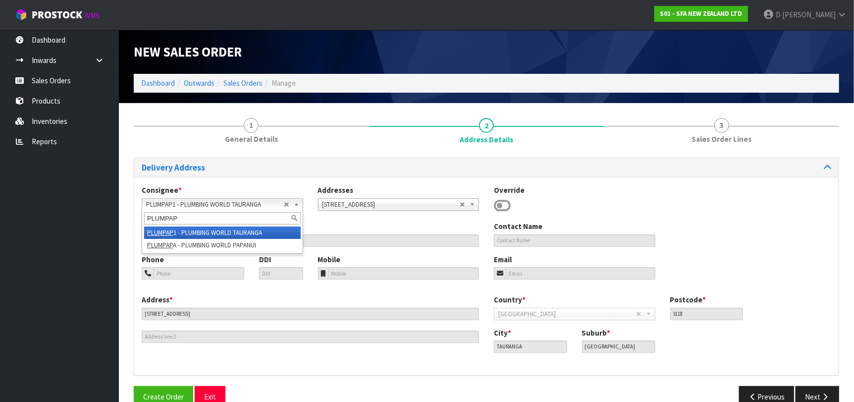
type input "PLUMPAPA"
type input "PLUMBING WORLD PAPANUI"
type input "12-14 WINSTON AVE"
type input "8053"
type input "[GEOGRAPHIC_DATA]"
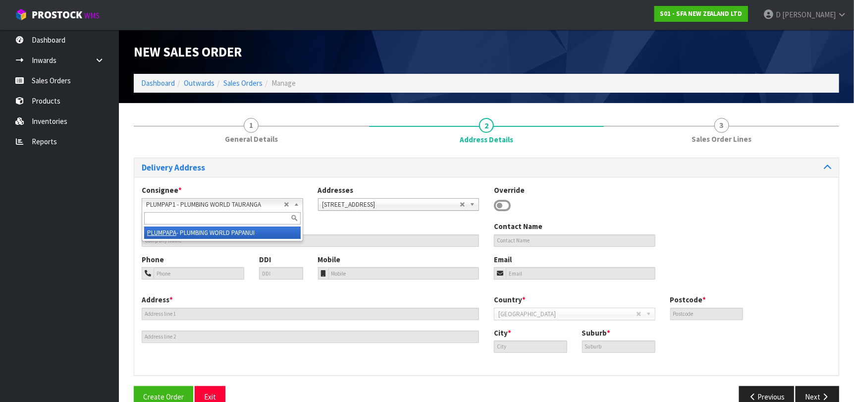
type input "PAPANUI"
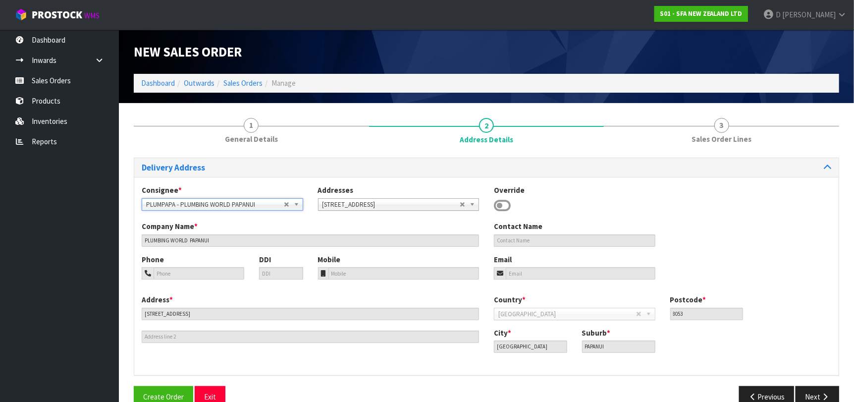
click at [212, 202] on span "PLUMPAPA - PLUMBING WORLD PAPANUI" at bounding box center [215, 205] width 138 height 12
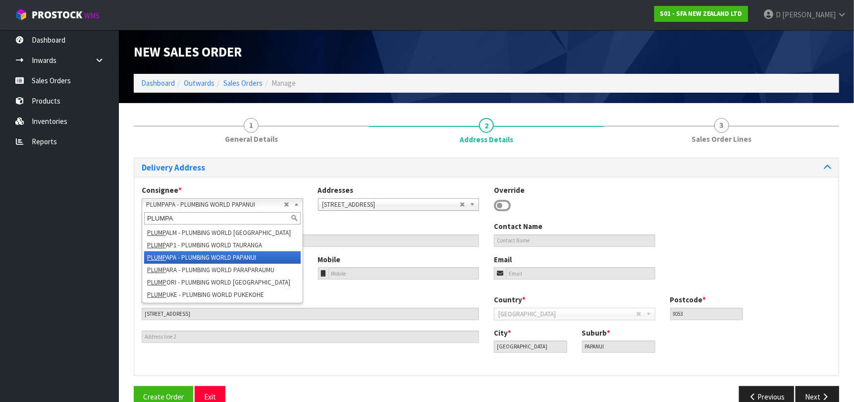
type input "PLUMPAP"
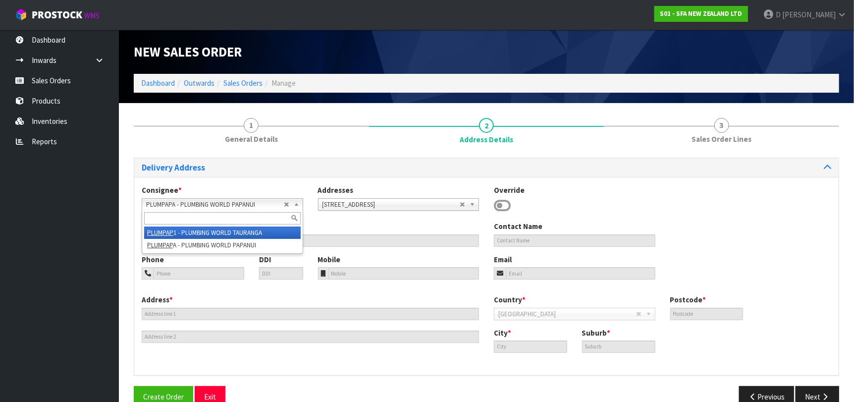
type input "PLUMBING WORLD TAURANGA"
type input "UNIT 1, 11 ASHLEY PLACE"
type input "3118"
type input "TAURANGA"
type input "PAPAMOA BEACH"
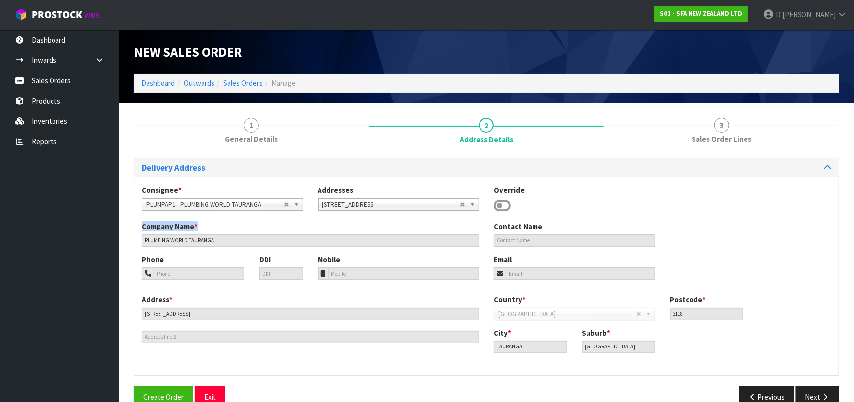
drag, startPoint x: 504, startPoint y: 204, endPoint x: 360, endPoint y: 230, distance: 145.5
click at [368, 223] on div "Consignee * 000001.BAY MECHANICS - BAY MECHANICS 000001A - BRAKE & TRANSMISSION…" at bounding box center [486, 276] width 704 height 198
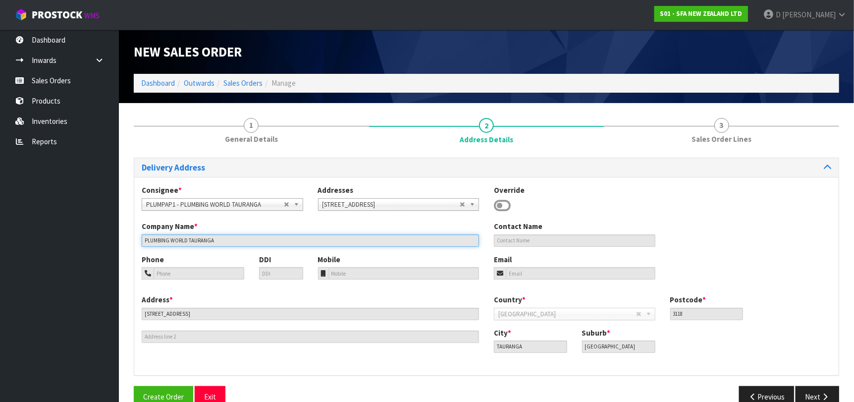
click at [356, 238] on input "PLUMBING WORLD TAURANGA" at bounding box center [310, 240] width 337 height 12
click at [356, 242] on input "PLUMBING WORLD TAURANGA" at bounding box center [310, 240] width 337 height 12
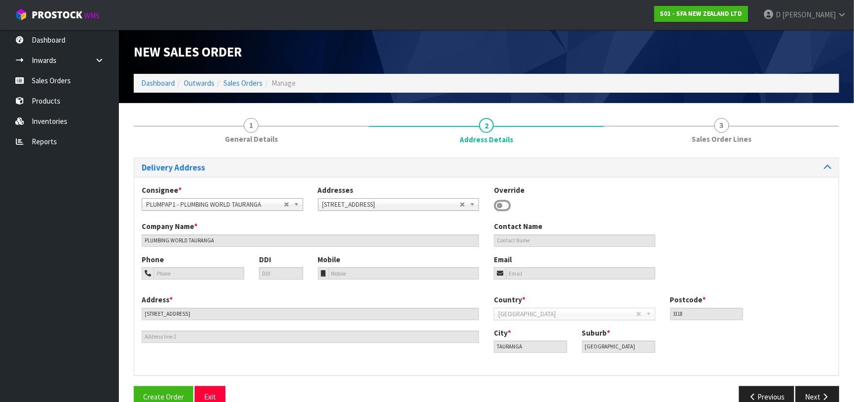
drag, startPoint x: 504, startPoint y: 202, endPoint x: 493, endPoint y: 207, distance: 12.0
click at [503, 203] on icon at bounding box center [502, 205] width 17 height 15
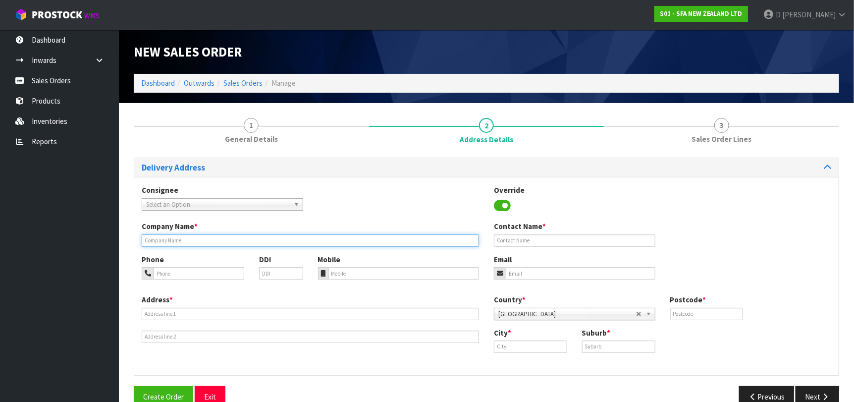
click at [409, 238] on input "text" at bounding box center [310, 240] width 337 height 12
paste input "PLUMBING WORLD TAURANGA"
click at [209, 239] on input "PLUMBING WORLD TAURANGA" at bounding box center [310, 240] width 337 height 12
type input "PLUMBING WORLD PAPAMOA"
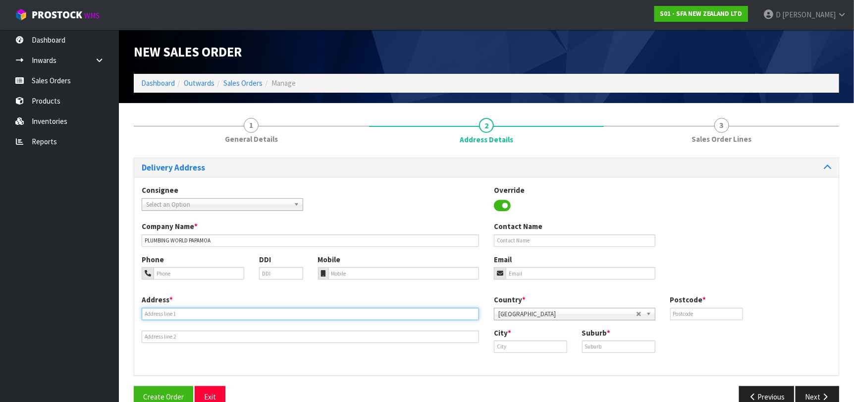
drag, startPoint x: 295, startPoint y: 311, endPoint x: 300, endPoint y: 307, distance: 6.3
click at [298, 309] on input "text" at bounding box center [310, 313] width 337 height 12
paste input "48 MARKET PLACE"
type input "48 MARKET PLACE"
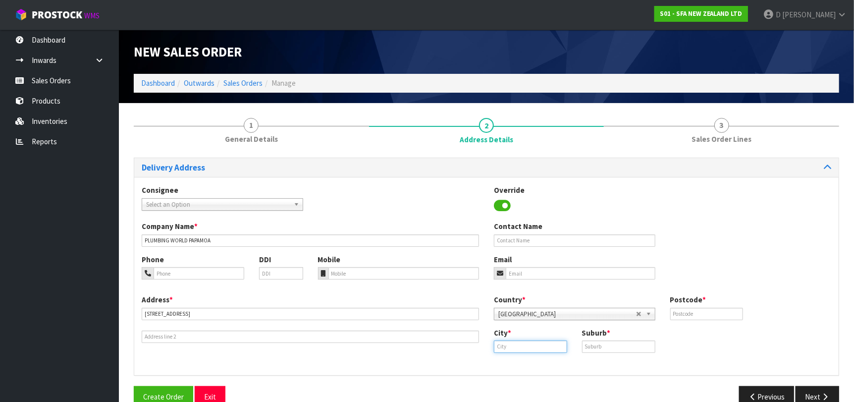
drag, startPoint x: 512, startPoint y: 350, endPoint x: 526, endPoint y: 346, distance: 14.4
click at [513, 348] on input "text" at bounding box center [530, 346] width 73 height 12
paste input "Papamoa"
type input "Papamoa"
drag, startPoint x: 599, startPoint y: 348, endPoint x: 617, endPoint y: 346, distance: 19.0
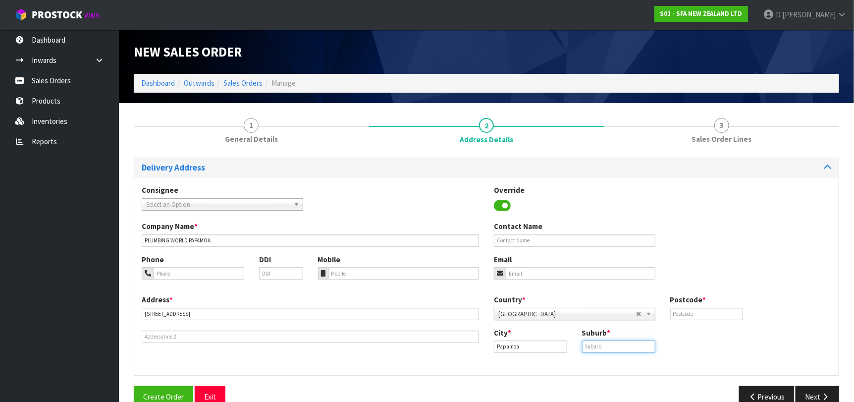
click at [601, 348] on input "text" at bounding box center [618, 346] width 73 height 12
paste input "TAURANGA"
type input "TAURANGA"
click at [725, 323] on div "Country * Afghanistan Aland Islands Albania Algeria American Samoa Andorra Ango…" at bounding box center [662, 310] width 352 height 33
click at [726, 317] on input "text" at bounding box center [706, 313] width 73 height 12
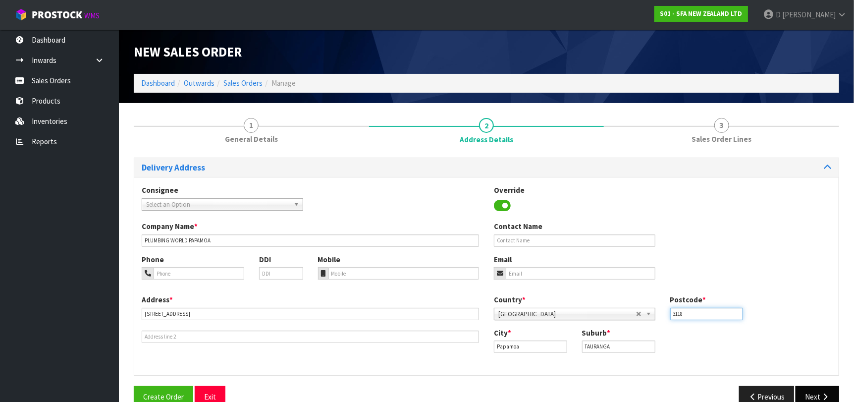
type input "3118"
click at [826, 388] on button "Next" at bounding box center [817, 396] width 44 height 21
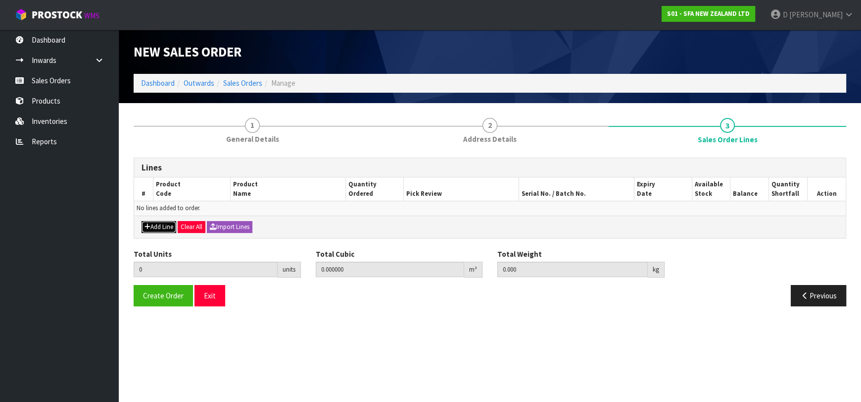
drag, startPoint x: 156, startPoint y: 222, endPoint x: 162, endPoint y: 218, distance: 6.7
click at [159, 221] on button "Add Line" at bounding box center [159, 227] width 35 height 12
type input "0"
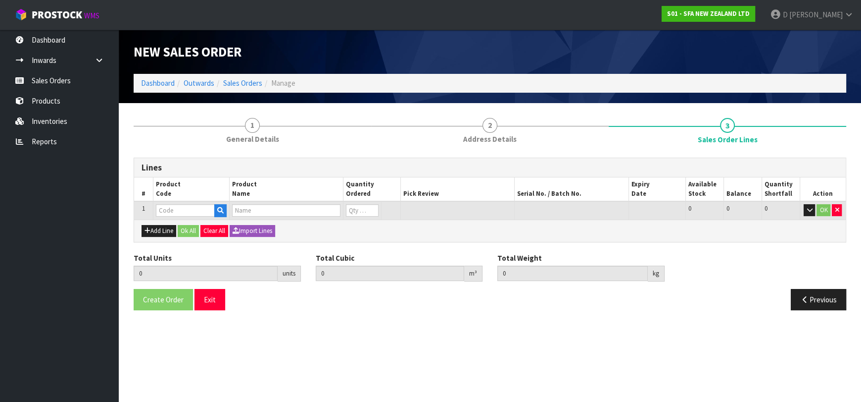
click at [166, 209] on input "text" at bounding box center [185, 210] width 59 height 12
type input "SA96"
type input "0.000000"
type input "0.000"
type input "SANIPRO SEWAGE MACERATOR PUMP"
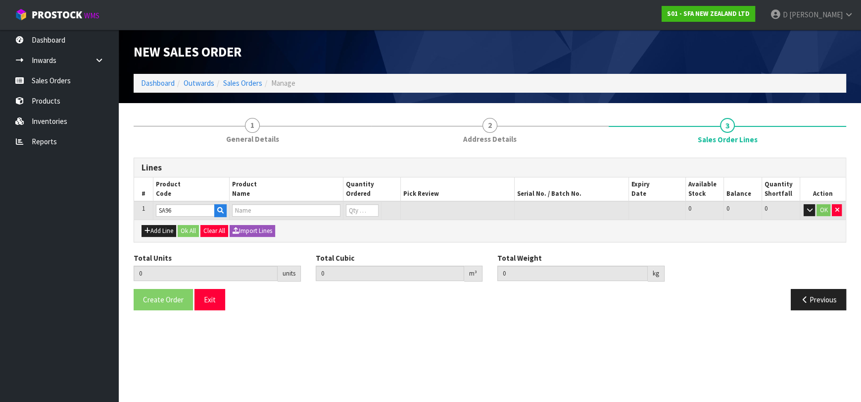
type input "0"
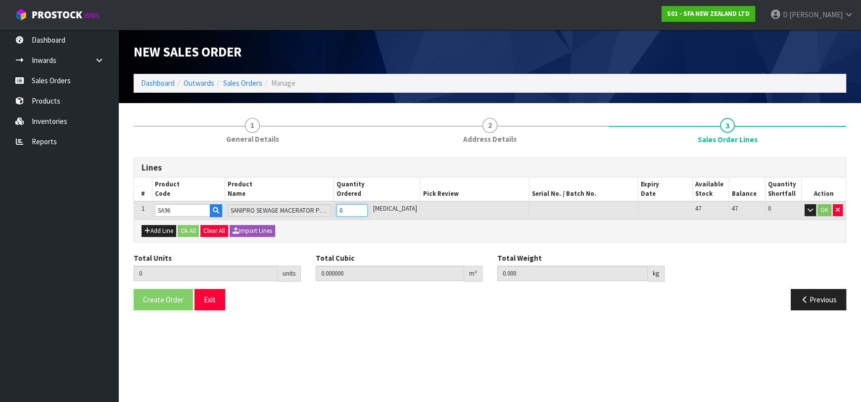
type input "1"
type input "0.039168"
type input "7"
type input "1"
click at [196, 240] on div "Add Line Ok All Clear All Import Lines" at bounding box center [490, 230] width 712 height 22
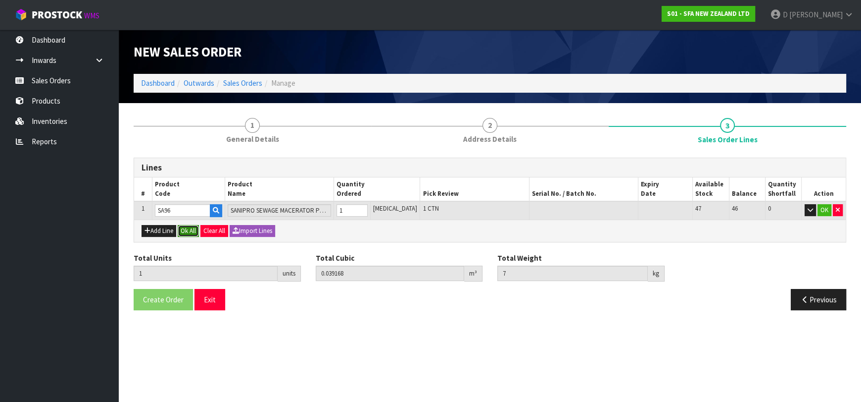
click at [198, 235] on button "Ok All" at bounding box center [188, 231] width 21 height 12
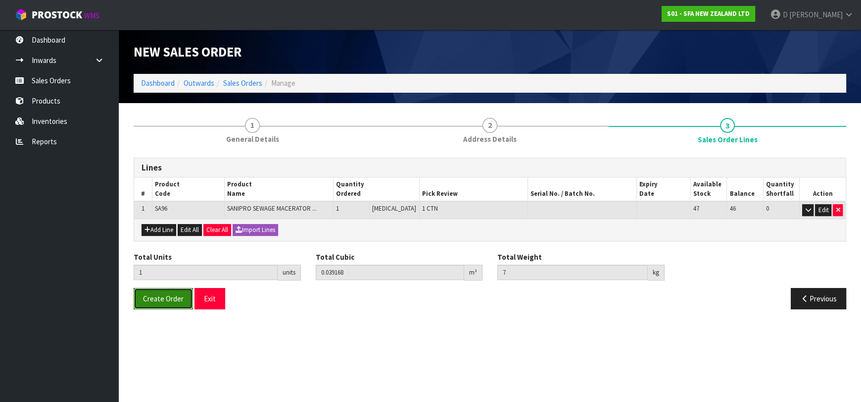
click at [172, 296] on span "Create Order" at bounding box center [163, 298] width 41 height 9
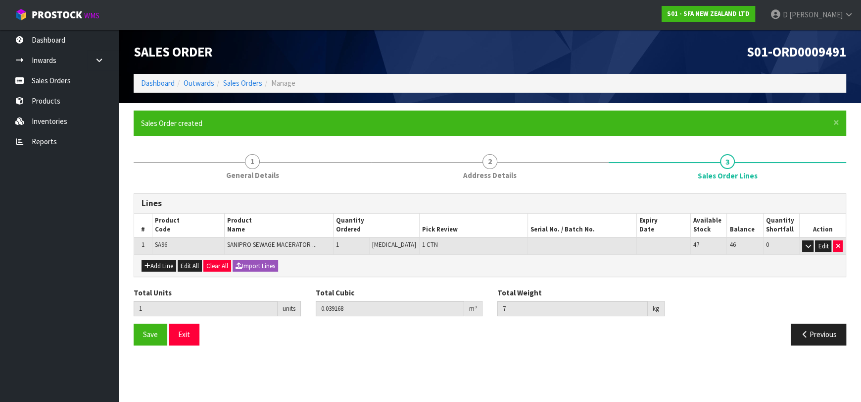
click at [307, 357] on section "× Close Sales Order created 1 General Details 2 Address Details 3 Sales Order L…" at bounding box center [490, 231] width 743 height 257
click at [252, 79] on link "Sales Orders" at bounding box center [242, 82] width 39 height 9
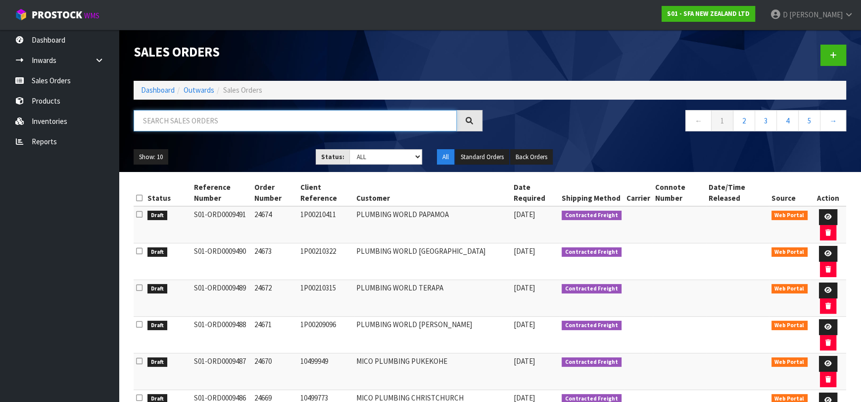
click at [261, 121] on input "text" at bounding box center [295, 120] width 323 height 21
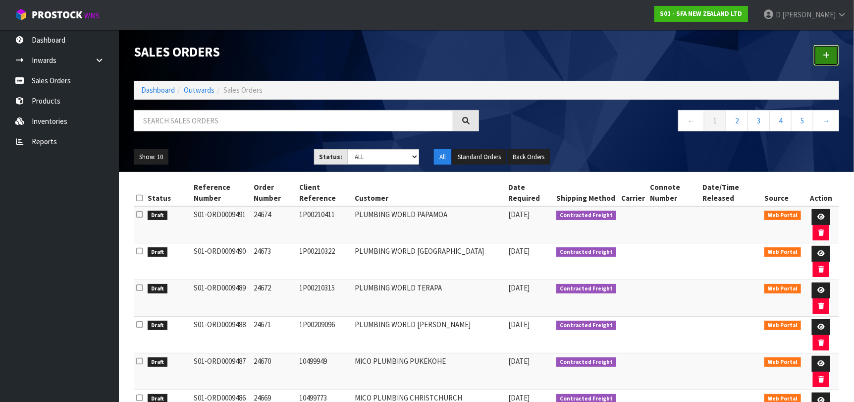
drag, startPoint x: 827, startPoint y: 56, endPoint x: 551, endPoint y: 64, distance: 275.9
click at [827, 55] on icon at bounding box center [825, 54] width 7 height 7
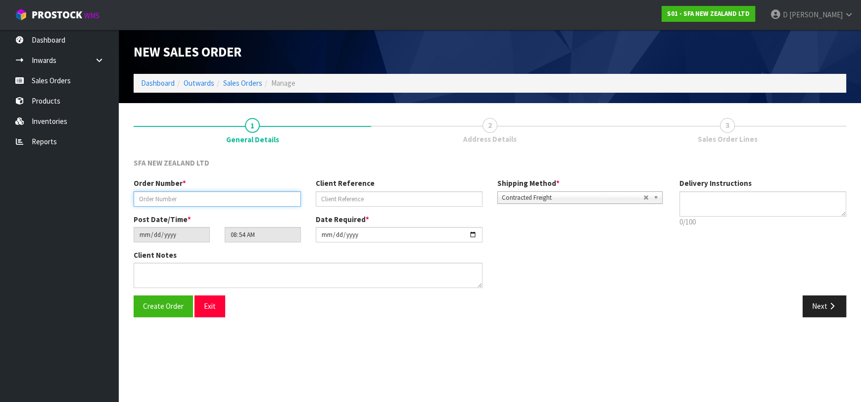
click at [244, 193] on input "text" at bounding box center [217, 198] width 167 height 15
type input "24676"
click at [222, 262] on div "Client Notes" at bounding box center [308, 269] width 349 height 38
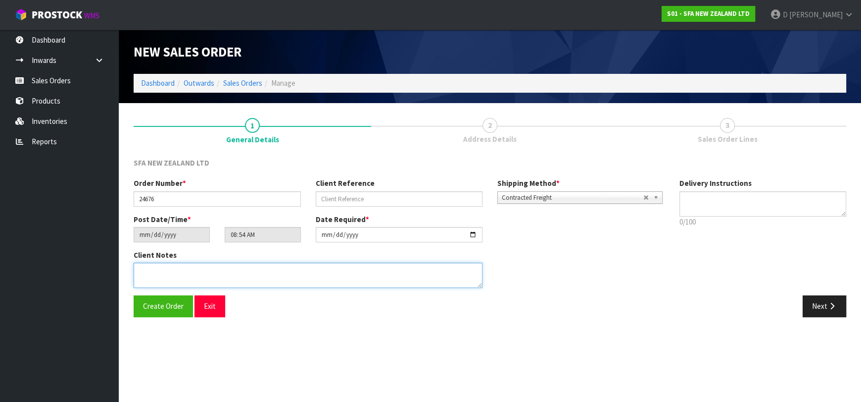
click at [226, 269] on textarea at bounding box center [308, 274] width 349 height 25
type textarea "URGENT FEE OKAY, PLEASE SEND TODAY"
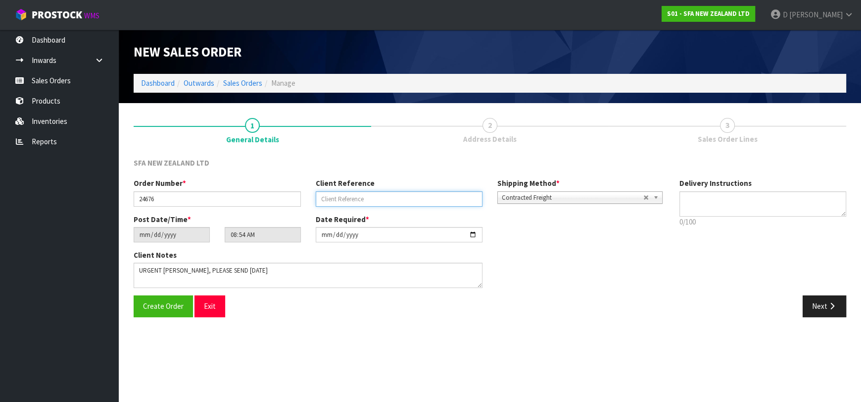
click at [398, 195] on input "text" at bounding box center [399, 198] width 167 height 15
paste input "1P00195929"
type input "1P00195929"
drag, startPoint x: 827, startPoint y: 300, endPoint x: 553, endPoint y: 257, distance: 277.6
click at [827, 300] on button "Next" at bounding box center [825, 305] width 44 height 21
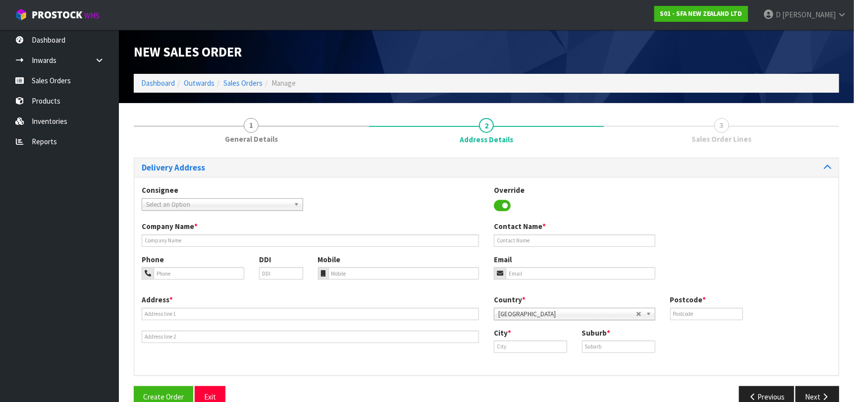
click at [242, 202] on span "Select an Option" at bounding box center [218, 205] width 144 height 12
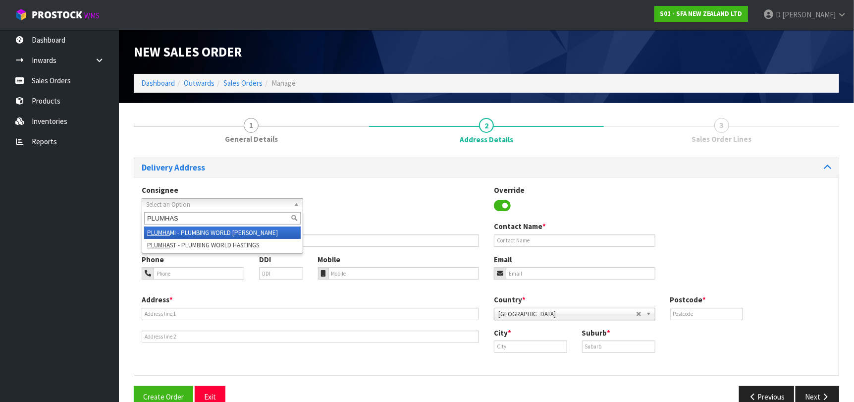
type input "PLUMHAST"
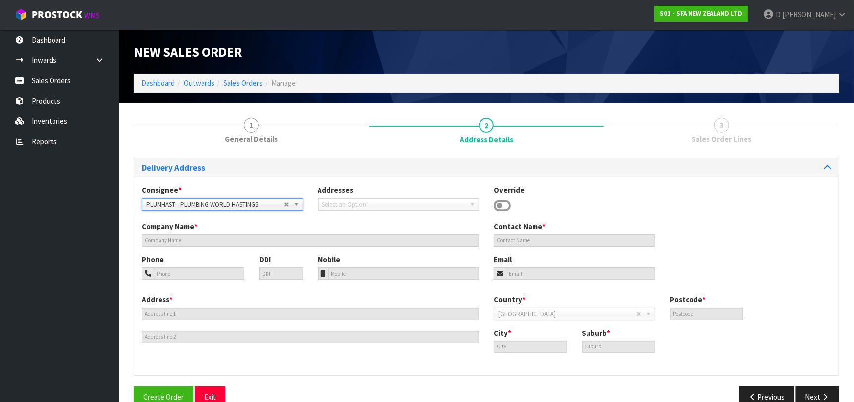
type input "PLUMBING WORLD HASTINGS"
type input "CNR [PERSON_NAME] & [PERSON_NAME] STS"
type input "4122"
type input "HASTINGS"
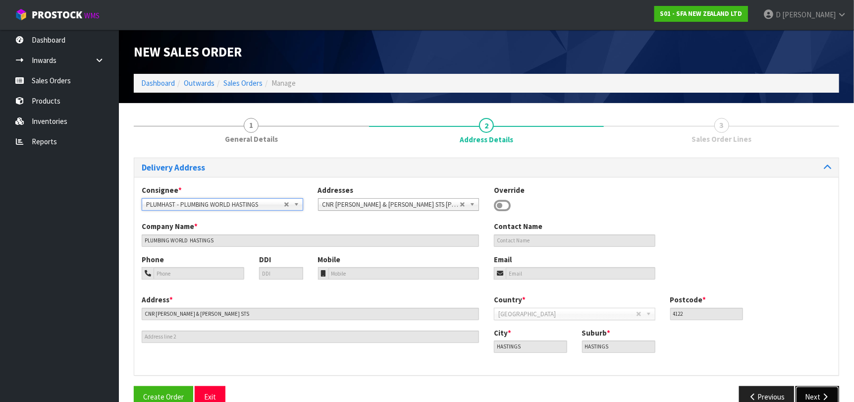
drag, startPoint x: 820, startPoint y: 395, endPoint x: 618, endPoint y: 319, distance: 215.9
click at [820, 395] on icon "button" at bounding box center [824, 396] width 9 height 7
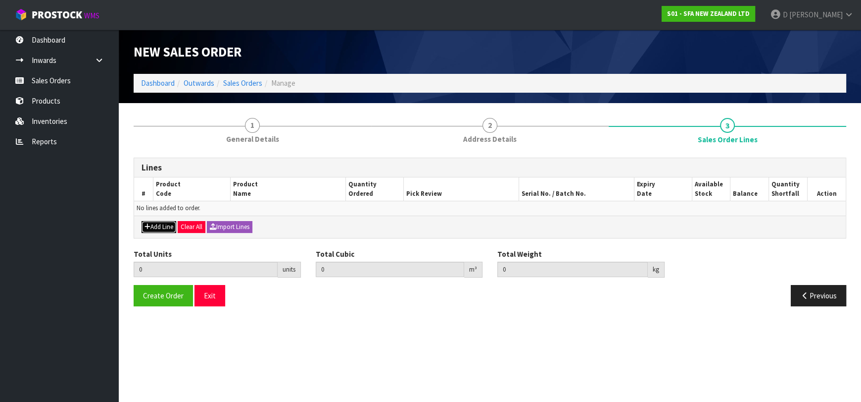
click at [157, 226] on button "Add Line" at bounding box center [159, 227] width 35 height 12
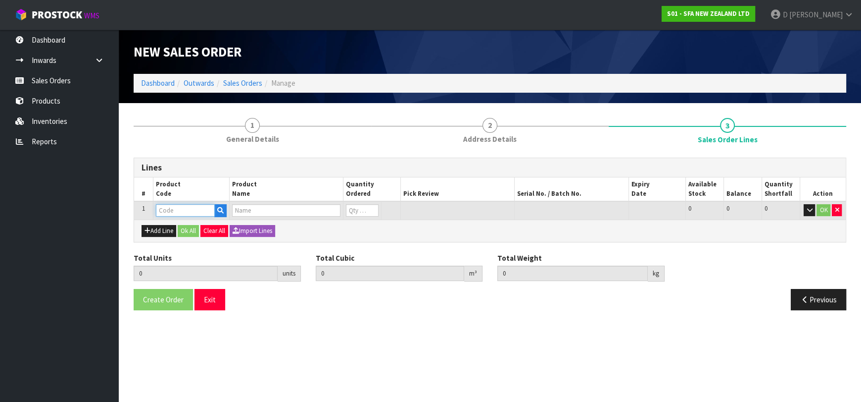
click at [169, 212] on input "text" at bounding box center [185, 210] width 59 height 12
type input "SA98"
type input "0.000000"
type input "0.000"
type input "SANIPLUS SEWAGE MACERATOR PUMP"
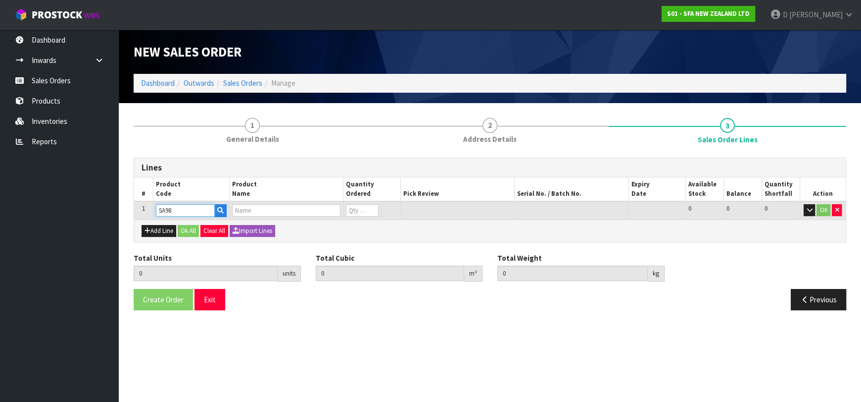
type input "0"
type input "SA98"
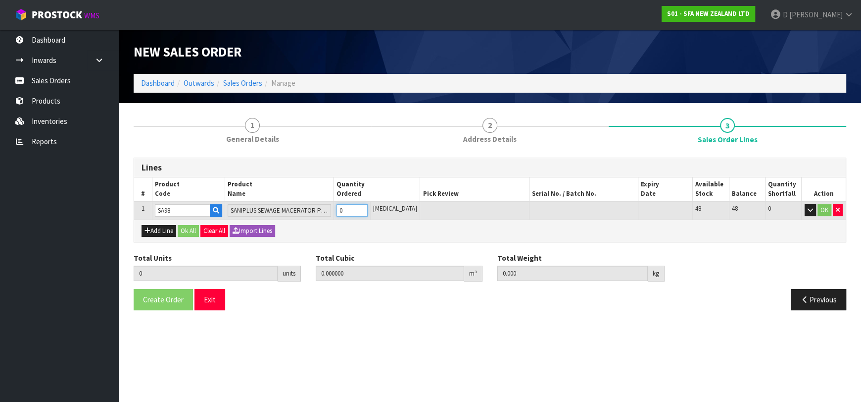
type input "1"
type input "0.04488"
type input "7.25"
type input "1"
click at [189, 235] on div "Add Line Ok All Clear All Import Lines" at bounding box center [490, 230] width 712 height 22
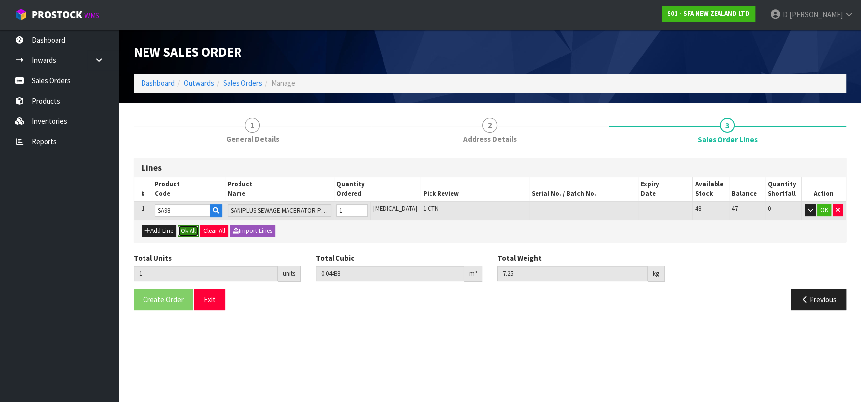
click at [189, 234] on button "Ok All" at bounding box center [188, 231] width 21 height 12
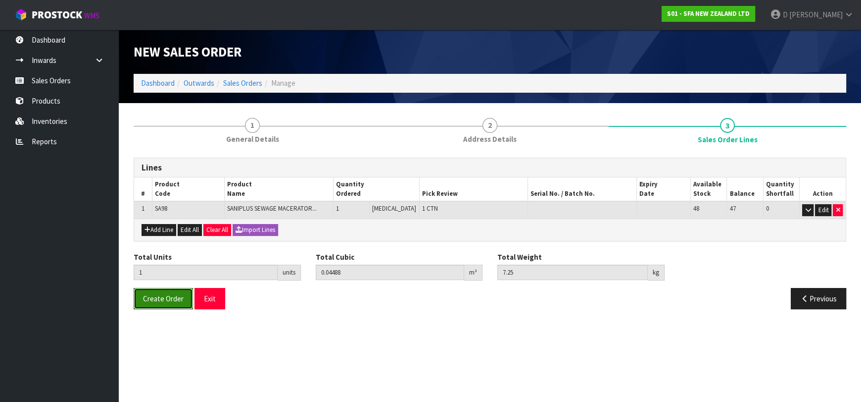
click at [156, 298] on span "Create Order" at bounding box center [163, 298] width 41 height 9
